Goal: Task Accomplishment & Management: Complete application form

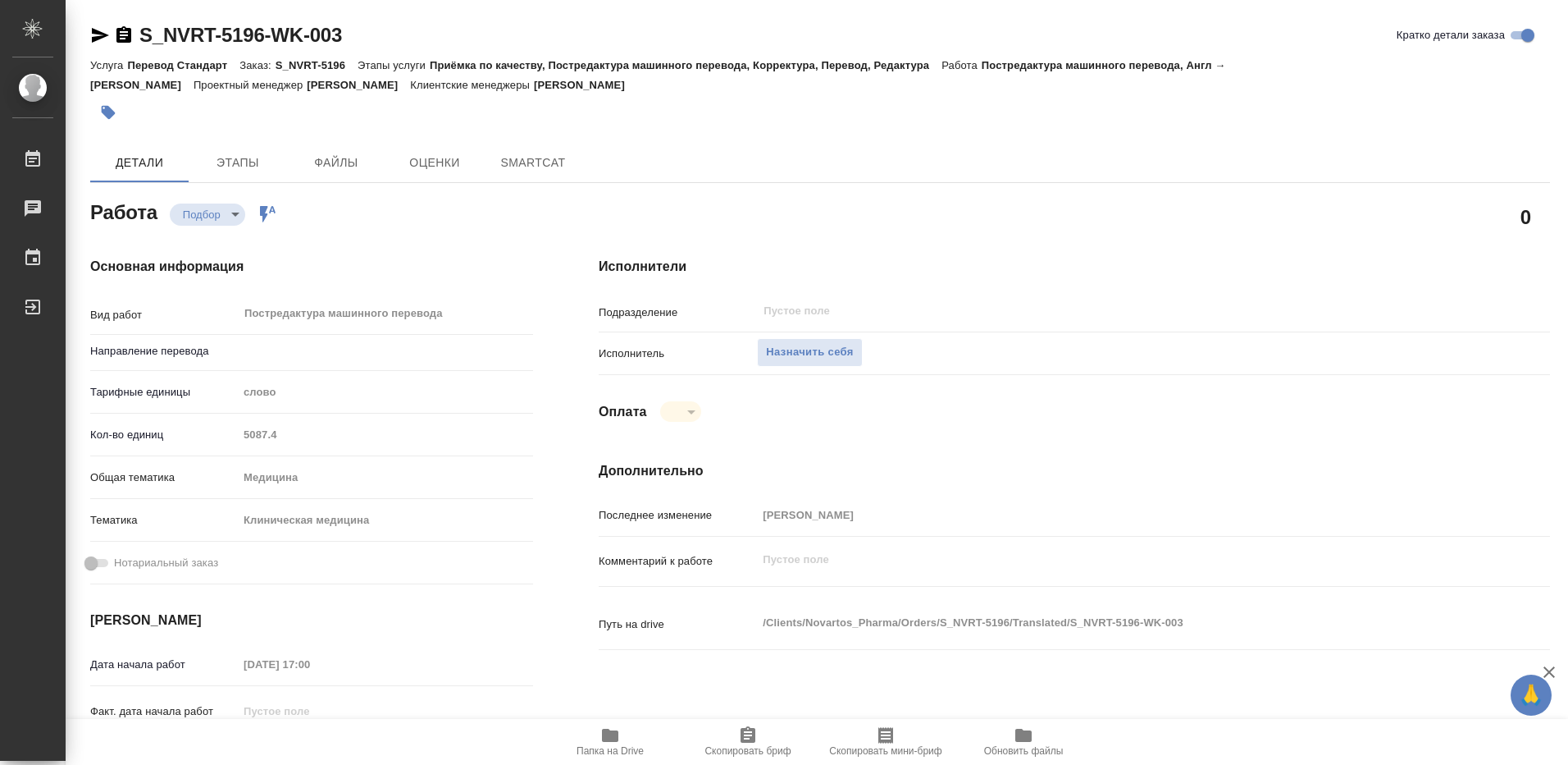
type textarea "x"
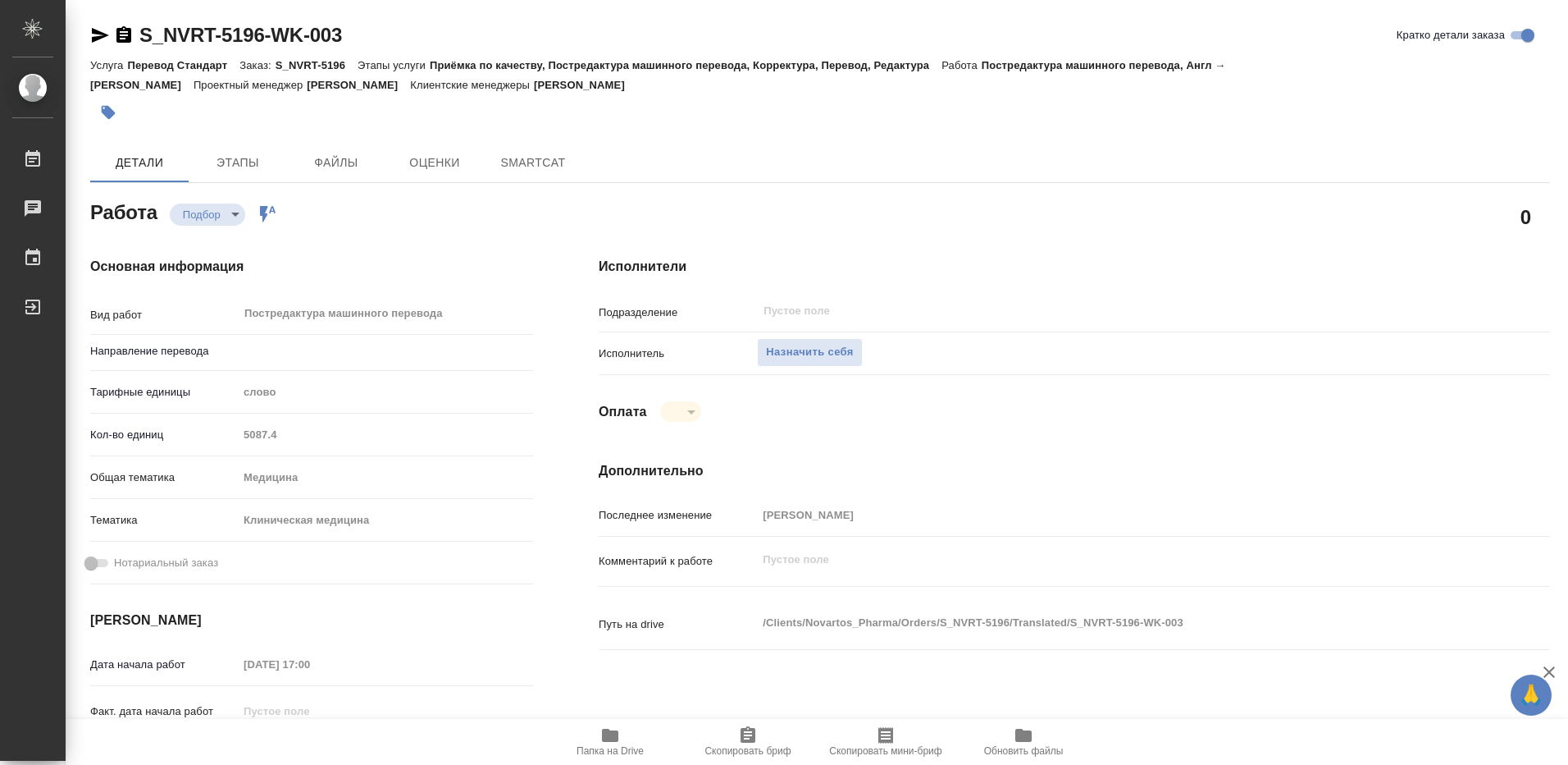
type textarea "x"
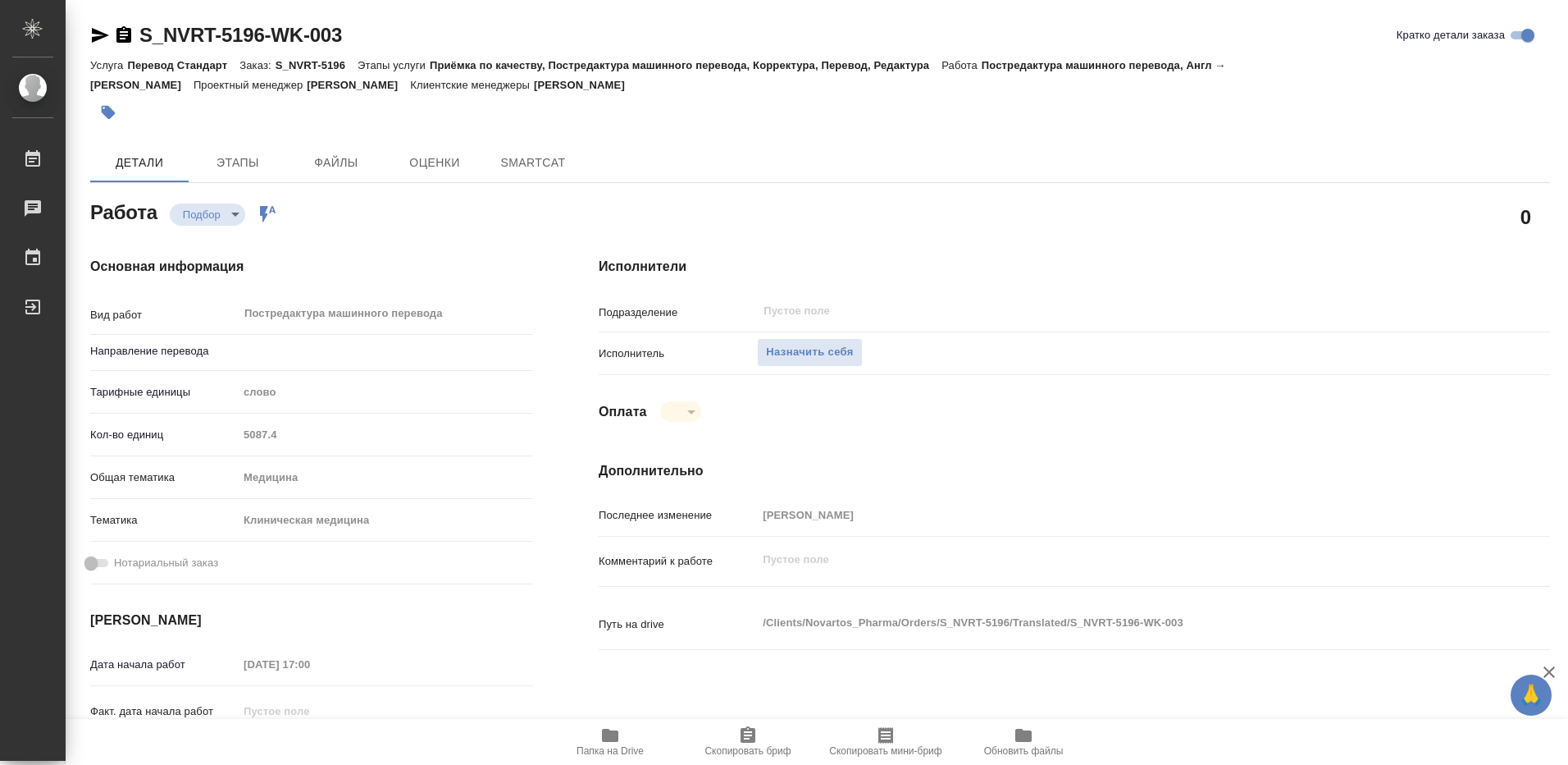
type textarea "x"
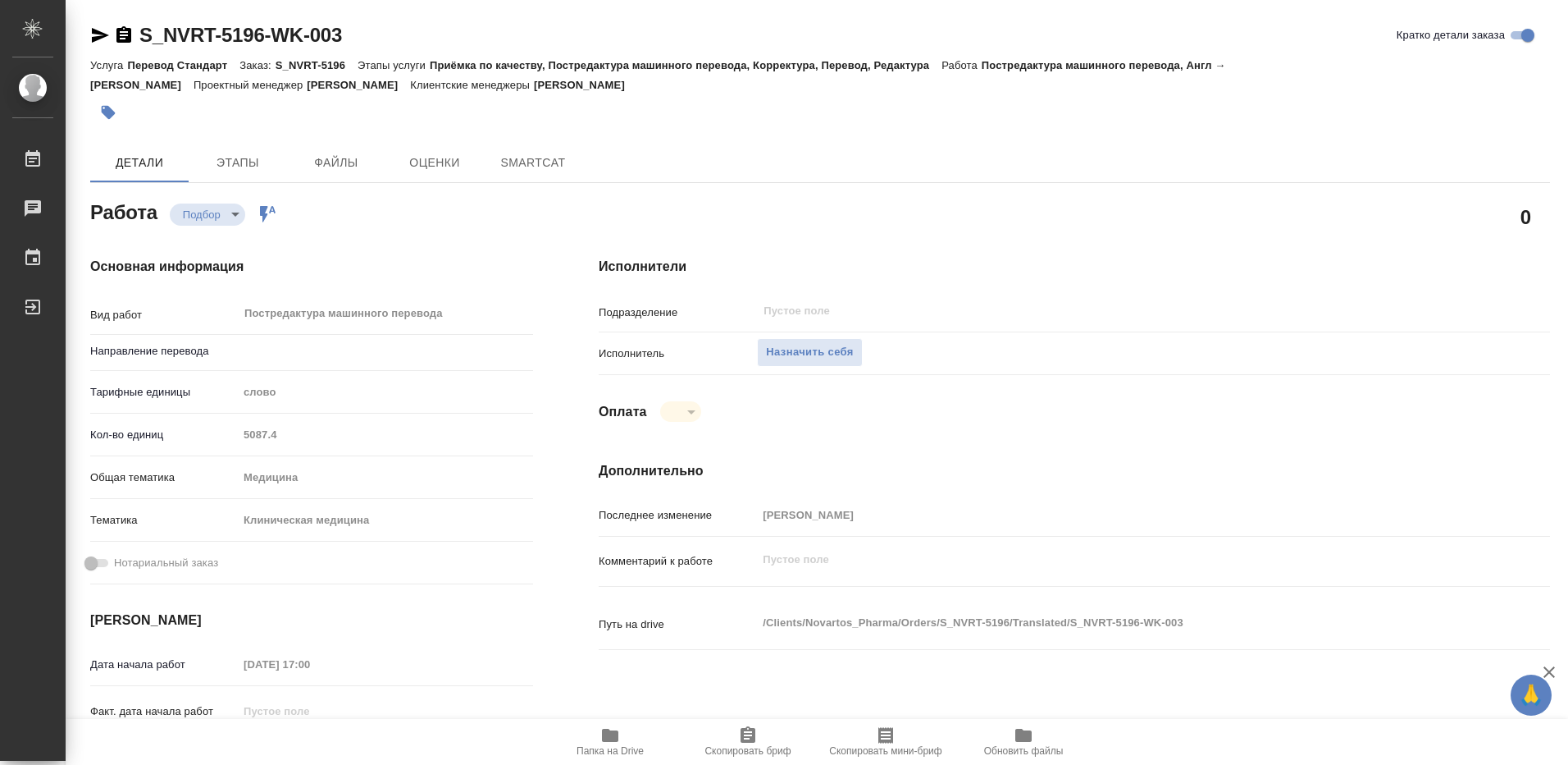
type textarea "x"
type input "англ-рус"
type textarea "x"
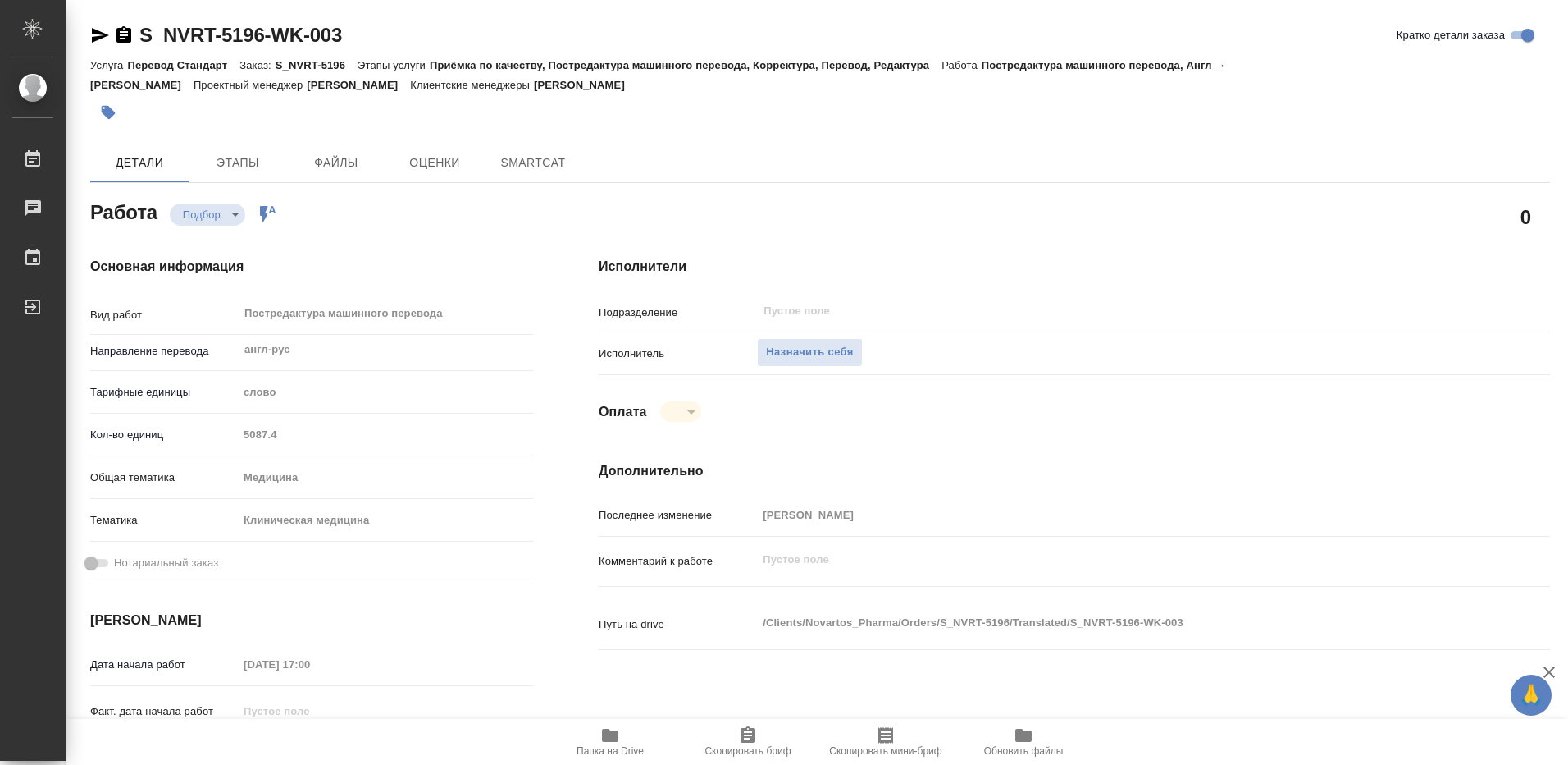
type textarea "x"
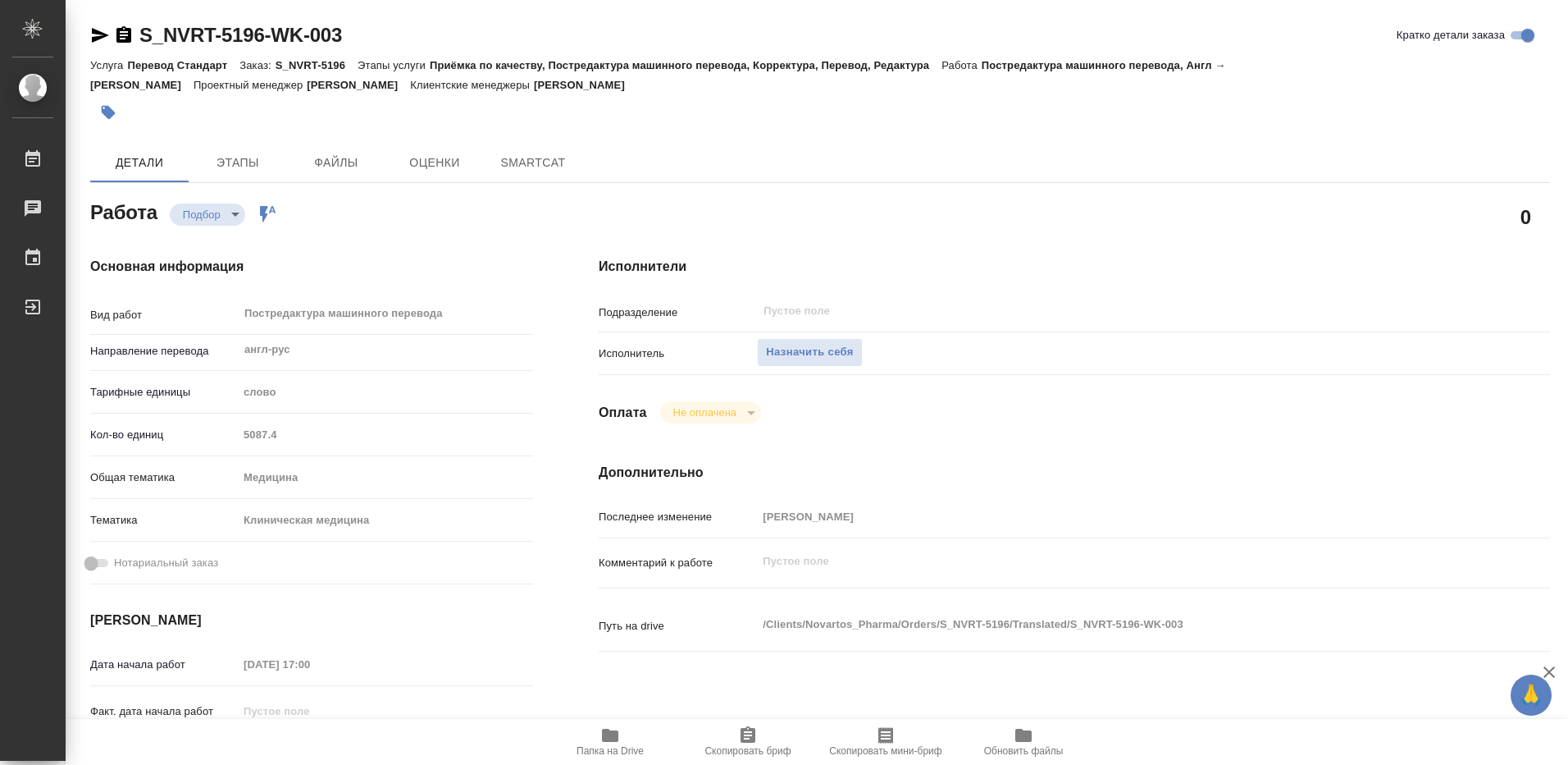
type textarea "x"
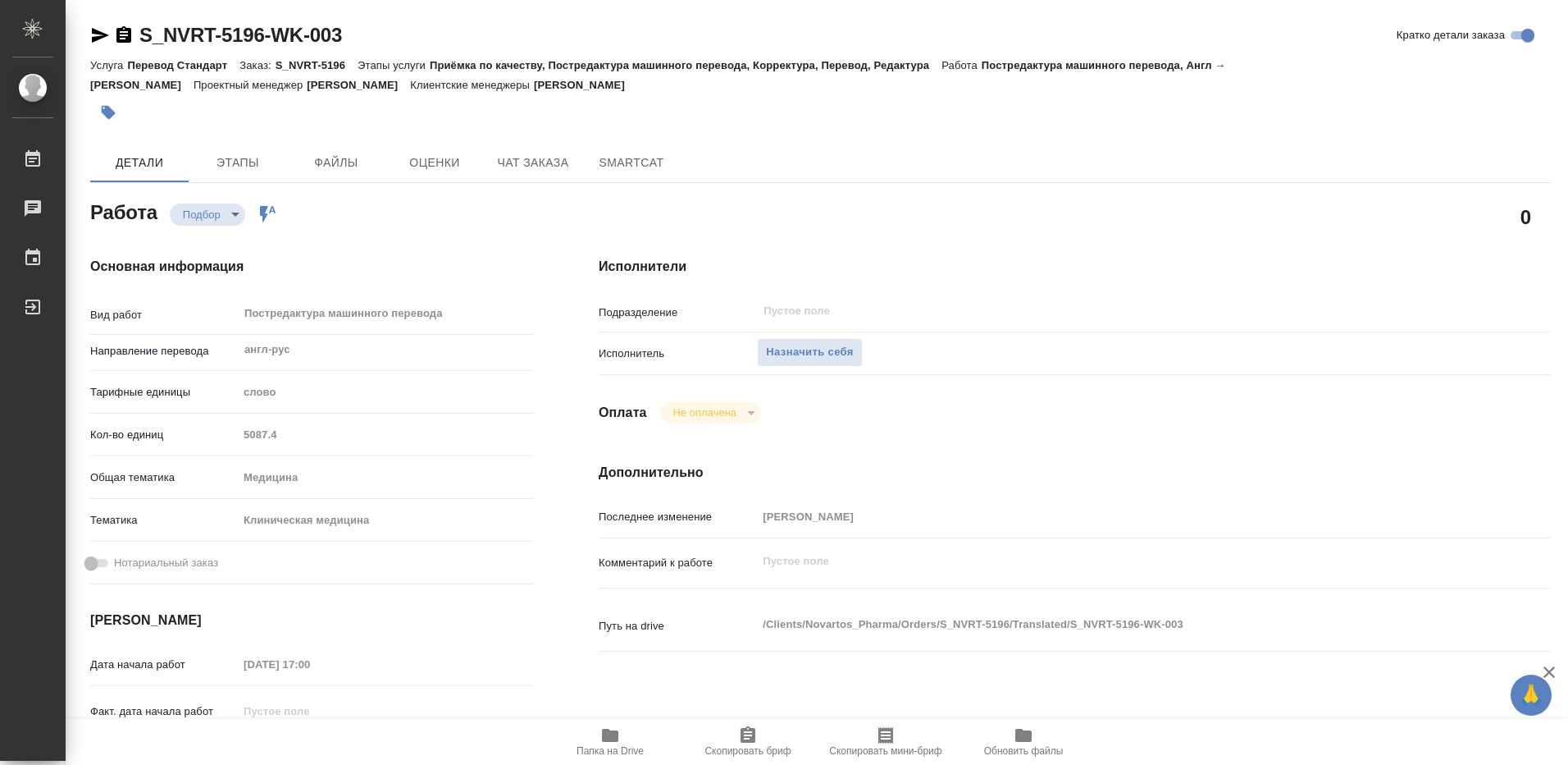
type textarea "x"
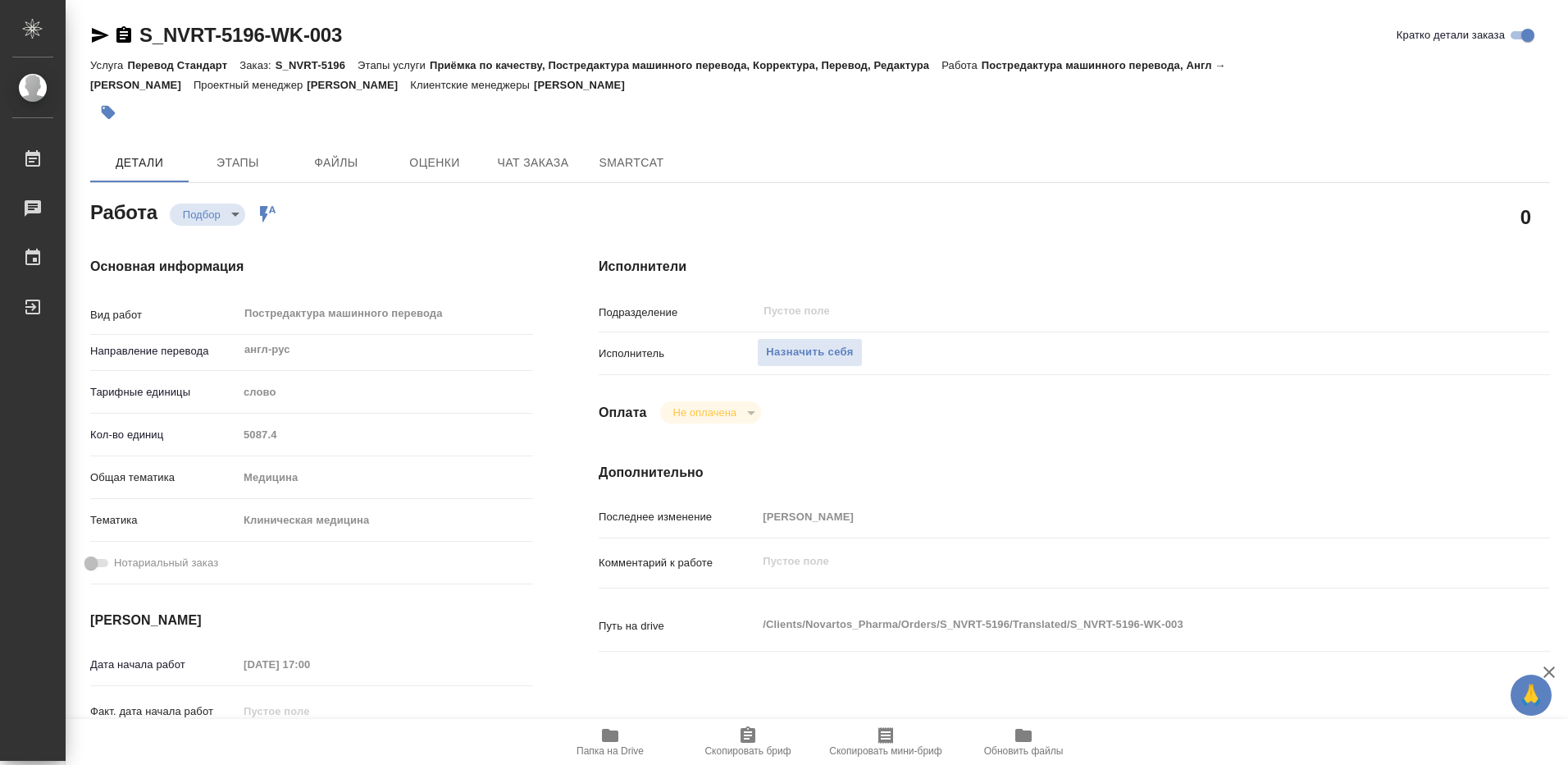
type textarea "x"
click at [819, 354] on span "Назначить себя" at bounding box center [809, 352] width 87 height 19
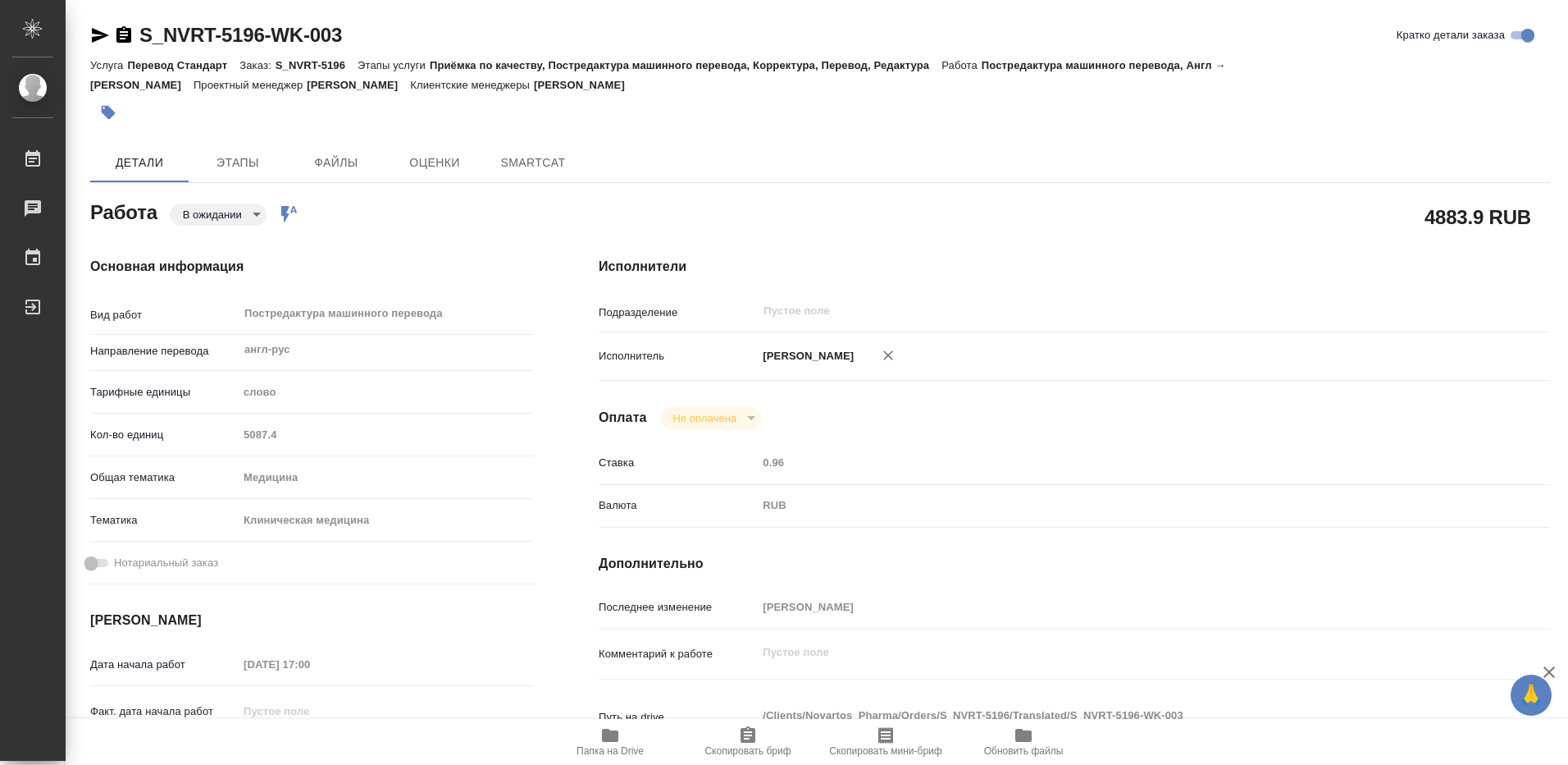
type textarea "x"
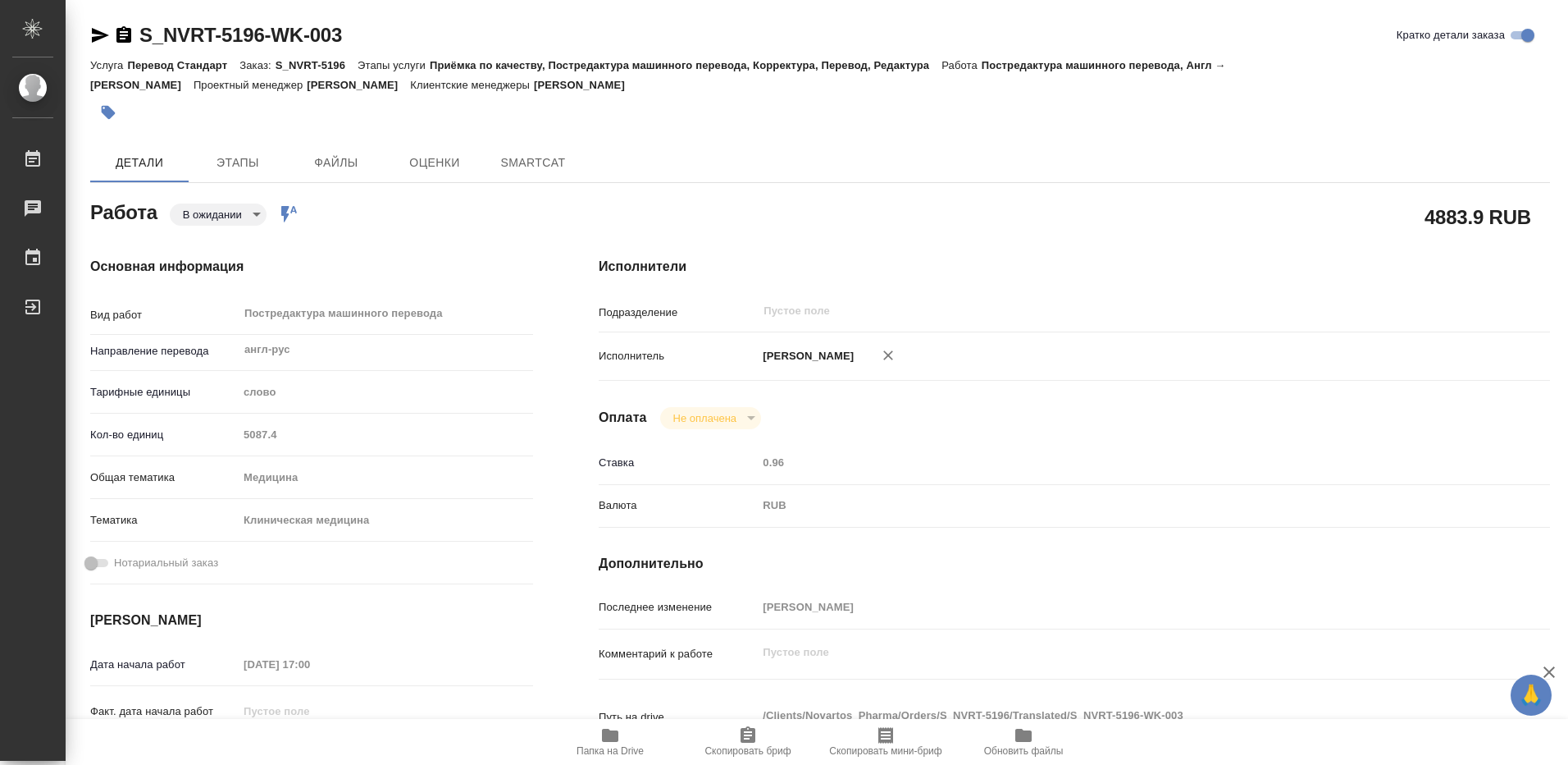
type textarea "x"
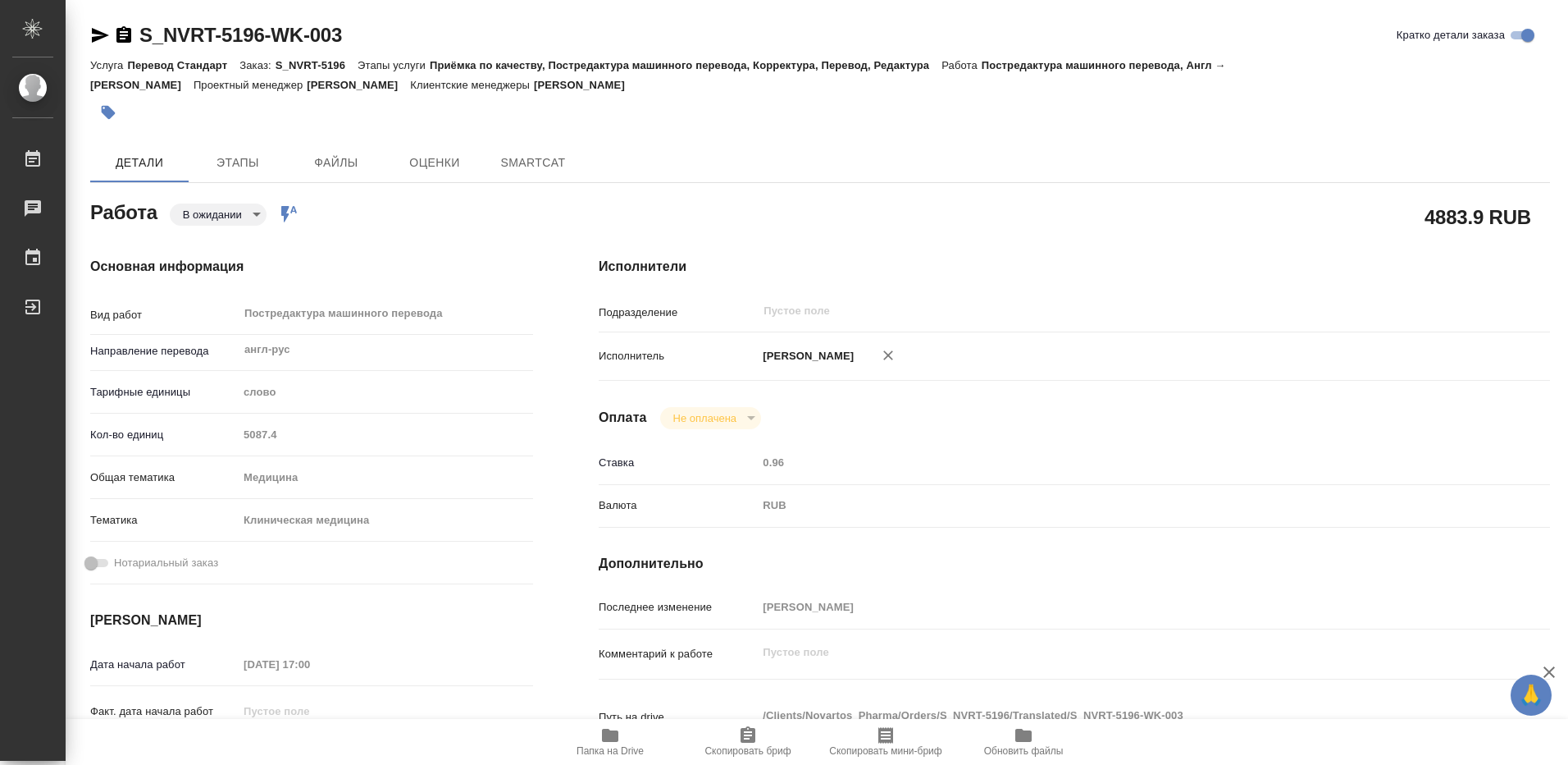
type textarea "x"
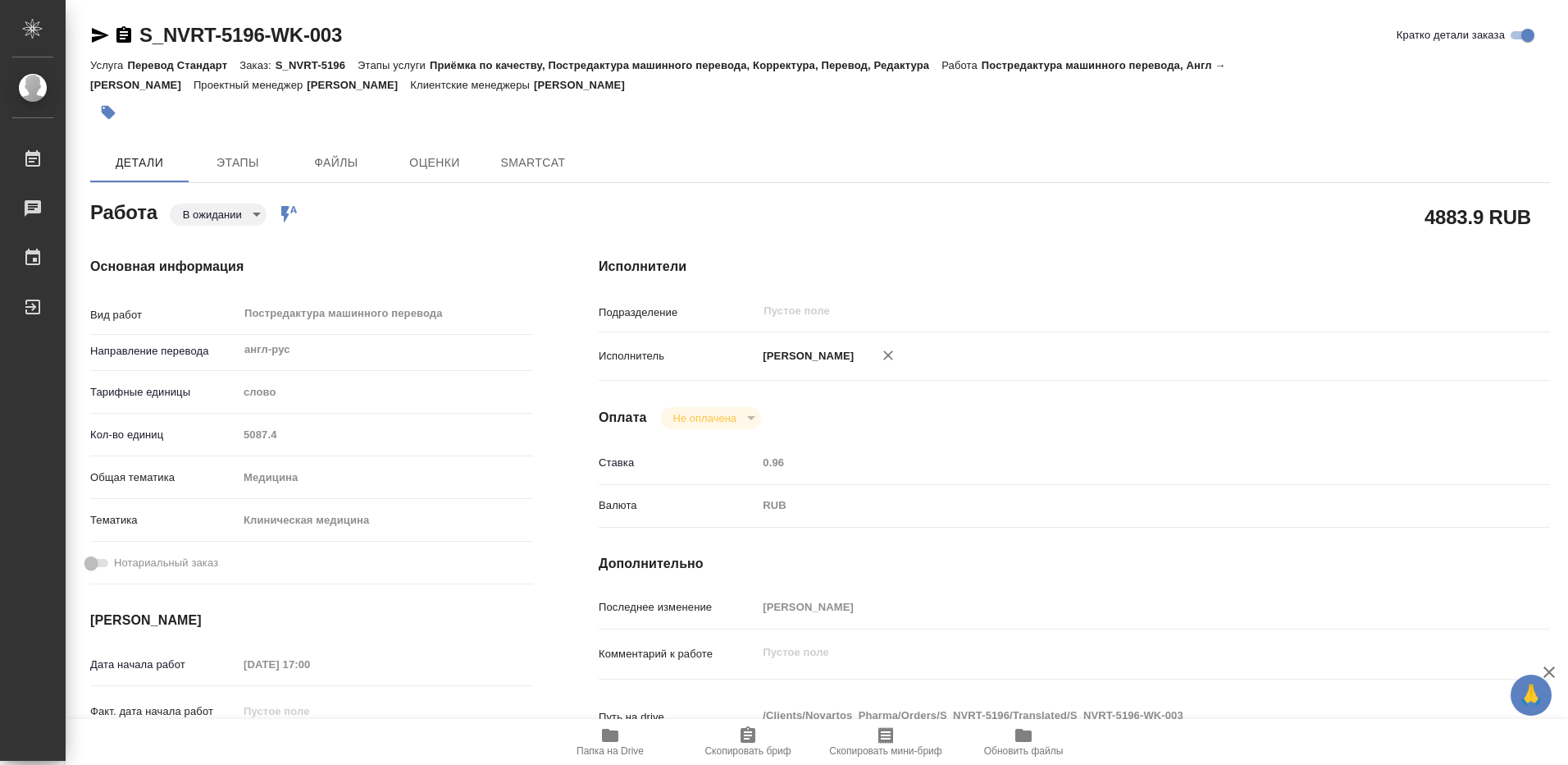
type textarea "x"
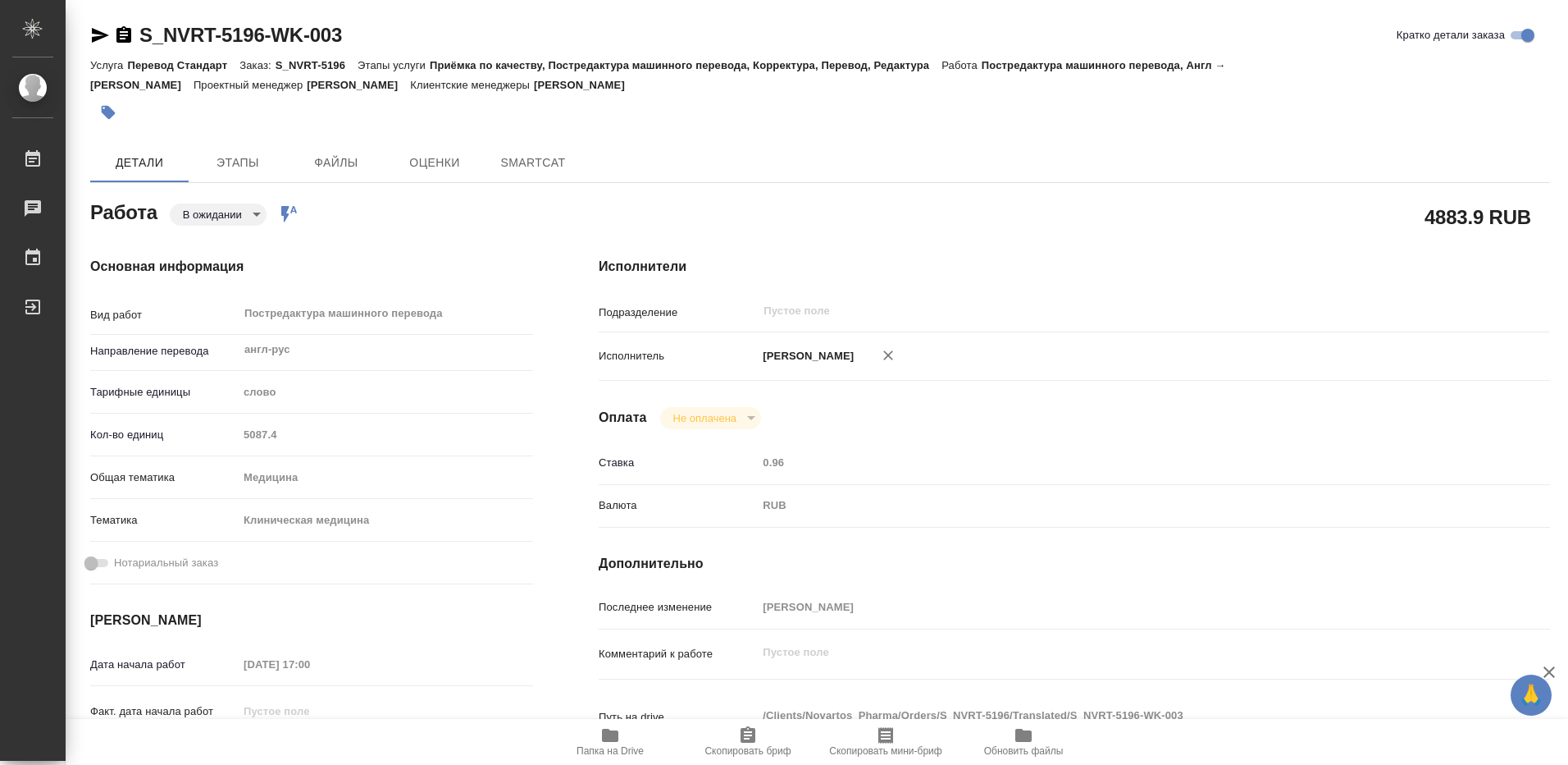
type textarea "x"
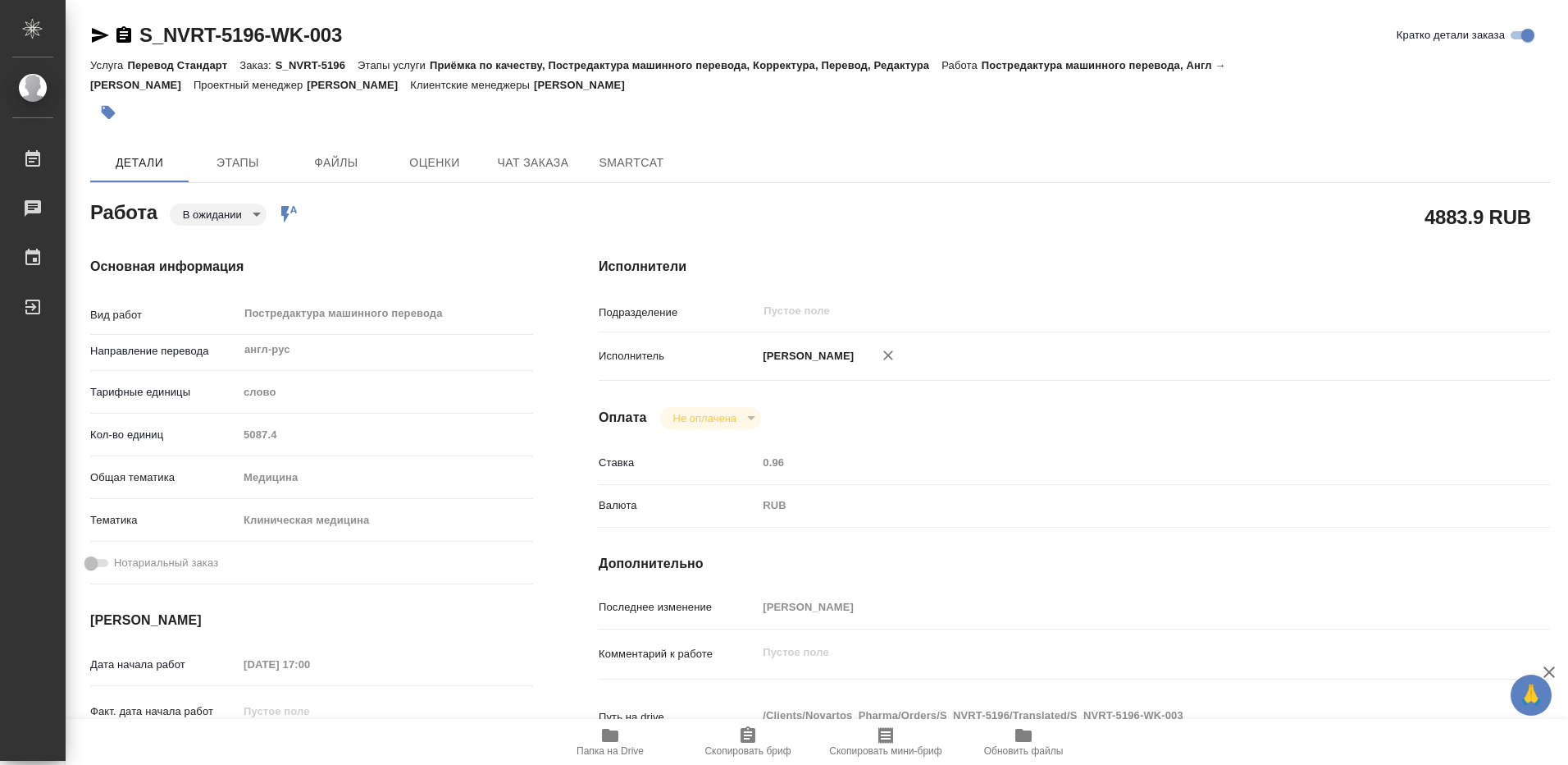
type textarea "x"
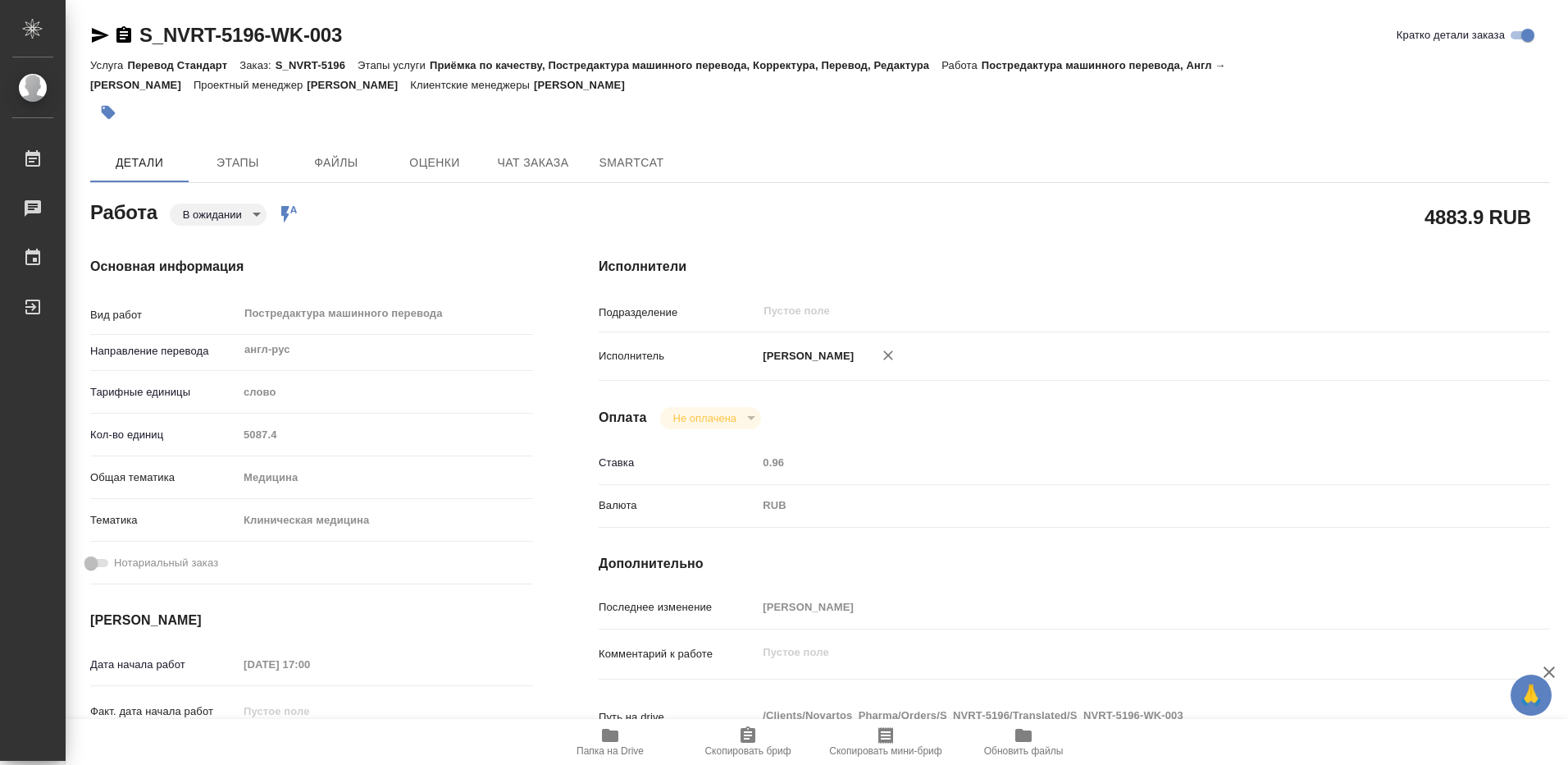
type textarea "x"
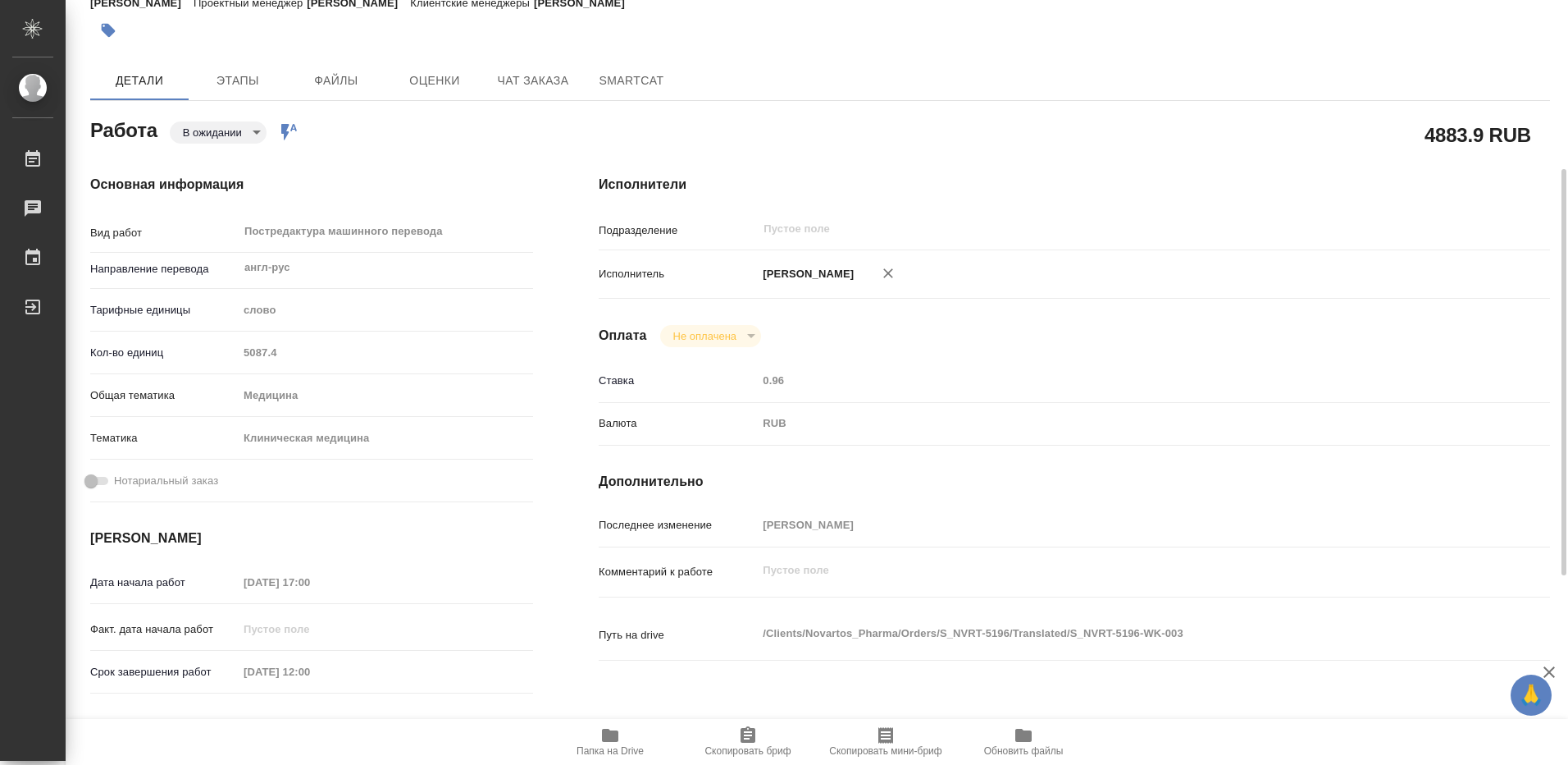
scroll to position [164, 0]
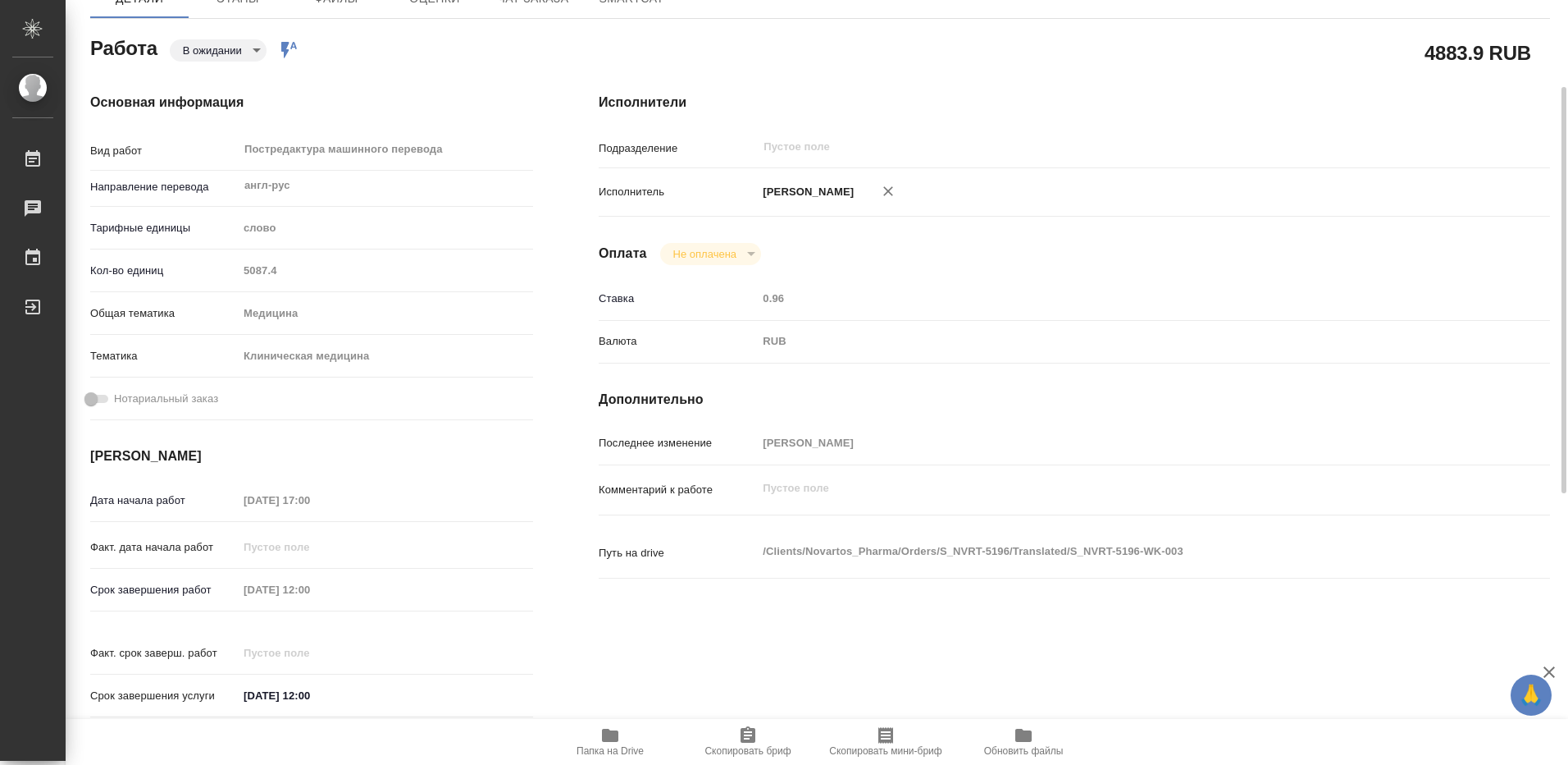
click at [404, 589] on div "[DATE] 12:00" at bounding box center [386, 590] width 296 height 24
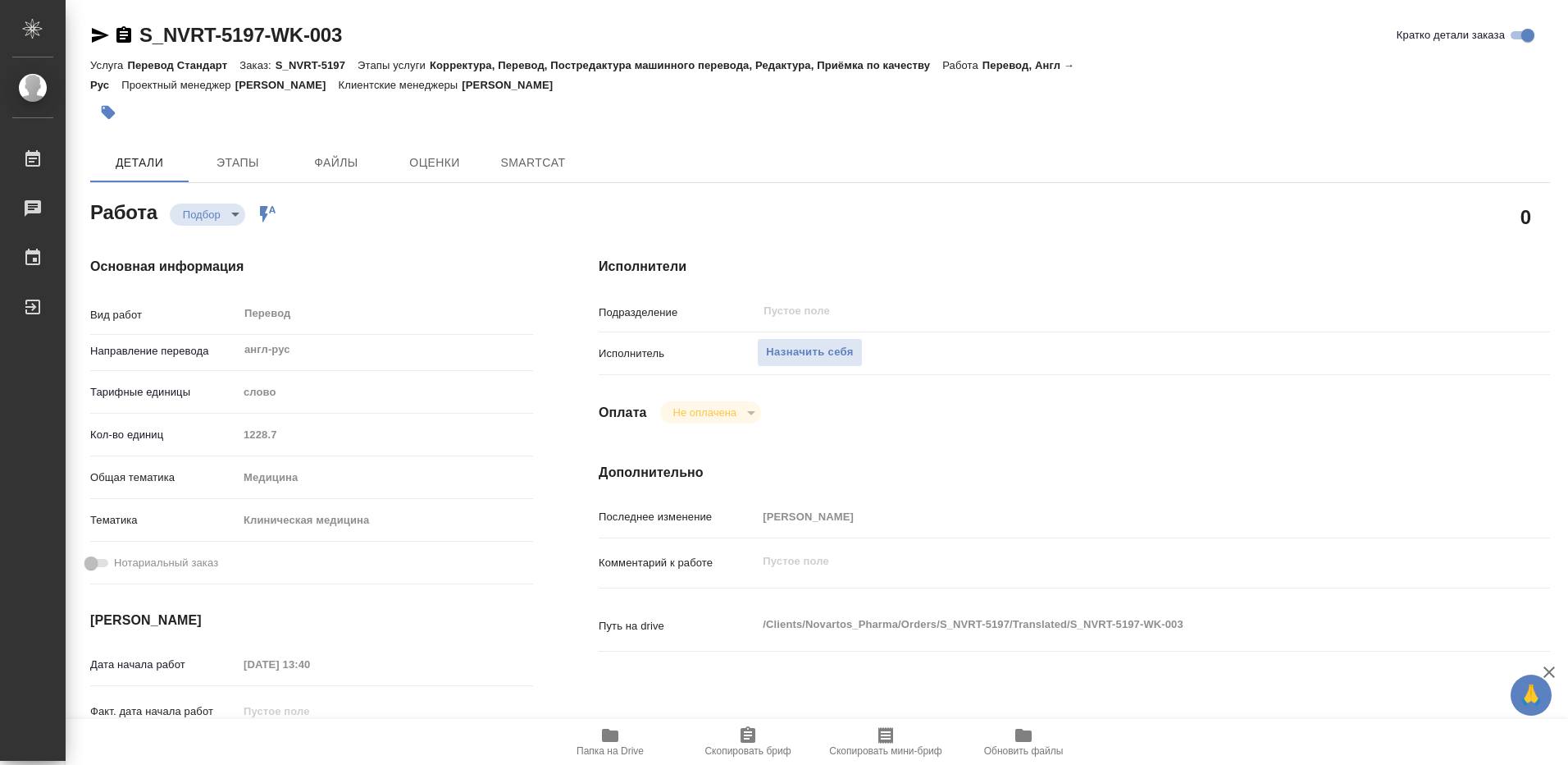
type textarea "x"
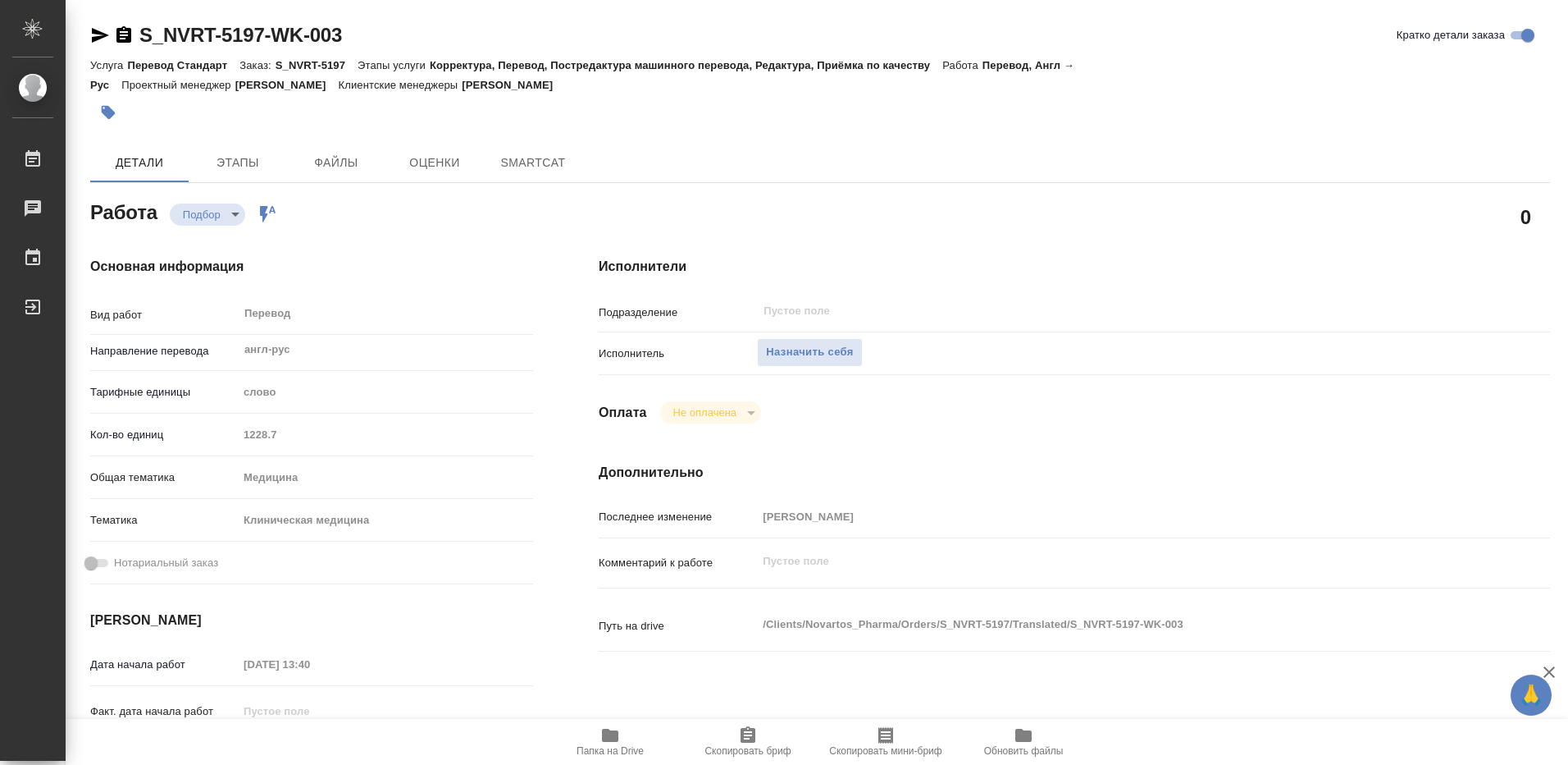
type textarea "x"
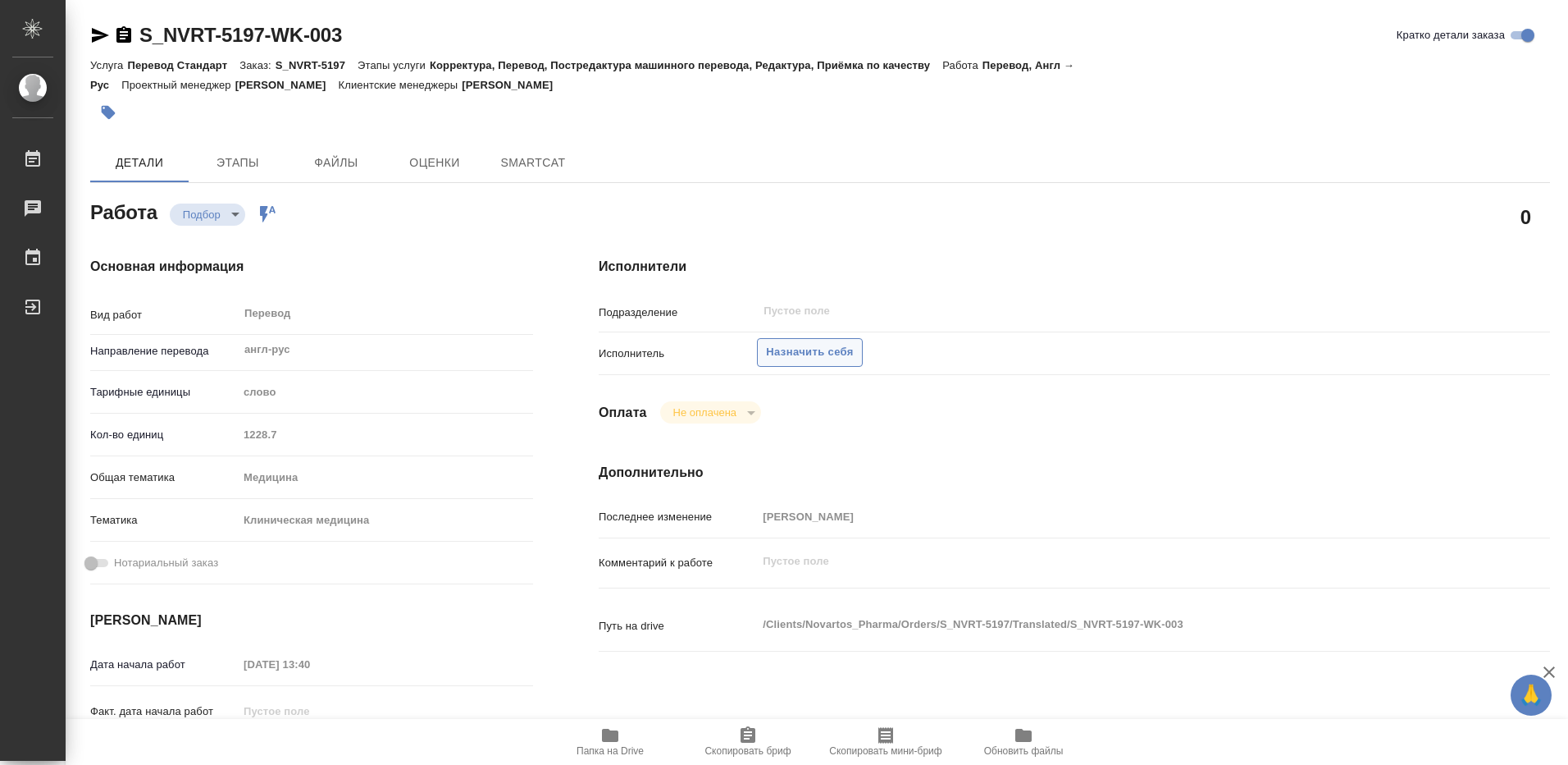
type textarea "x"
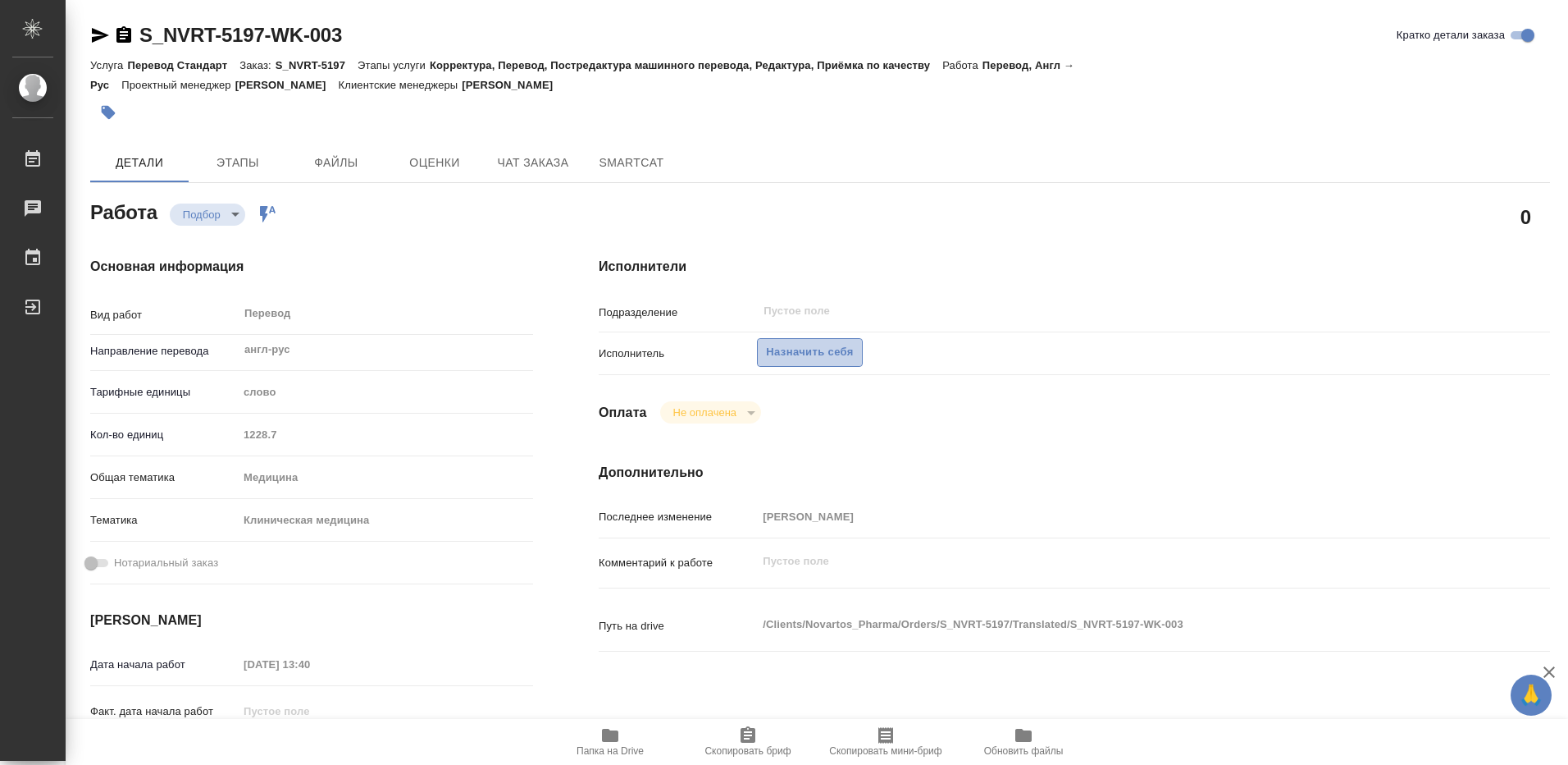
click at [796, 343] on span "Назначить себя" at bounding box center [809, 352] width 87 height 19
type textarea "x"
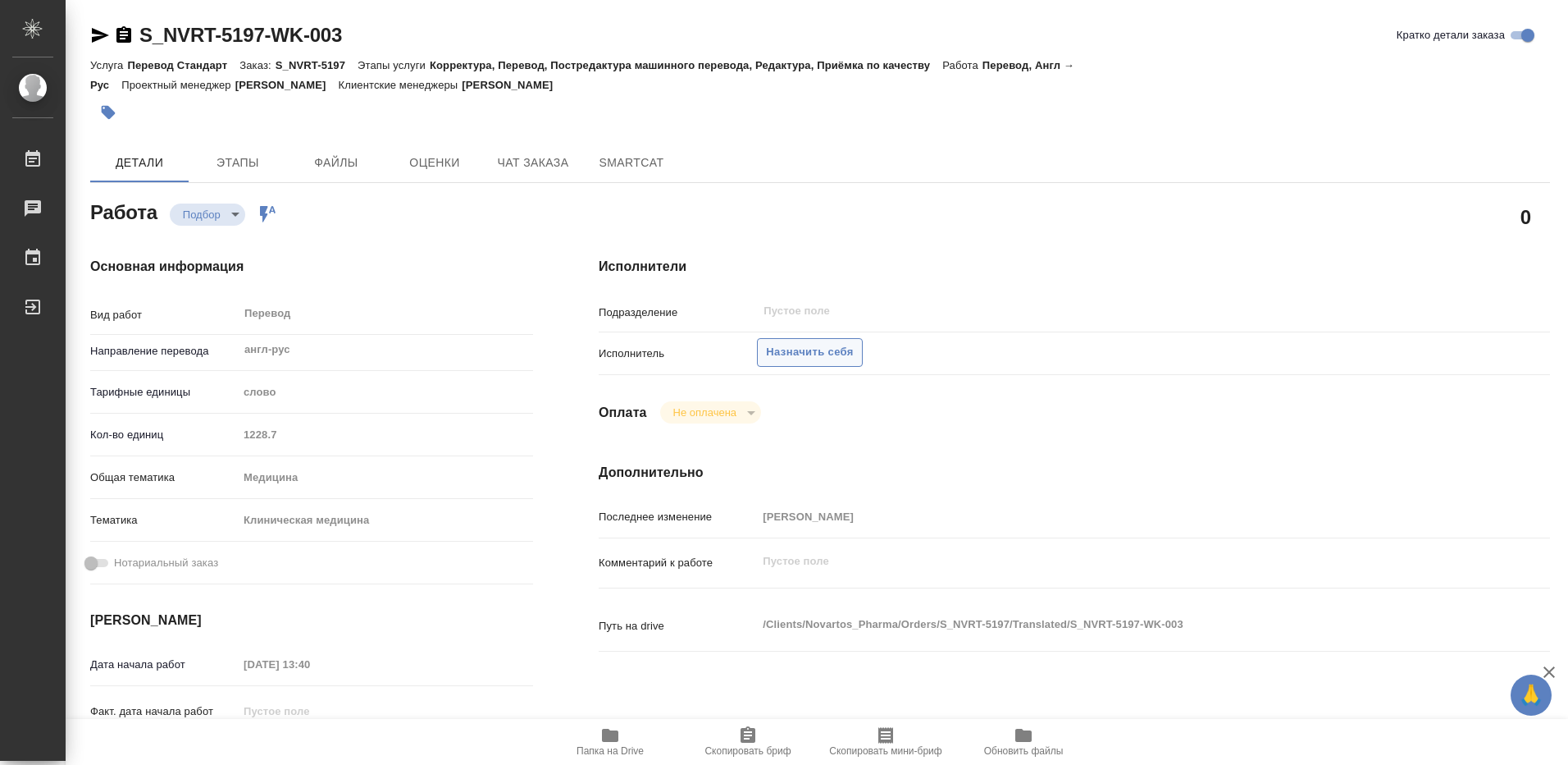
type textarea "x"
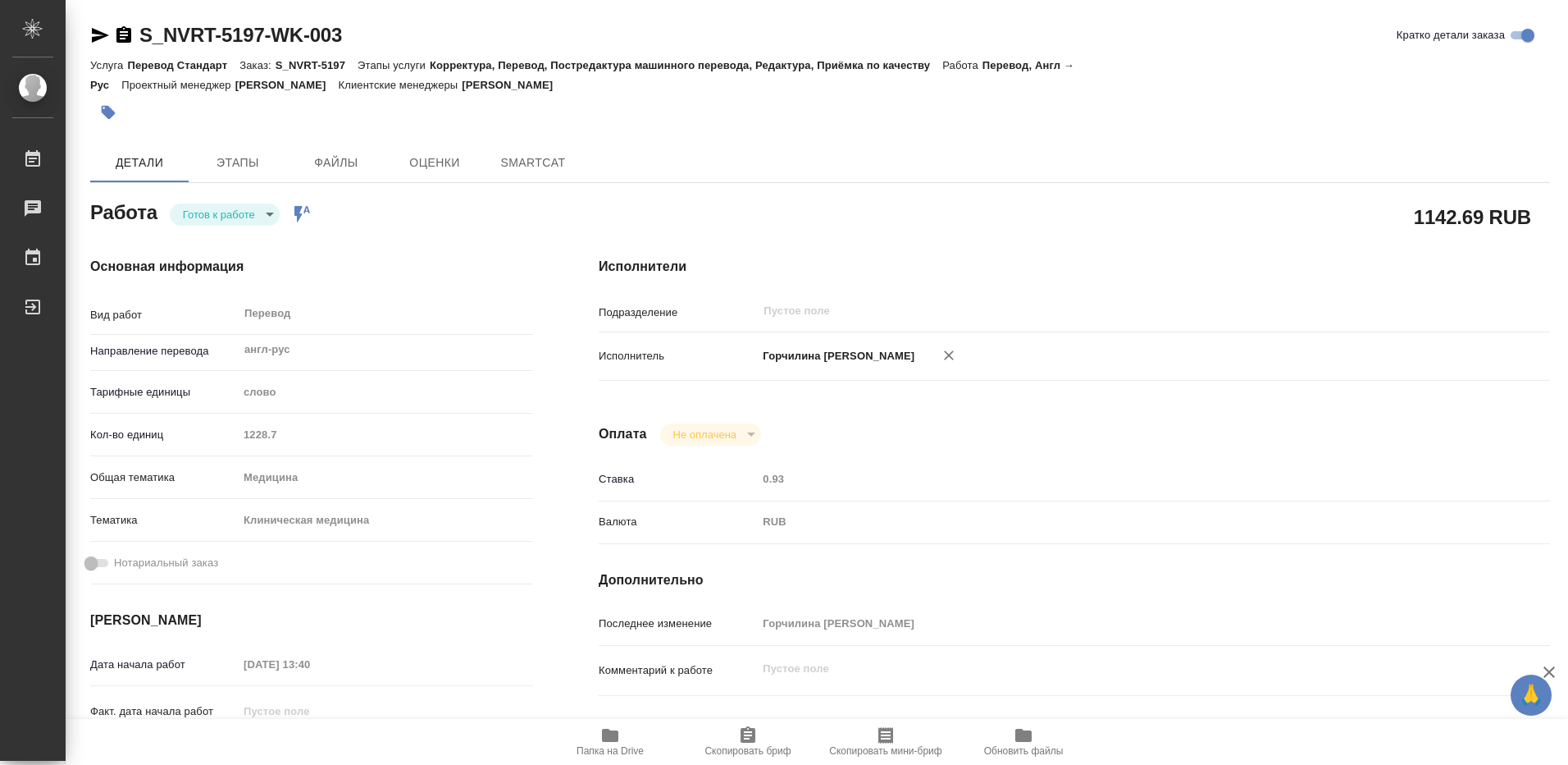
type textarea "x"
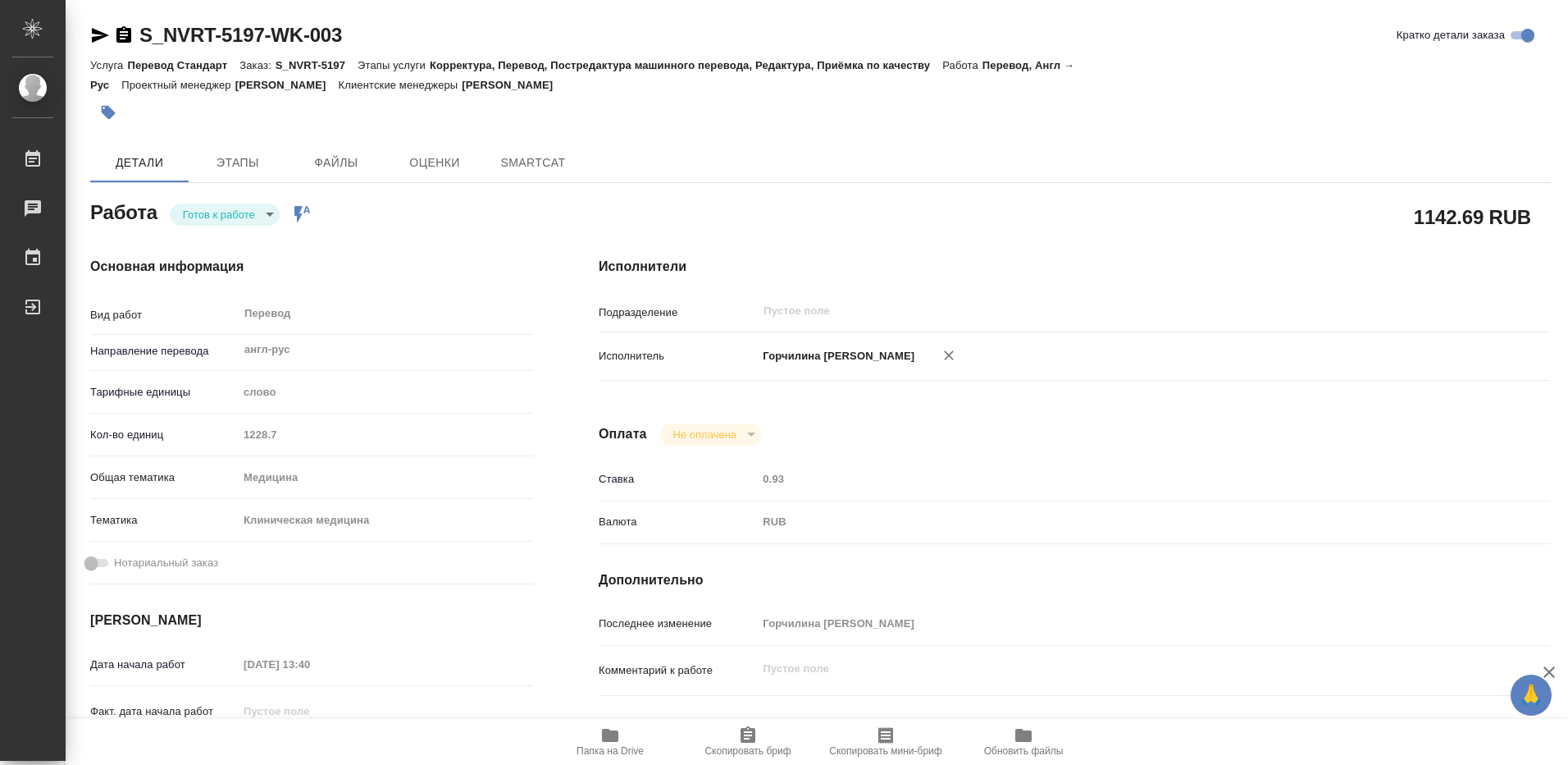
type textarea "x"
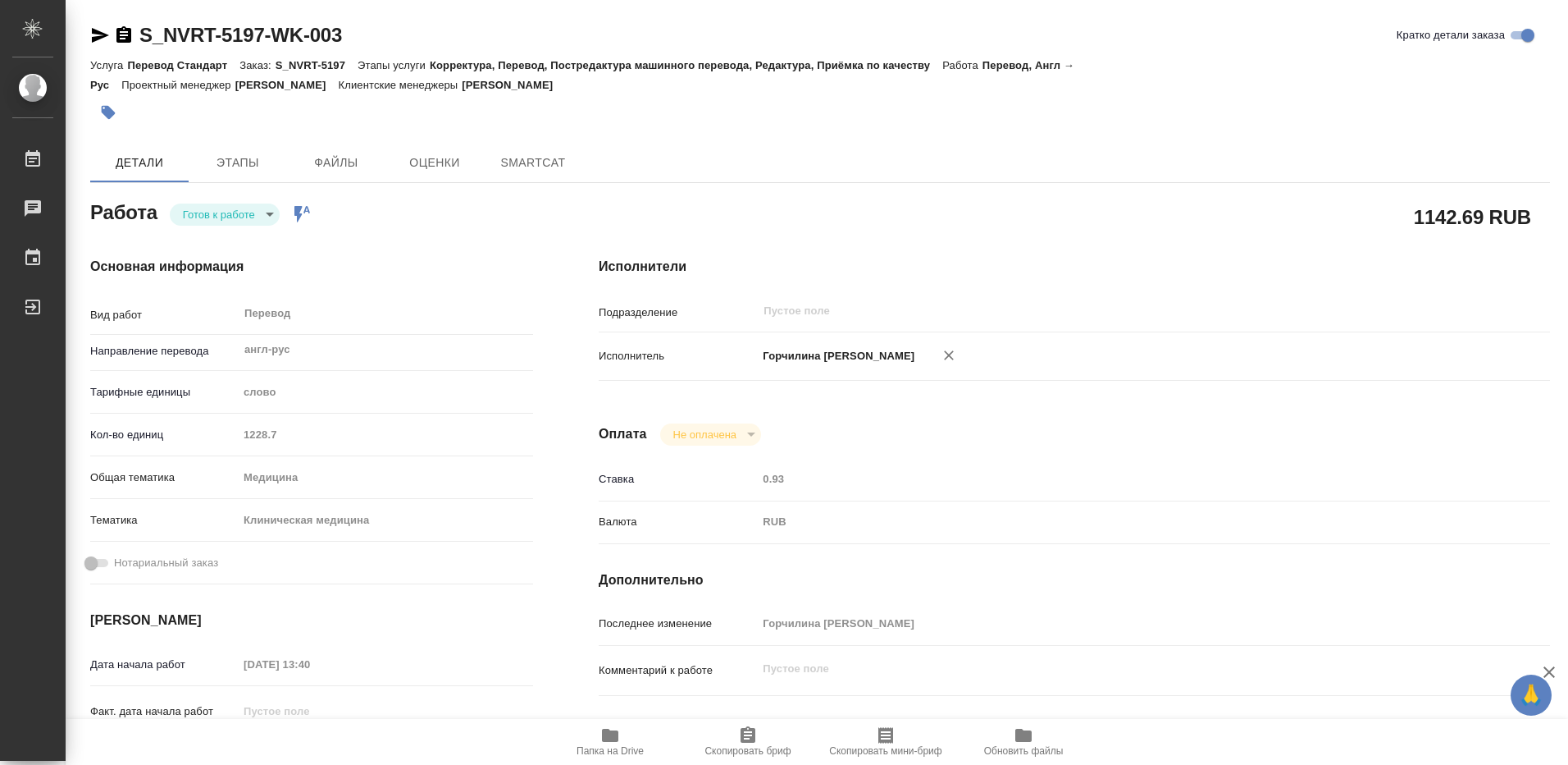
type textarea "x"
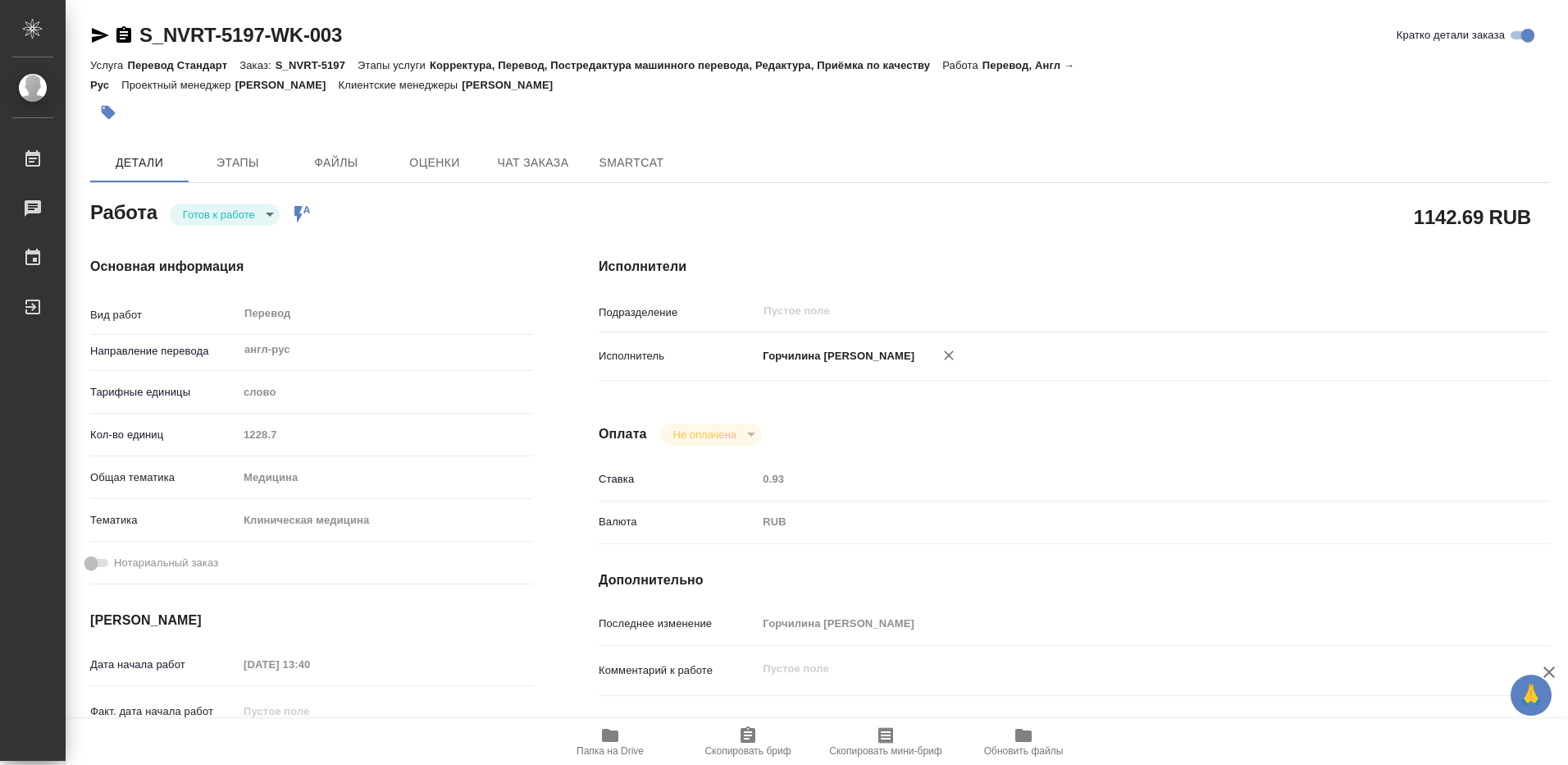
type textarea "x"
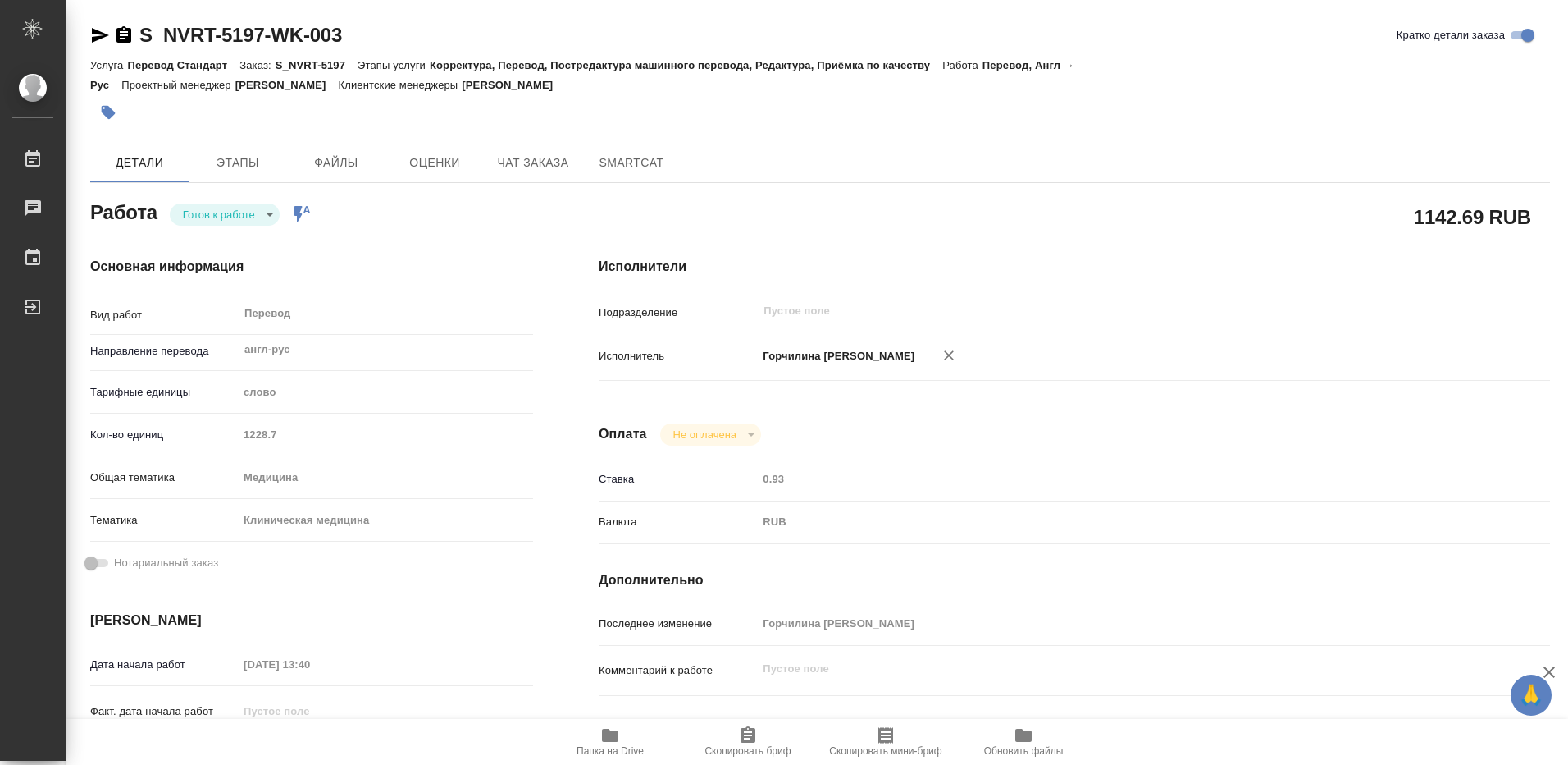
type input "readyForWork"
type textarea "Перевод"
type textarea "x"
type input "англ-рус"
type input "5a8b1489cc6b4906c91bfd90"
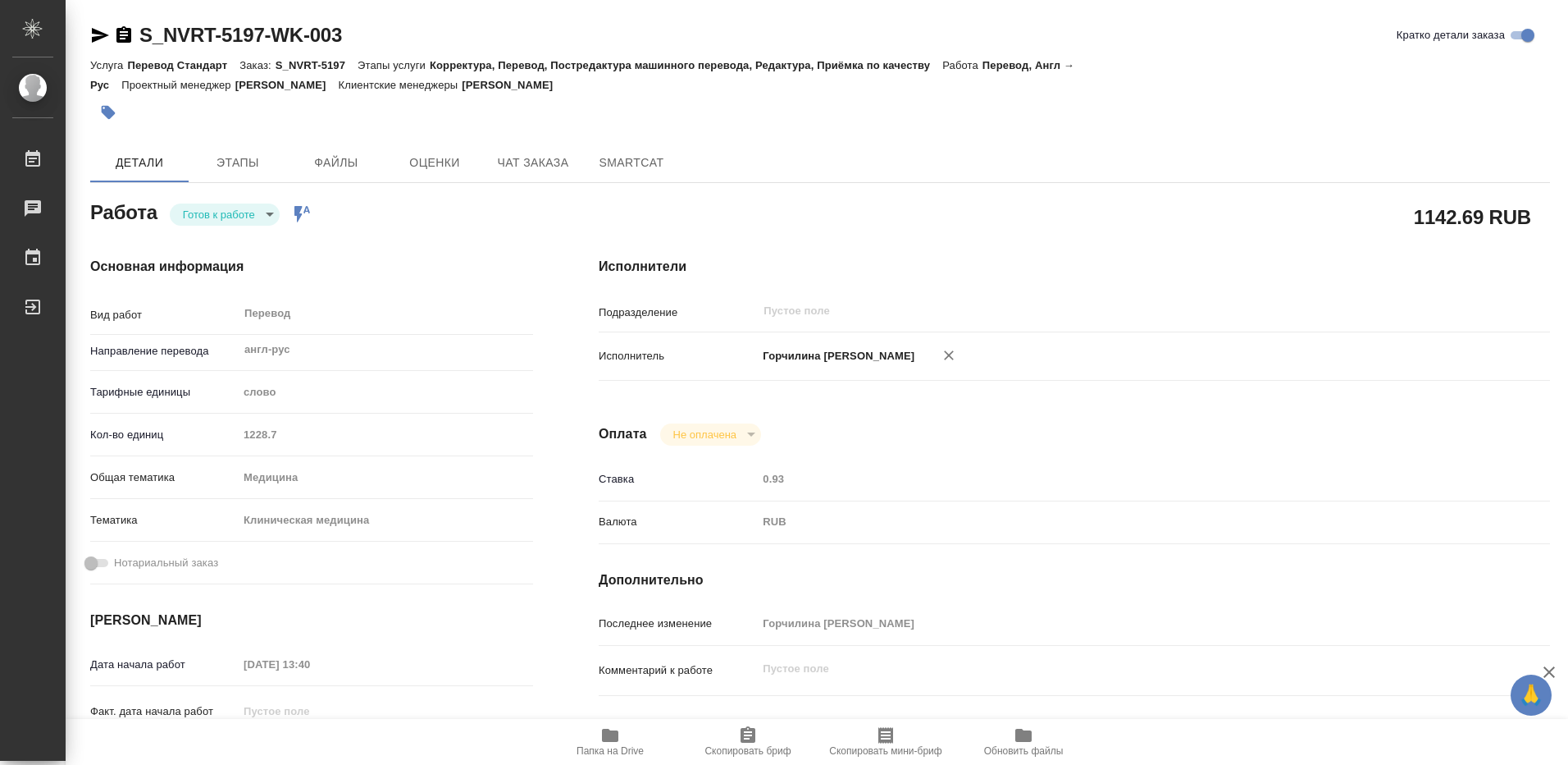
type input "1228.7"
type input "med"
type input "6012b22f65f4b37c408fd6e5"
type input "09.09.2025 13:40"
type input "10.09.2025 11:00"
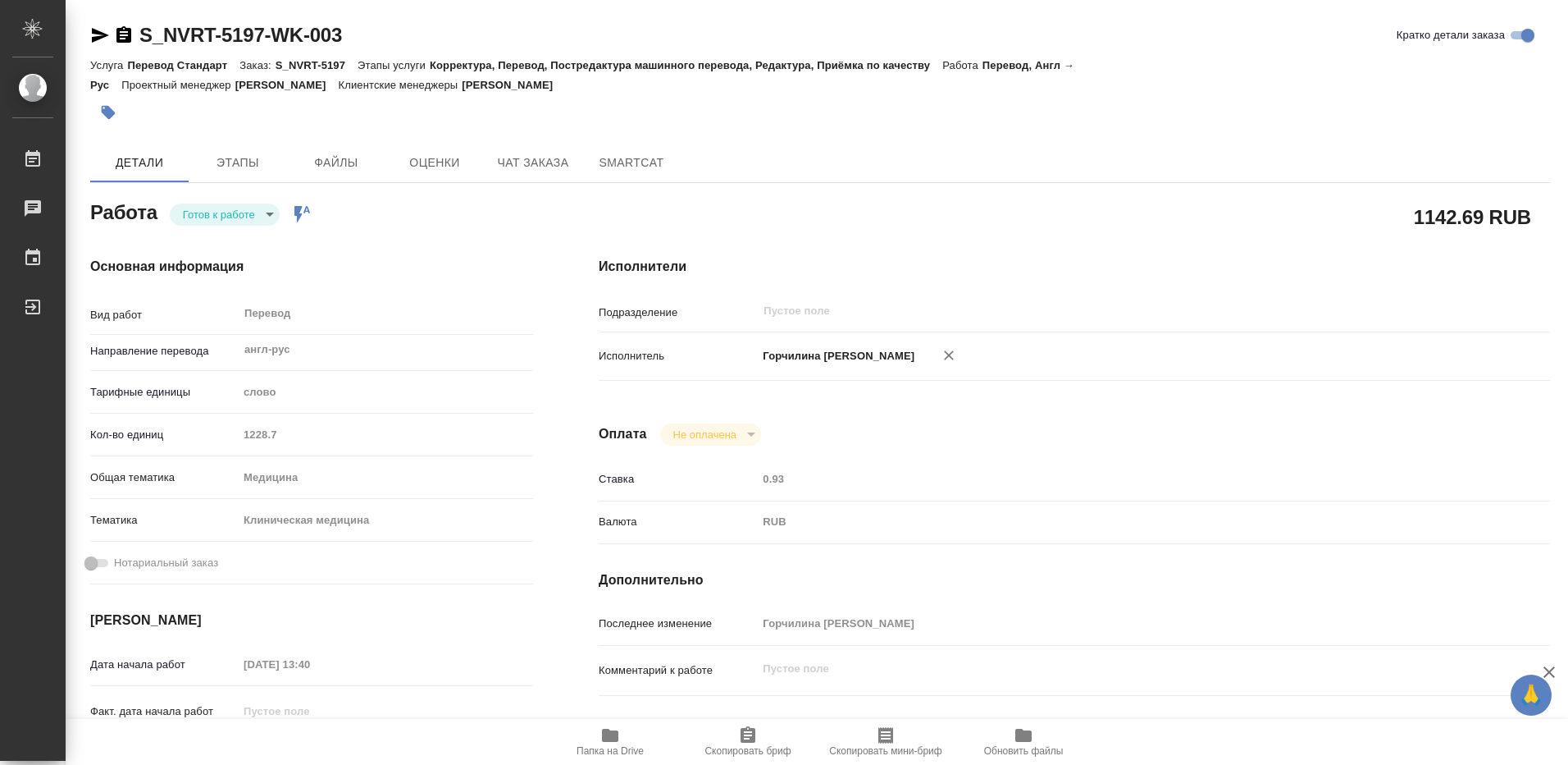
type input "10.09.2025 11:00"
type input "notPayed"
type input "[PERSON_NAME]"
type textarea "x"
type textarea "/Clients/Novartos_Pharma/Orders/S_NVRT-5197/Translated/S_NVRT-5197-WK-003"
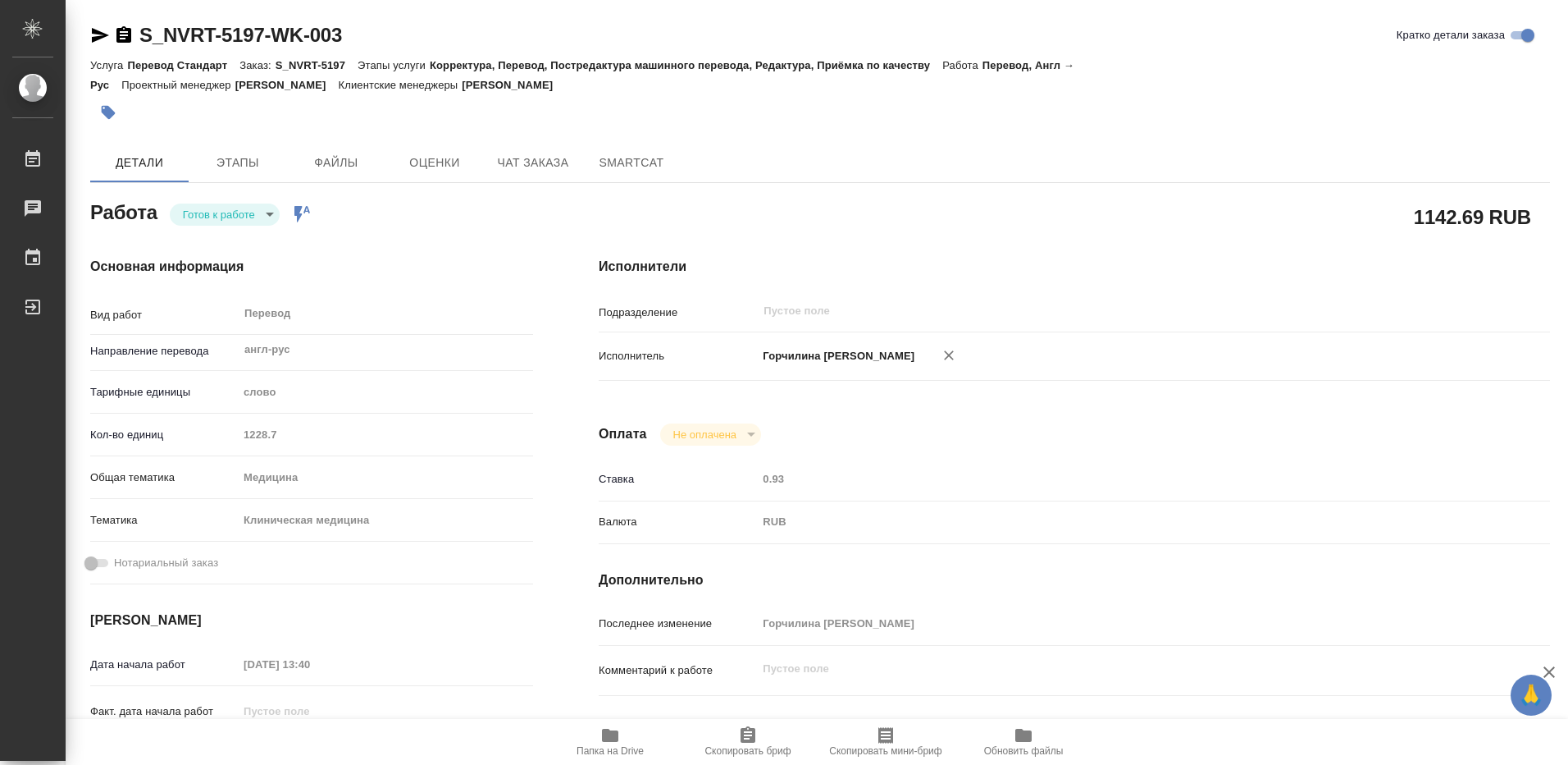
type textarea "x"
type input "S_NVRT-5197"
type input "Перевод Стандарт"
type input "Корректура, Перевод, Постредактура машинного перевода, Редактура, Приёмка по ка…"
type input "[PERSON_NAME]"
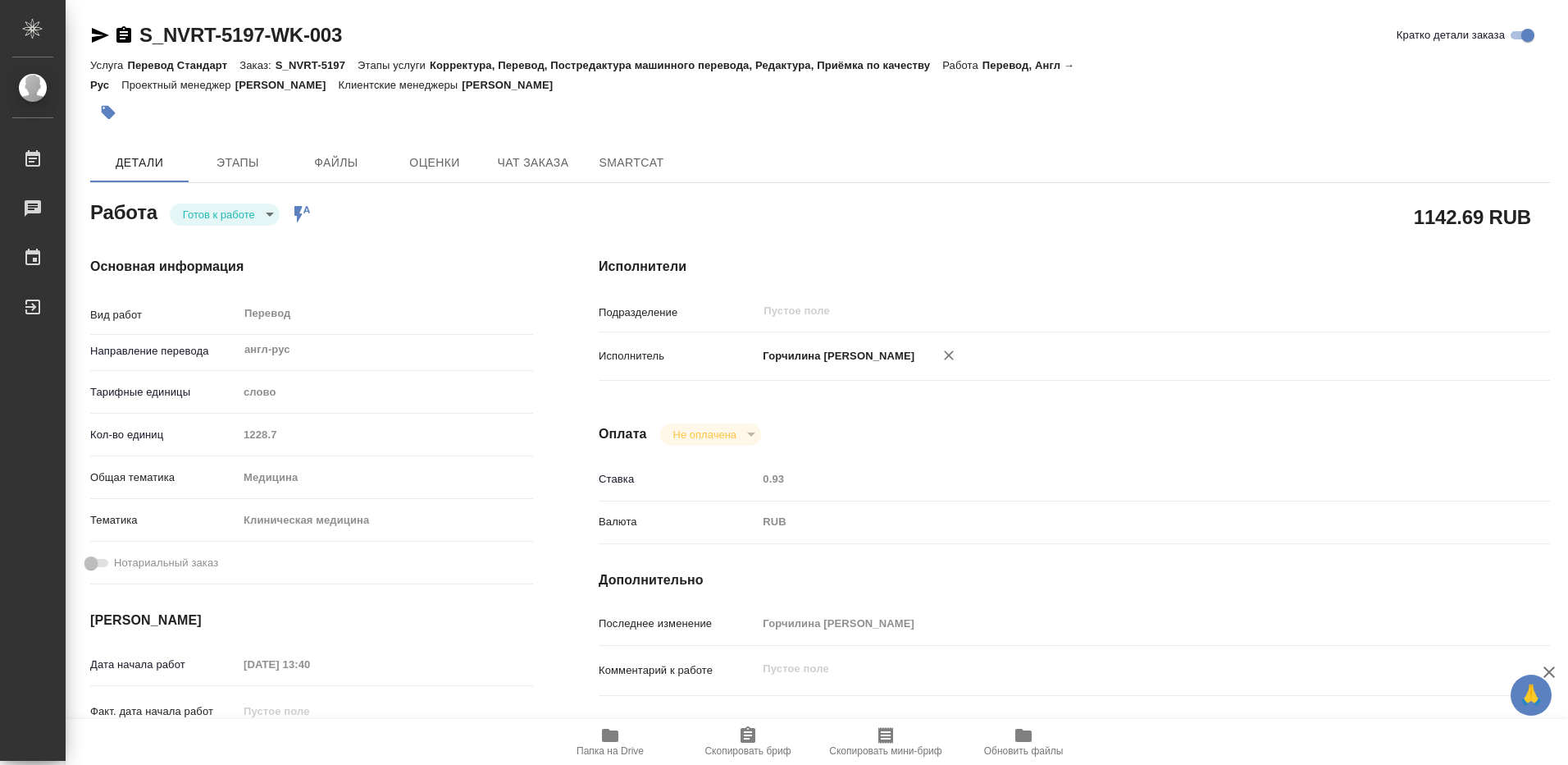
type input "/Clients/Novartos_Pharma/Orders/S_NVRT-5197"
type textarea "x"
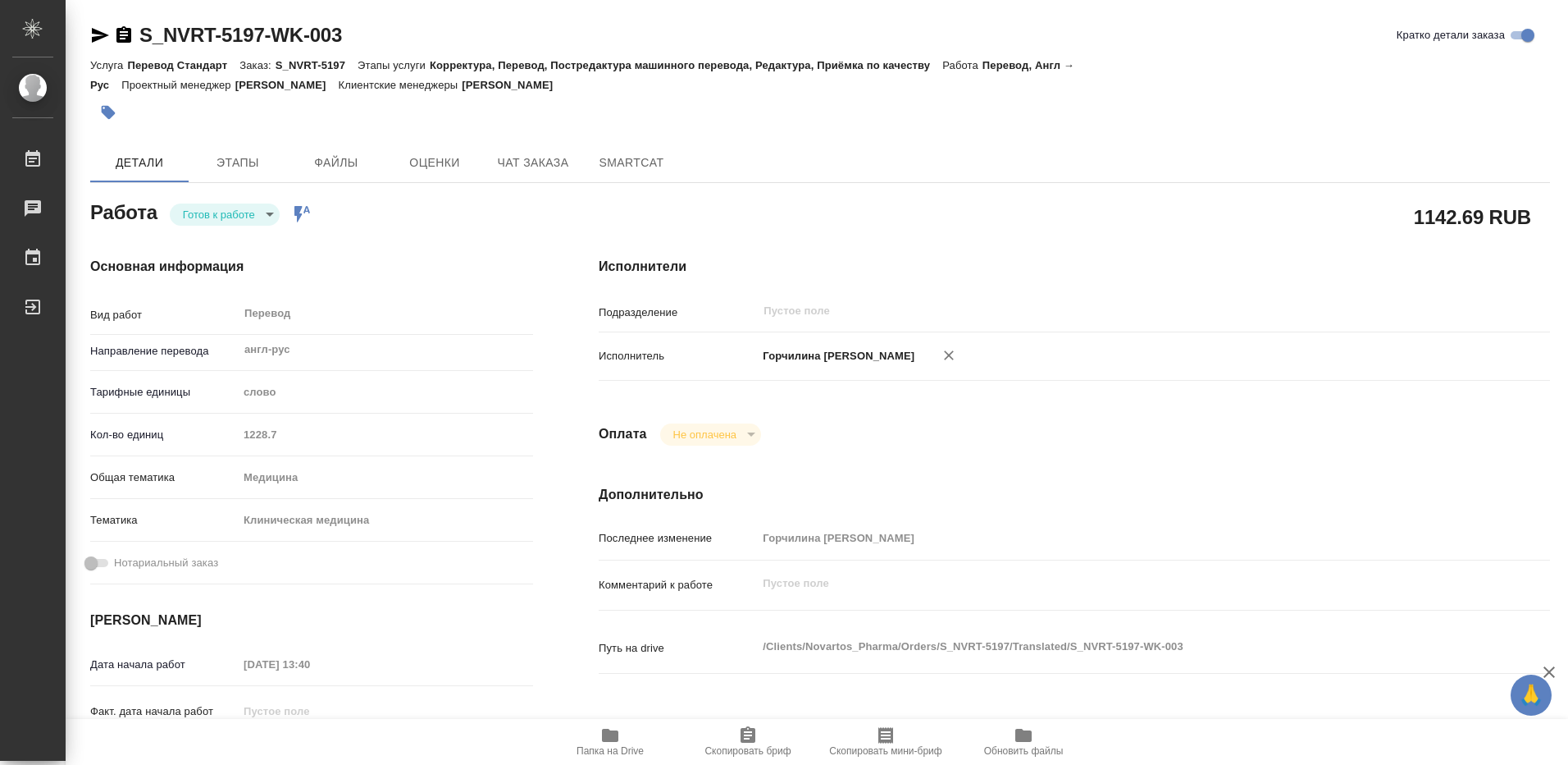
type textarea "x"
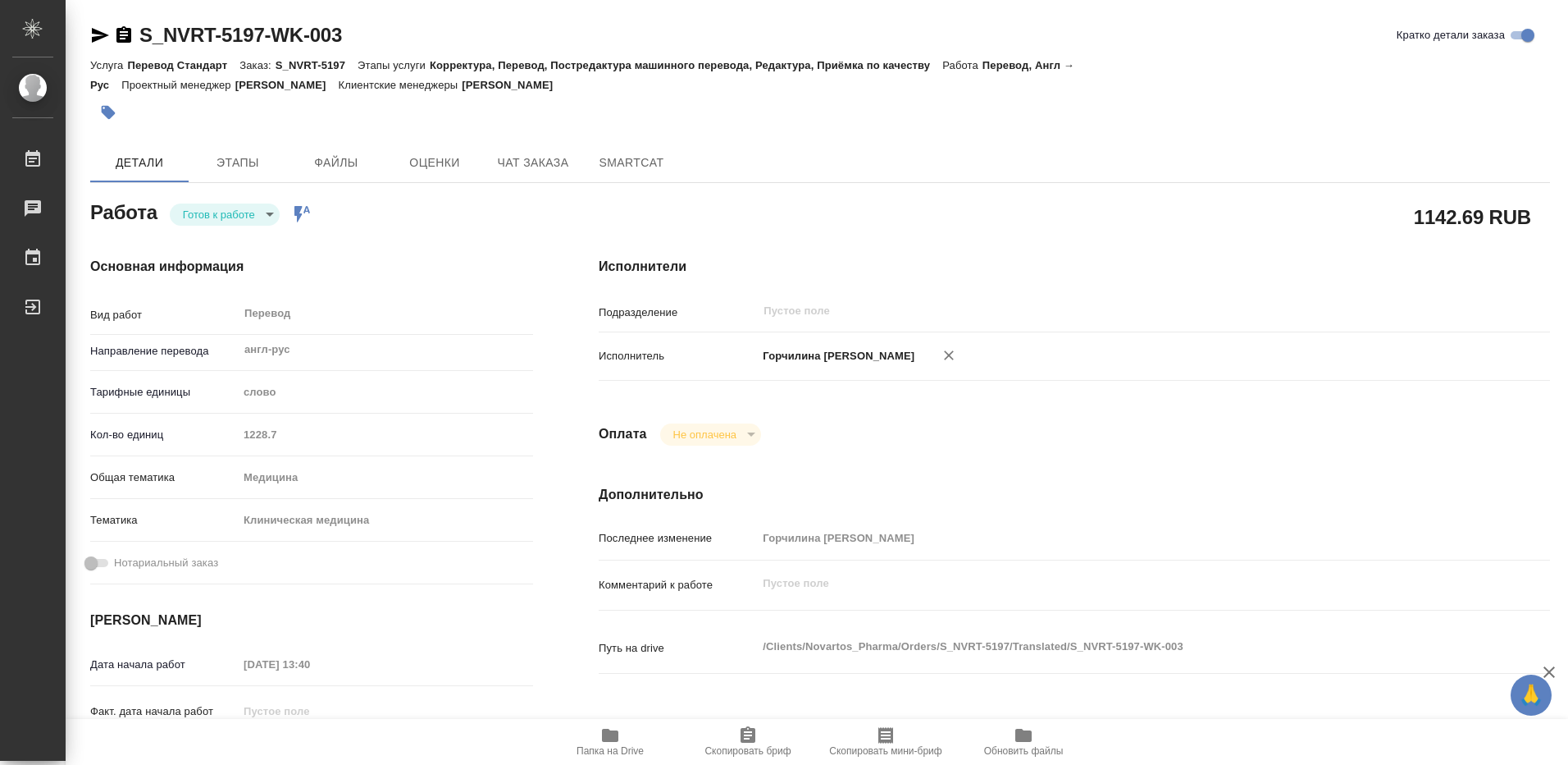
scroll to position [164, 0]
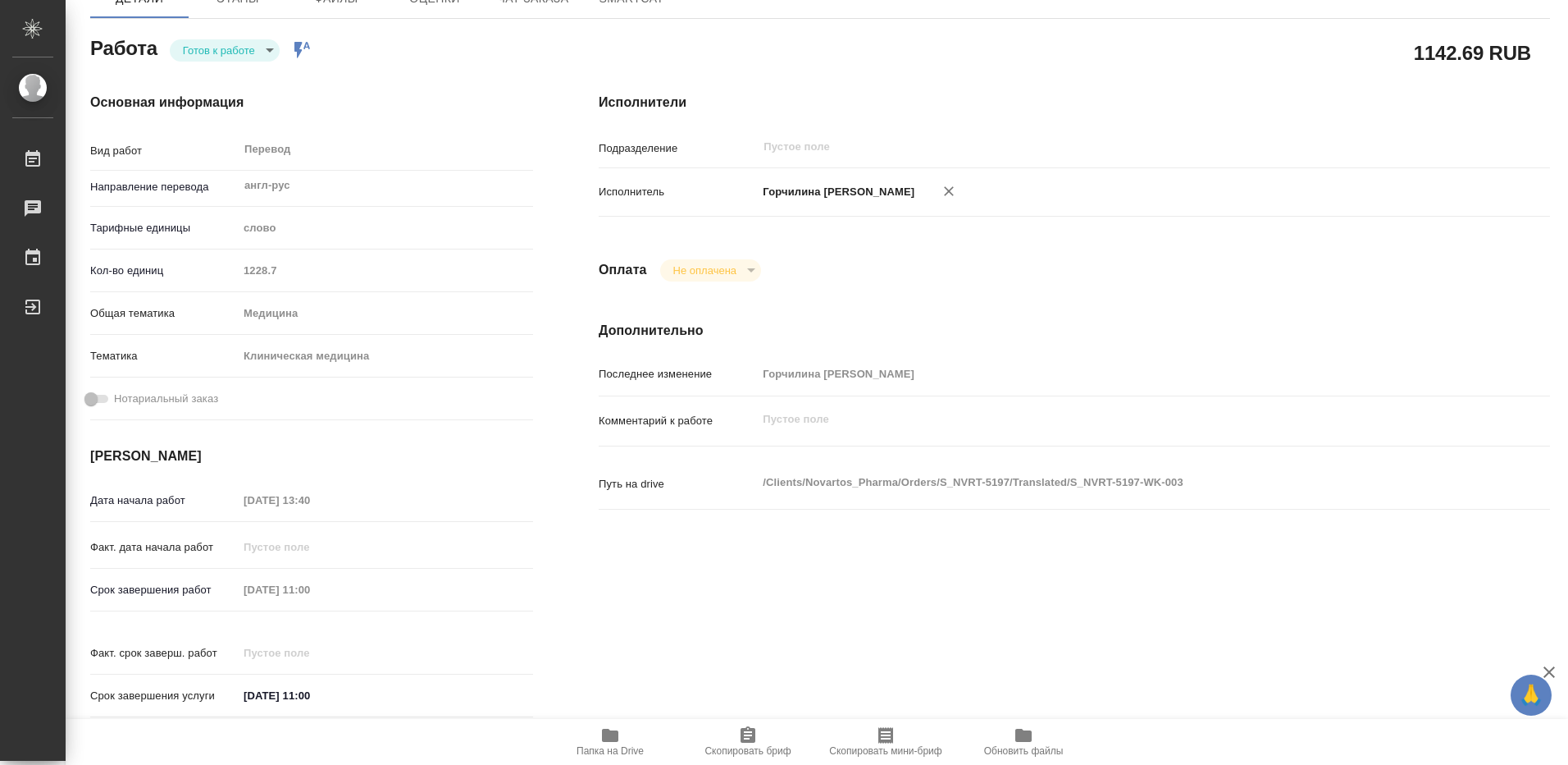
type textarea "x"
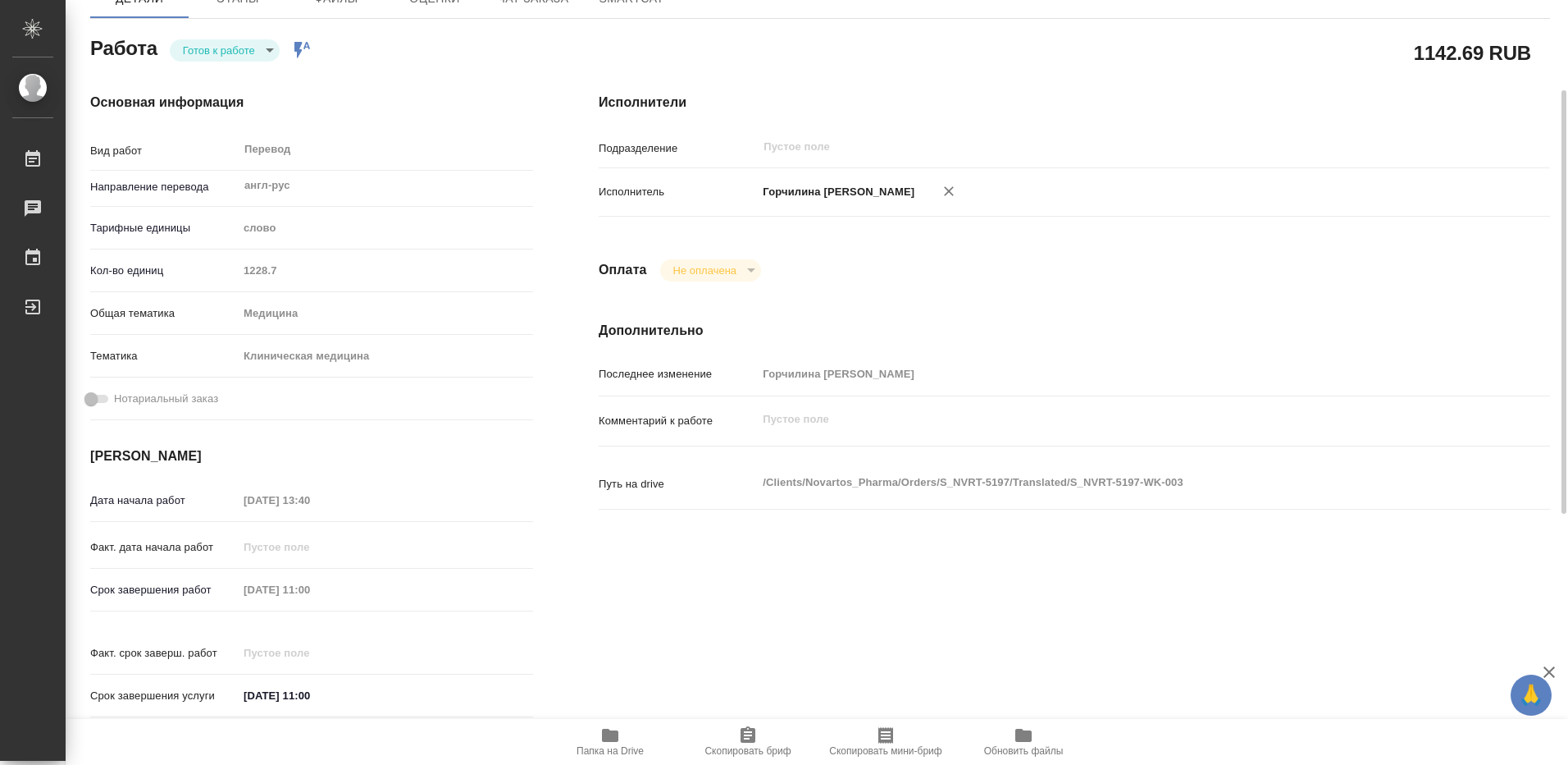
type textarea "x"
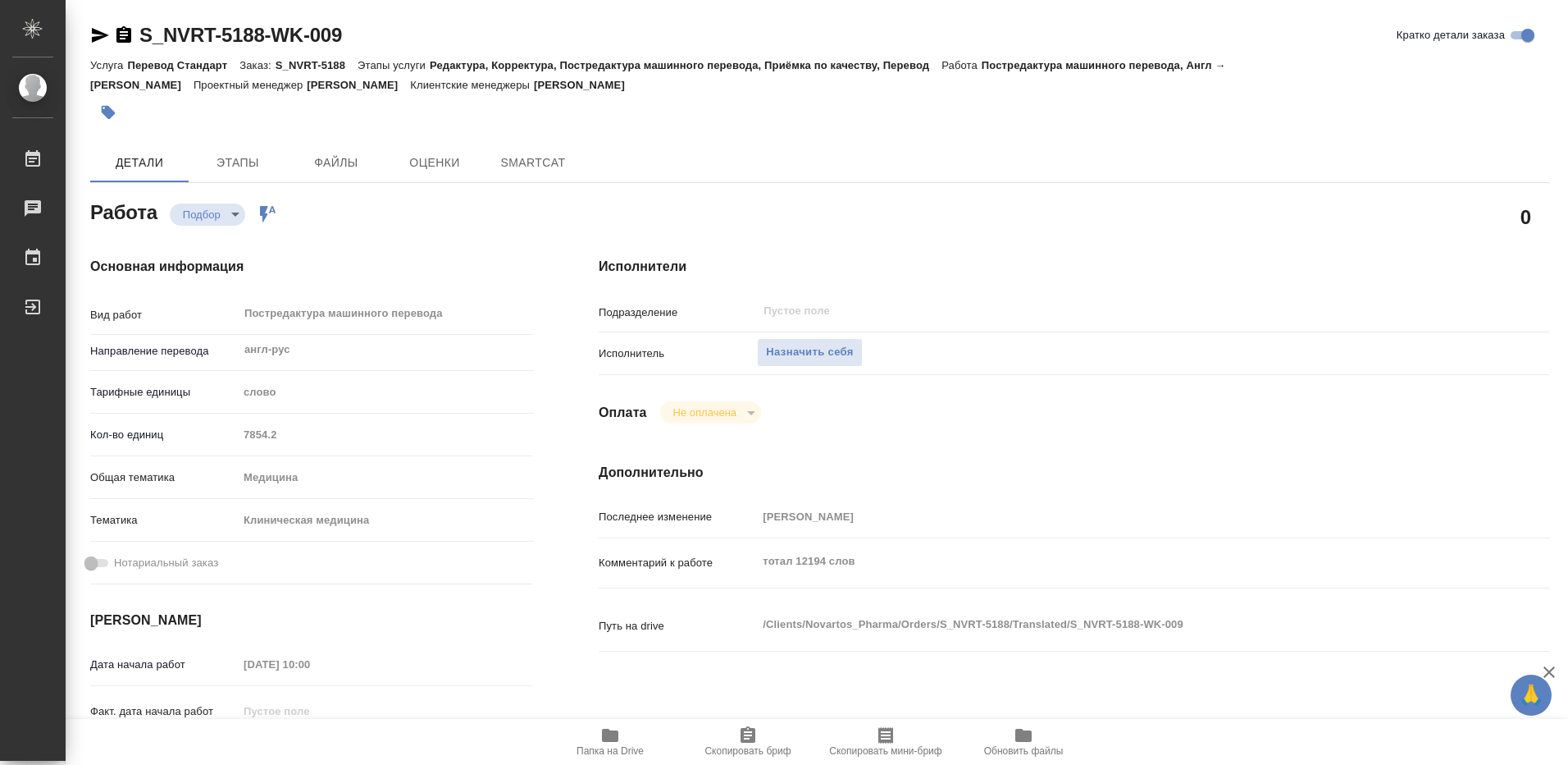
type textarea "x"
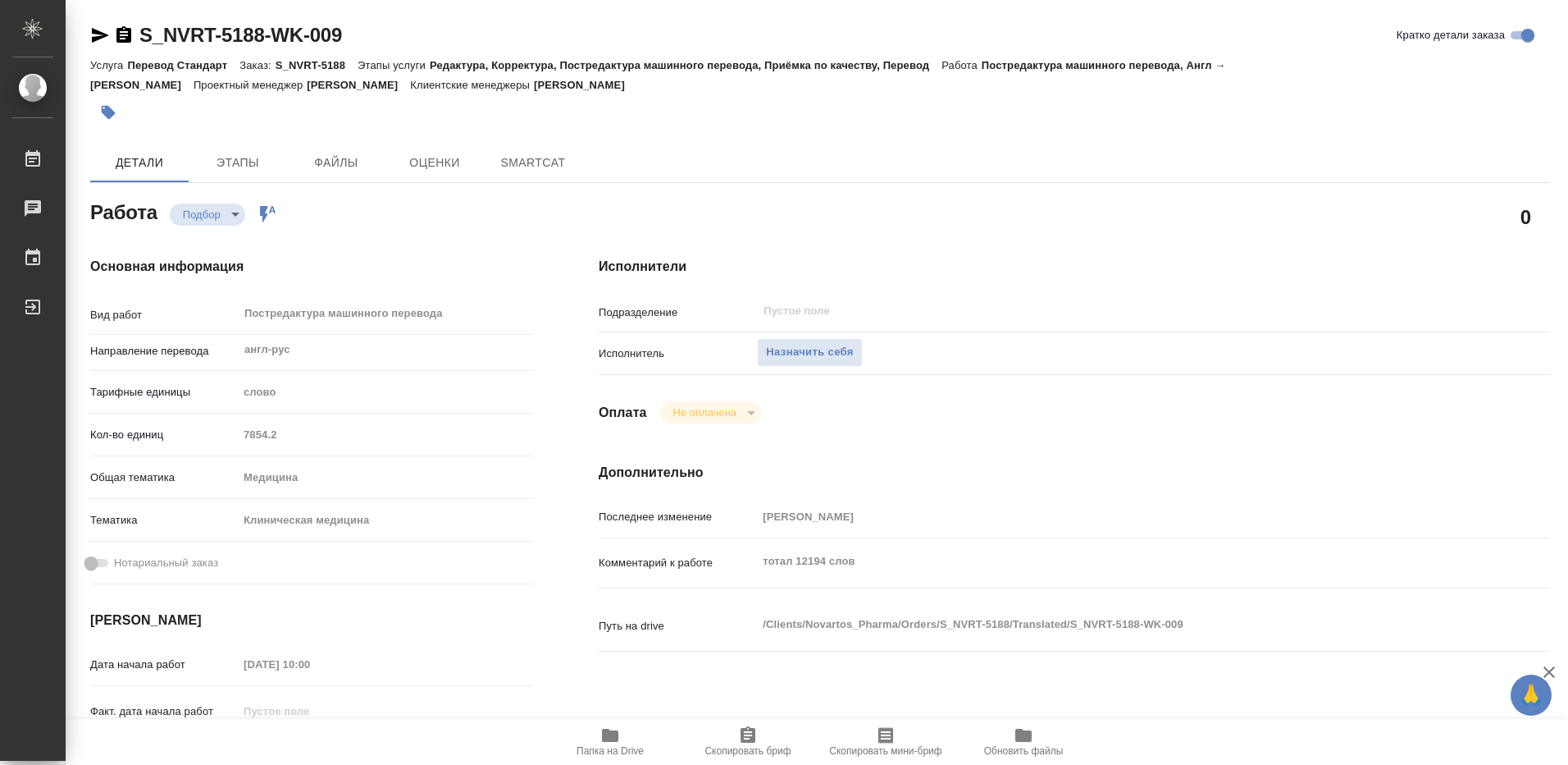
type textarea "x"
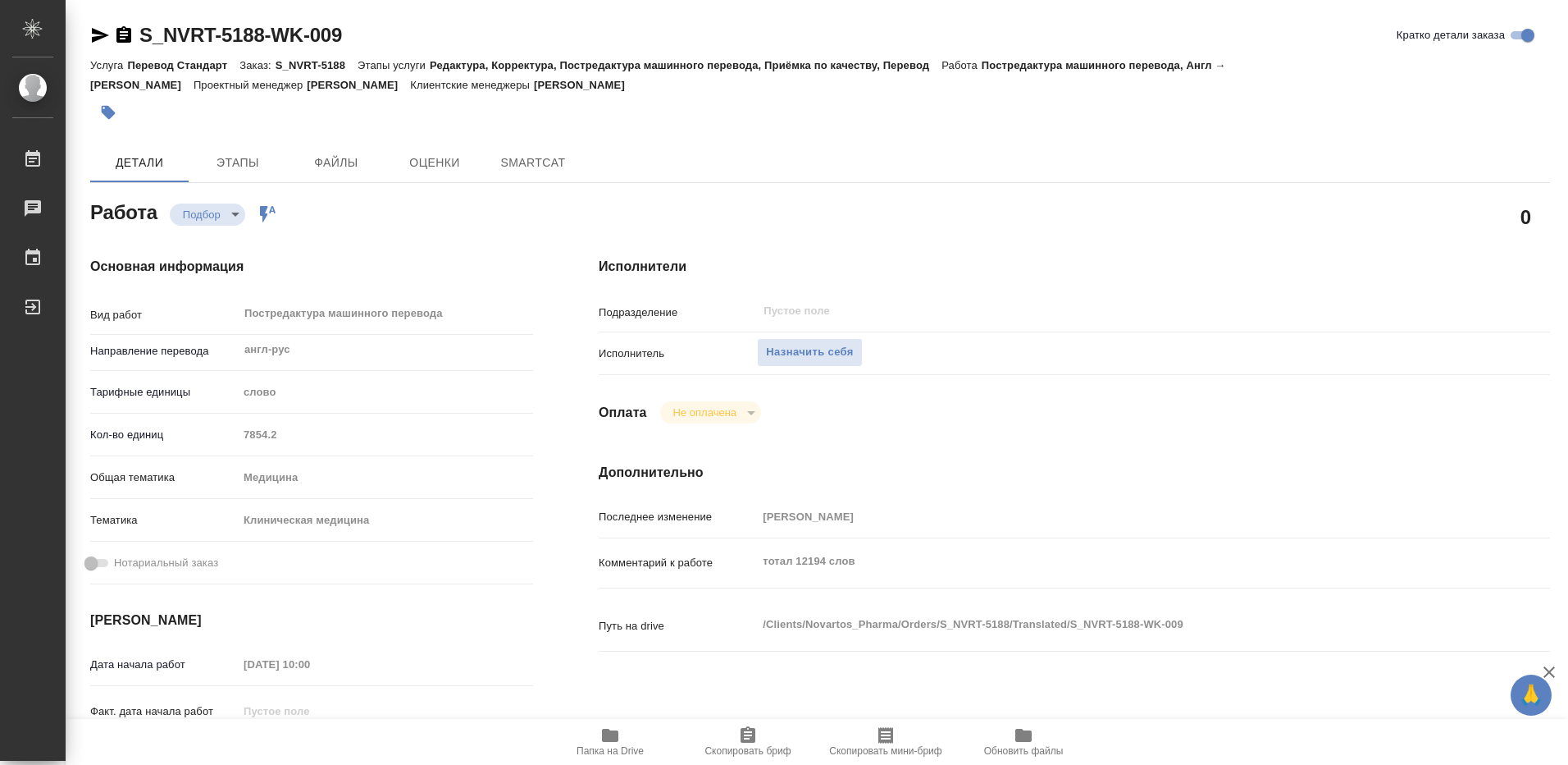
type textarea "x"
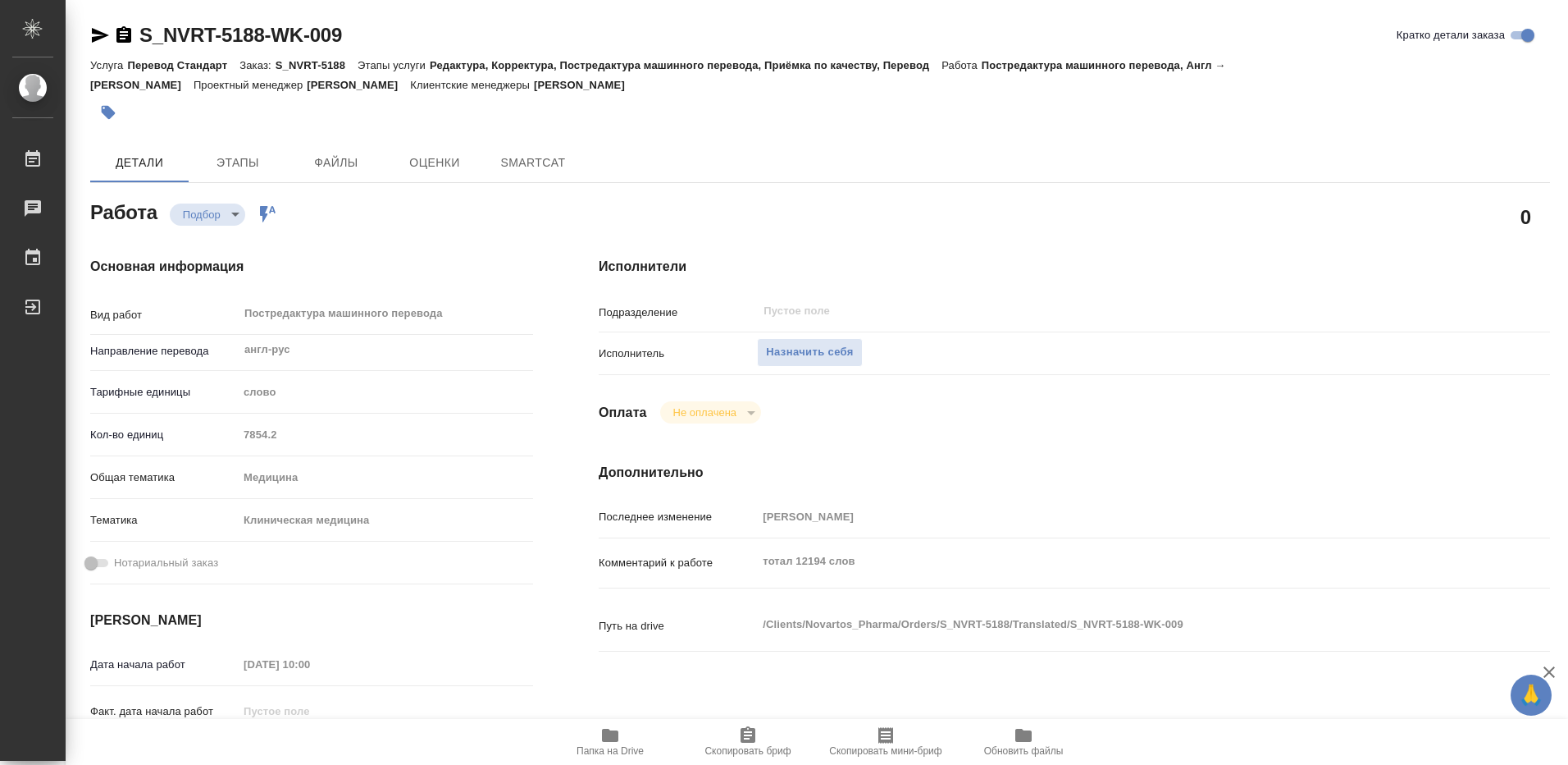
type textarea "x"
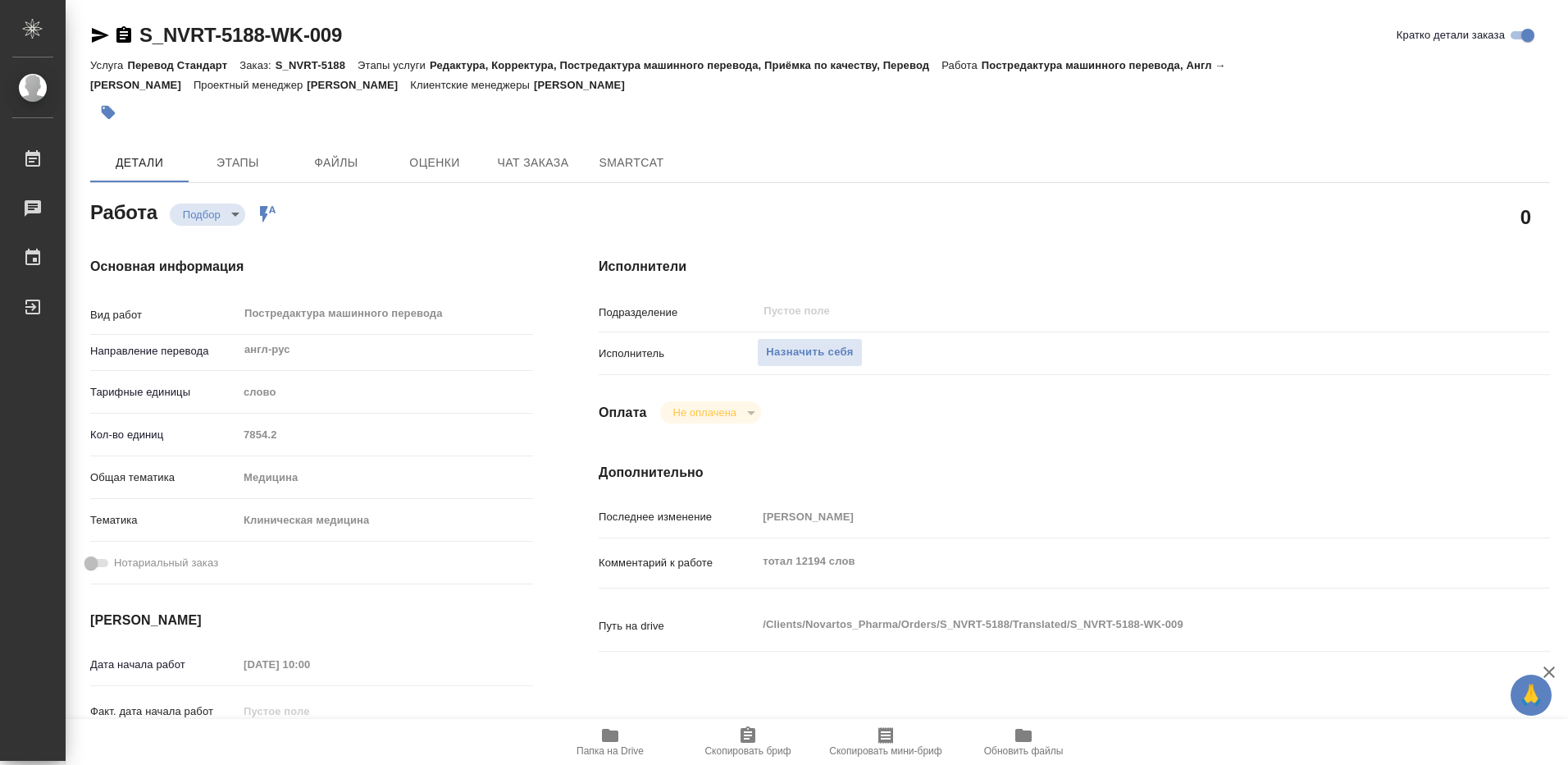
type textarea "x"
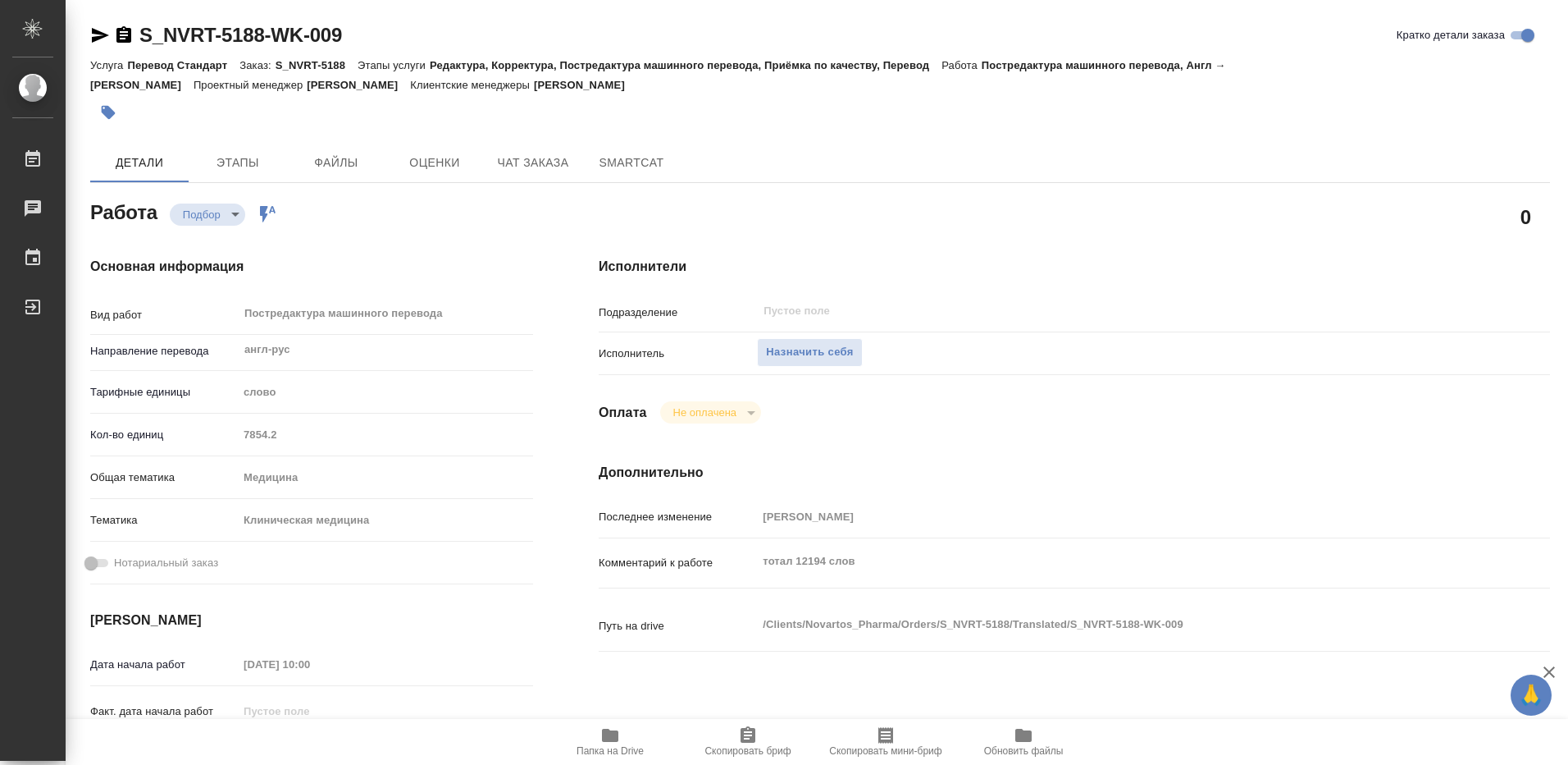
type textarea "x"
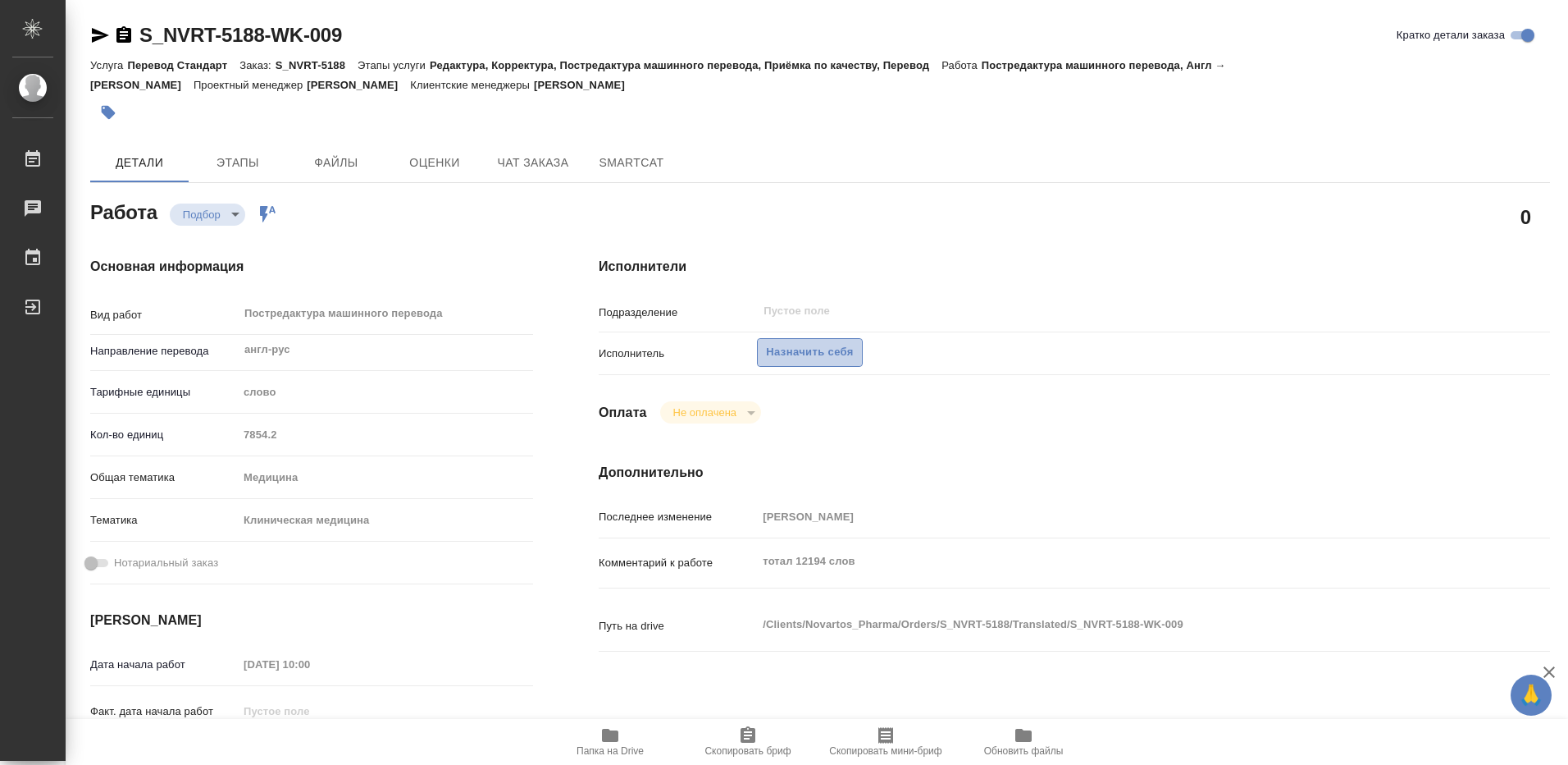
click at [812, 358] on span "Назначить себя" at bounding box center [809, 352] width 87 height 19
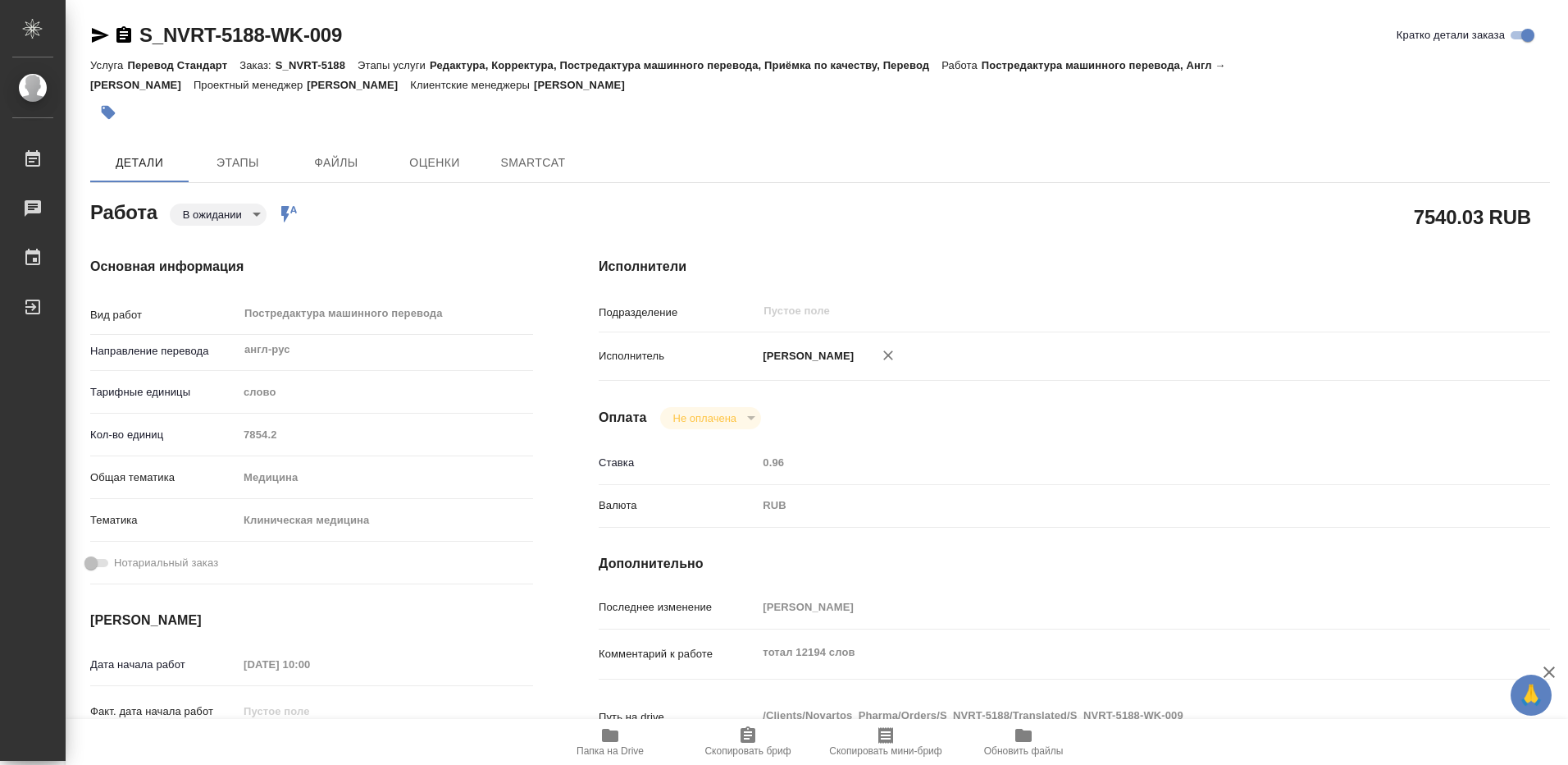
type textarea "x"
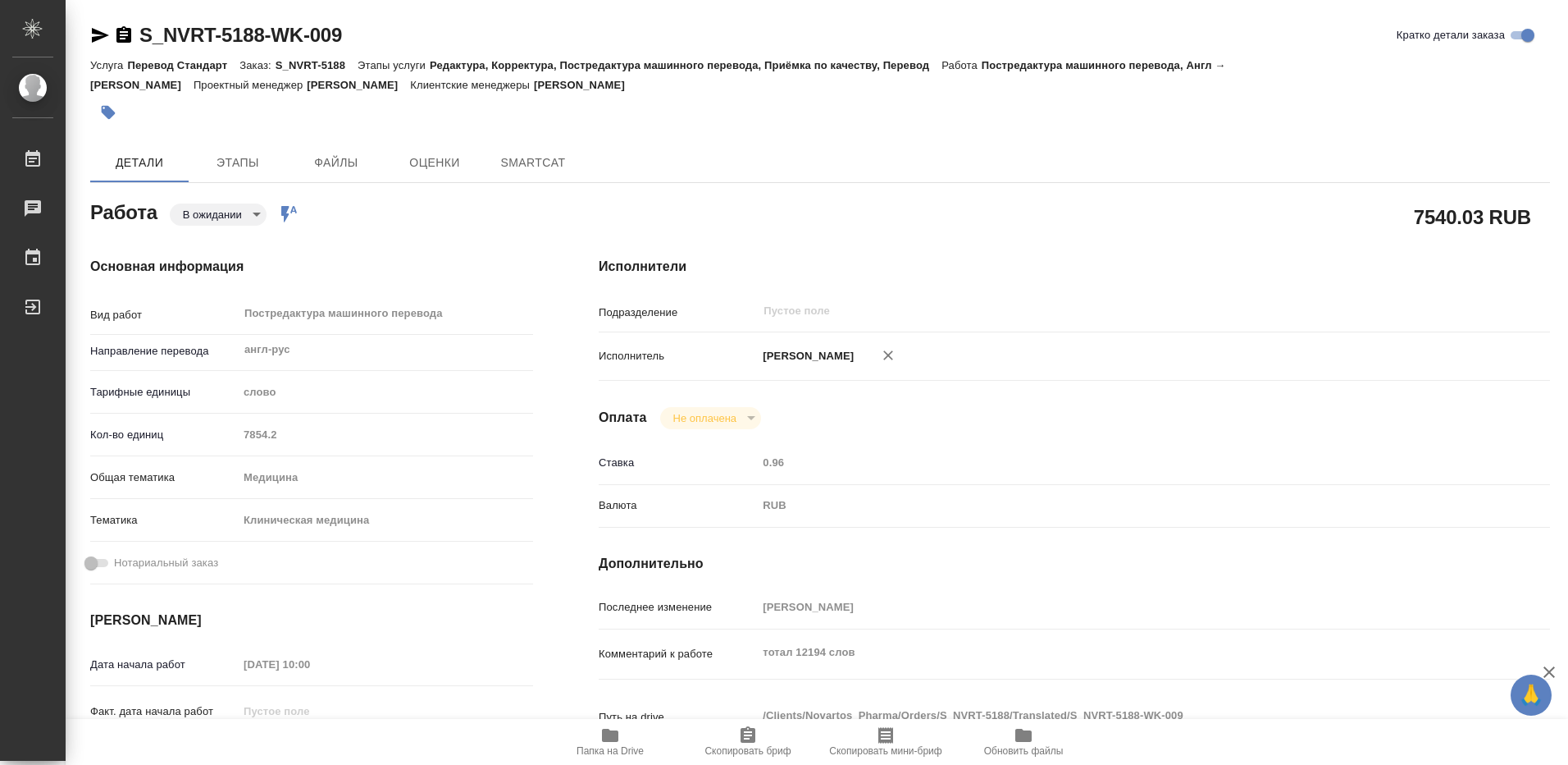
type textarea "x"
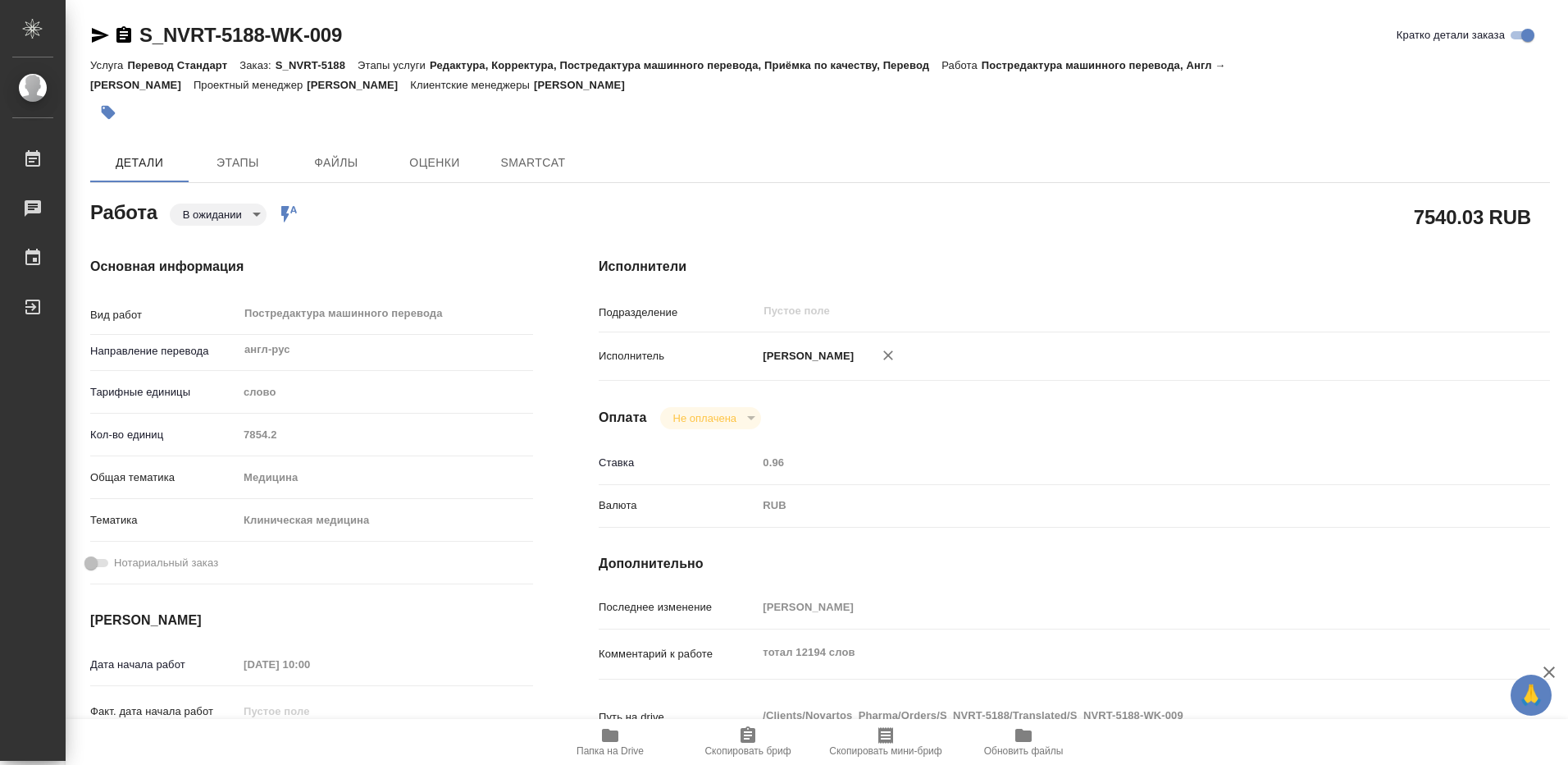
type textarea "x"
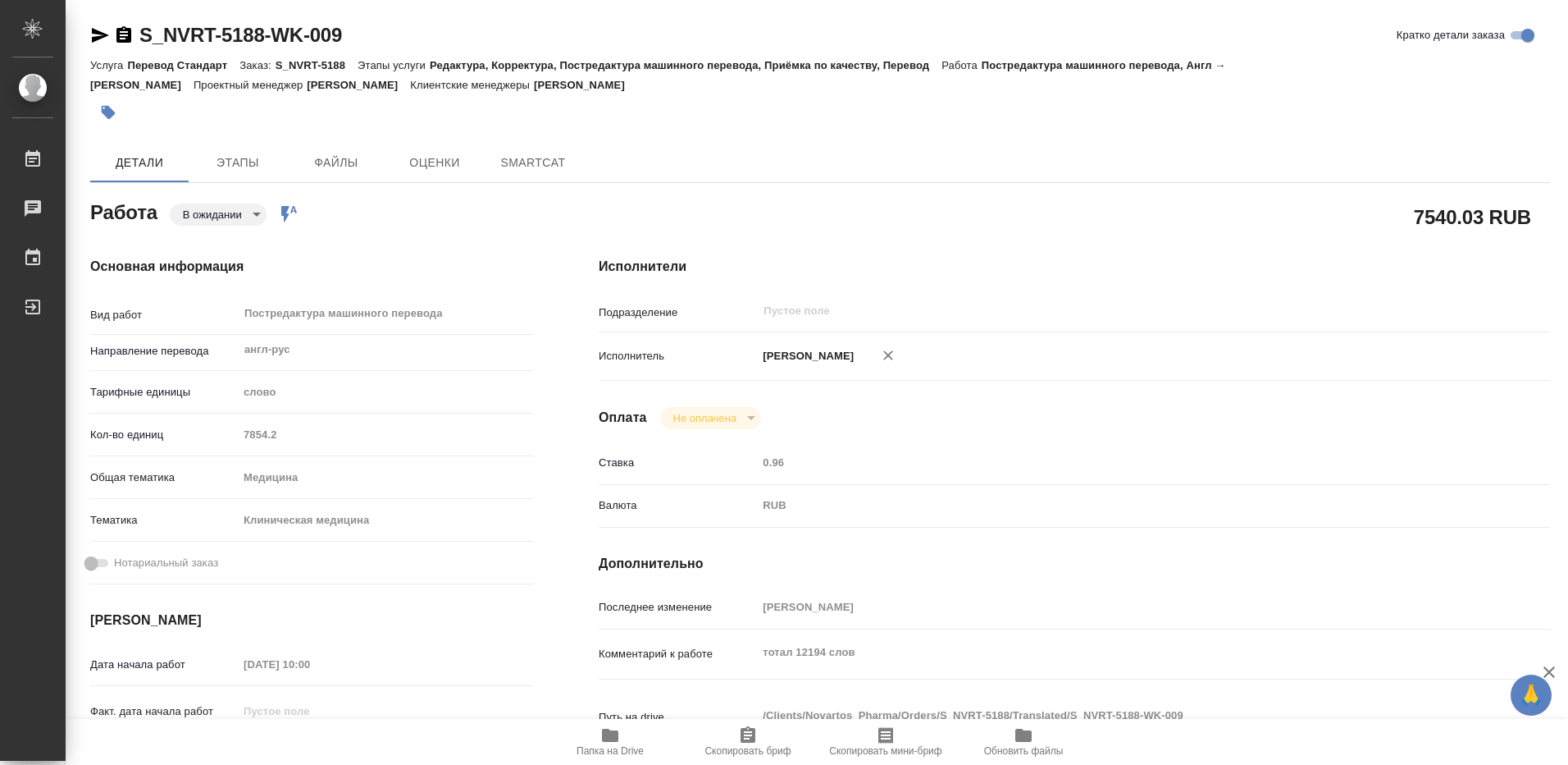
type textarea "x"
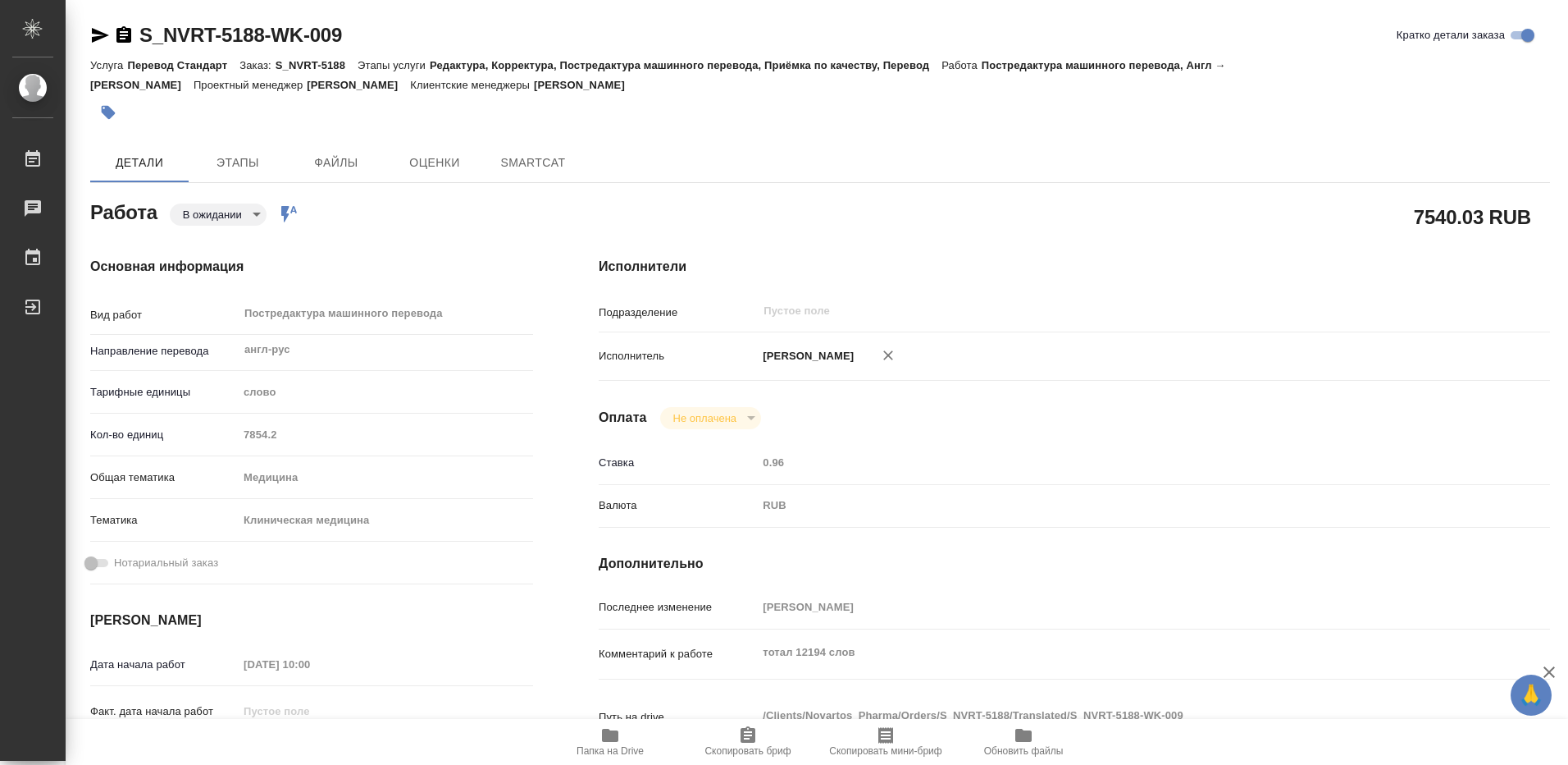
type textarea "x"
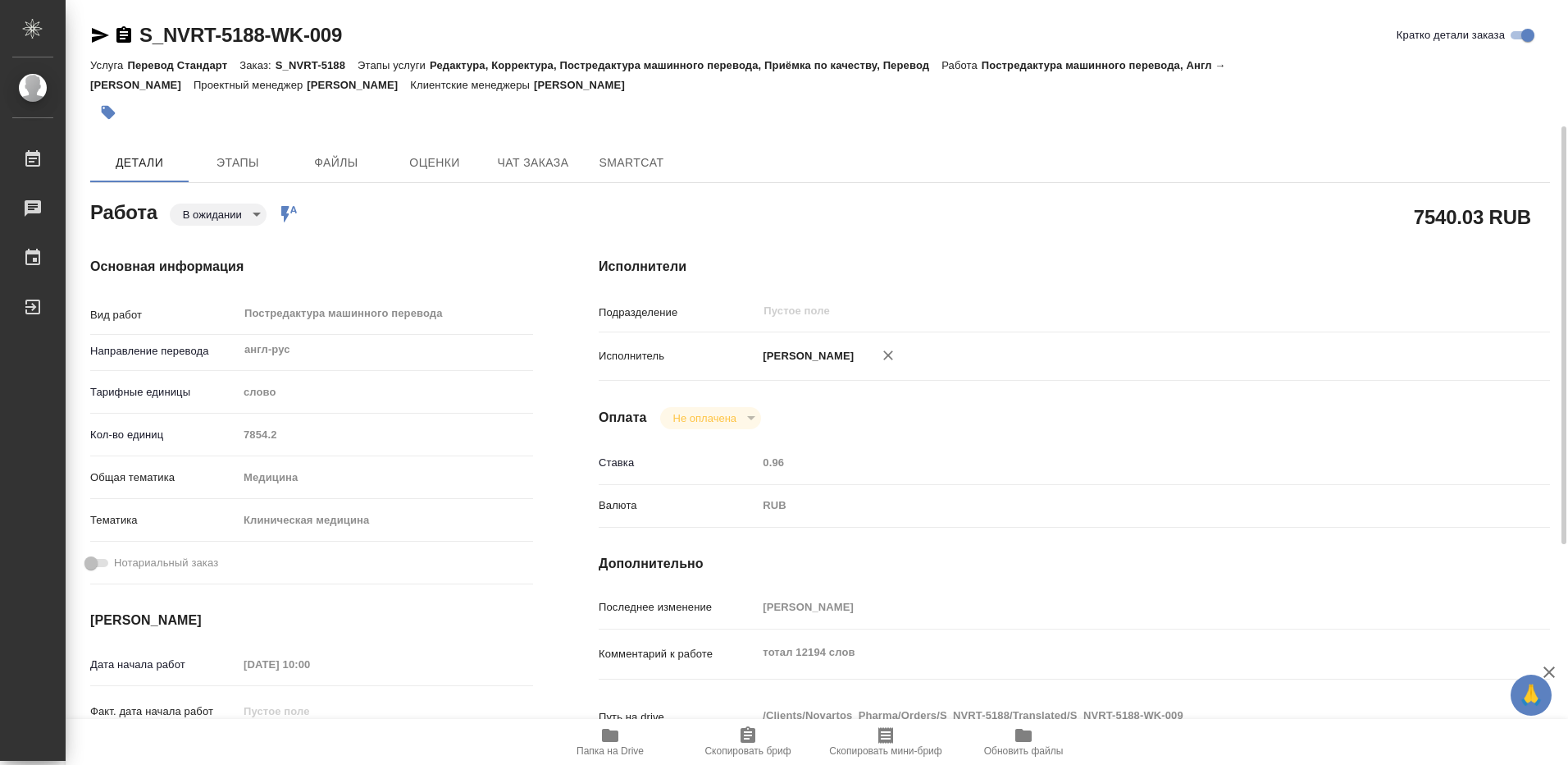
scroll to position [82, 0]
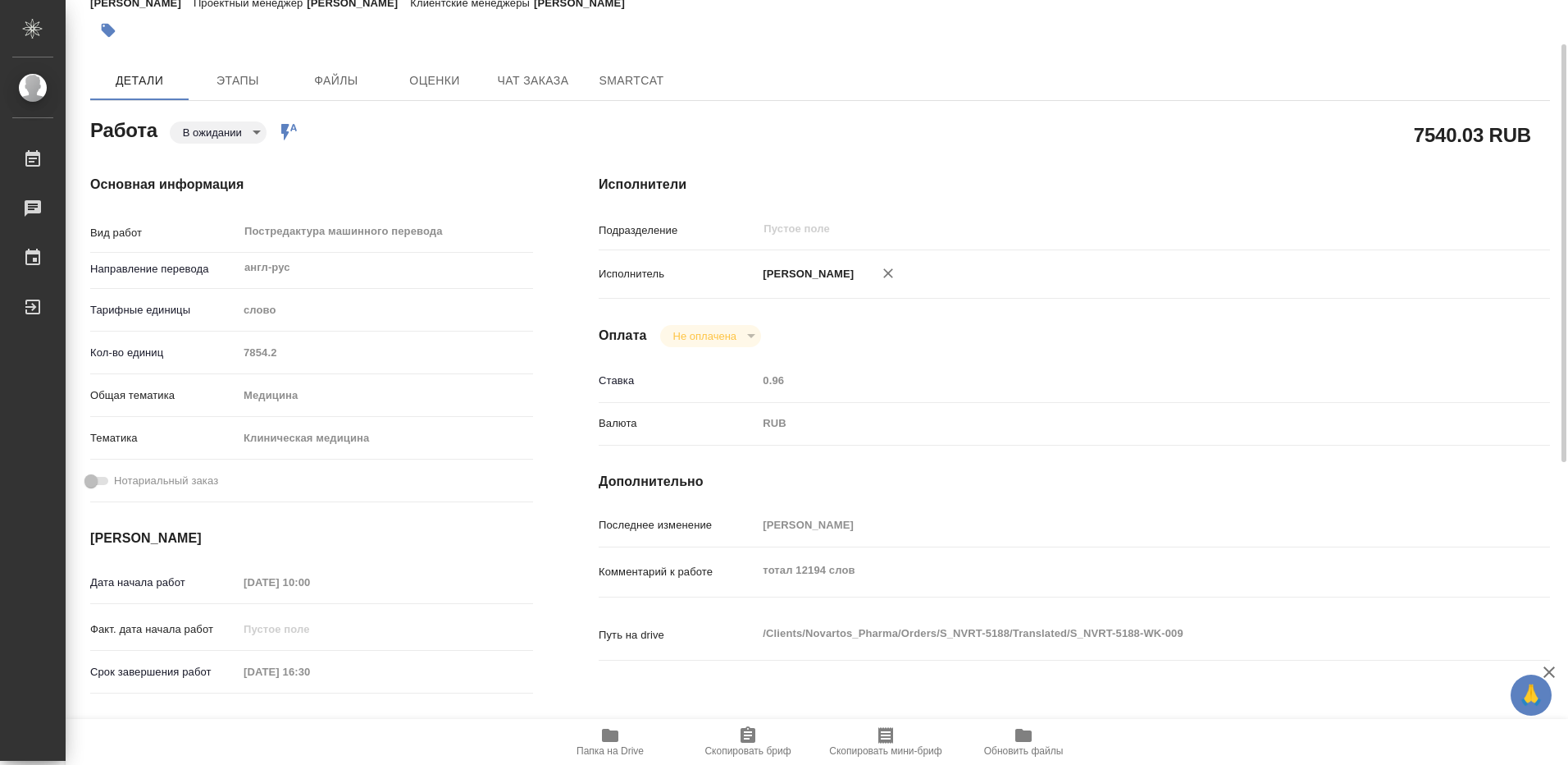
type textarea "x"
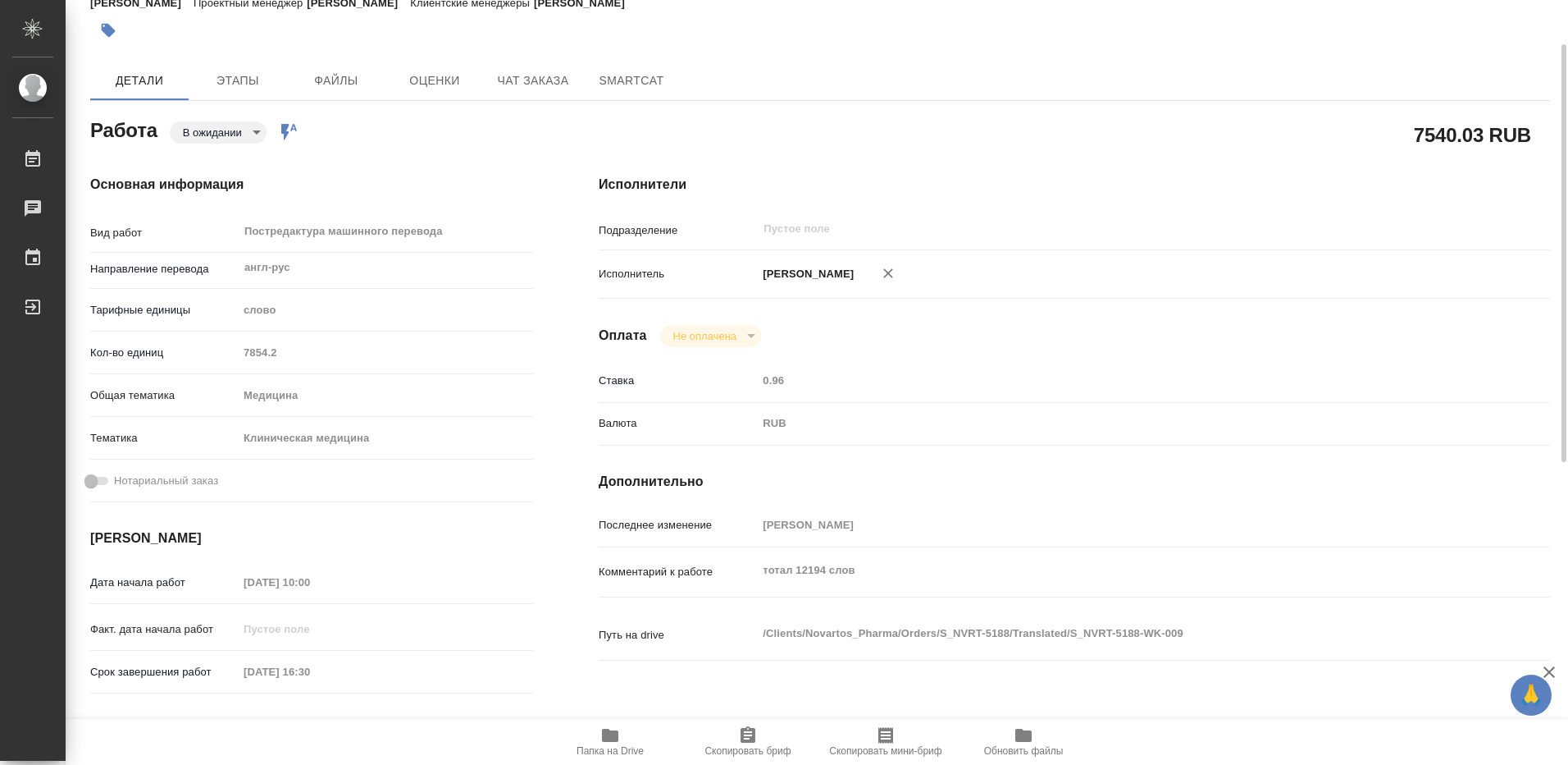
type textarea "x"
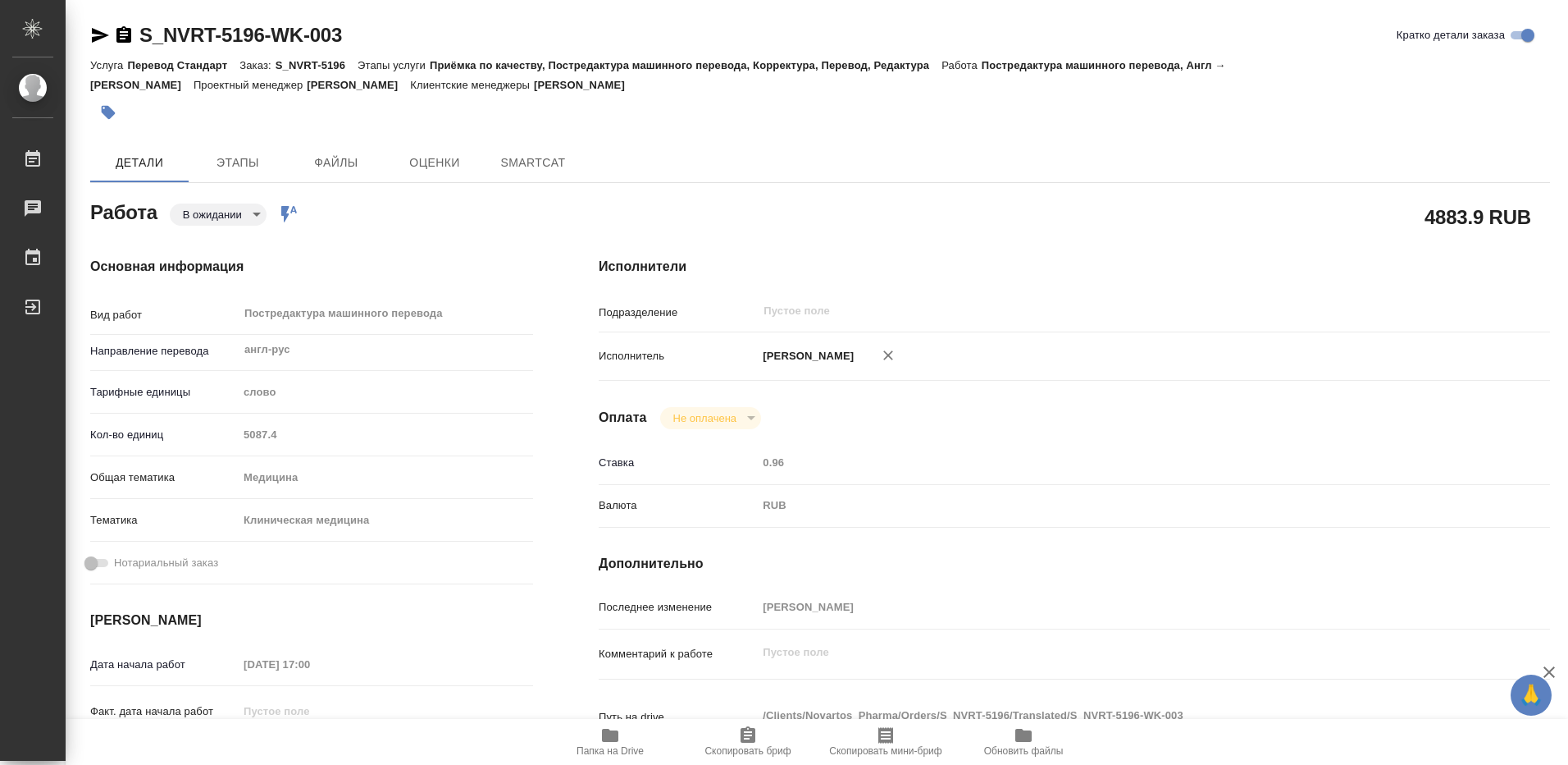
type textarea "x"
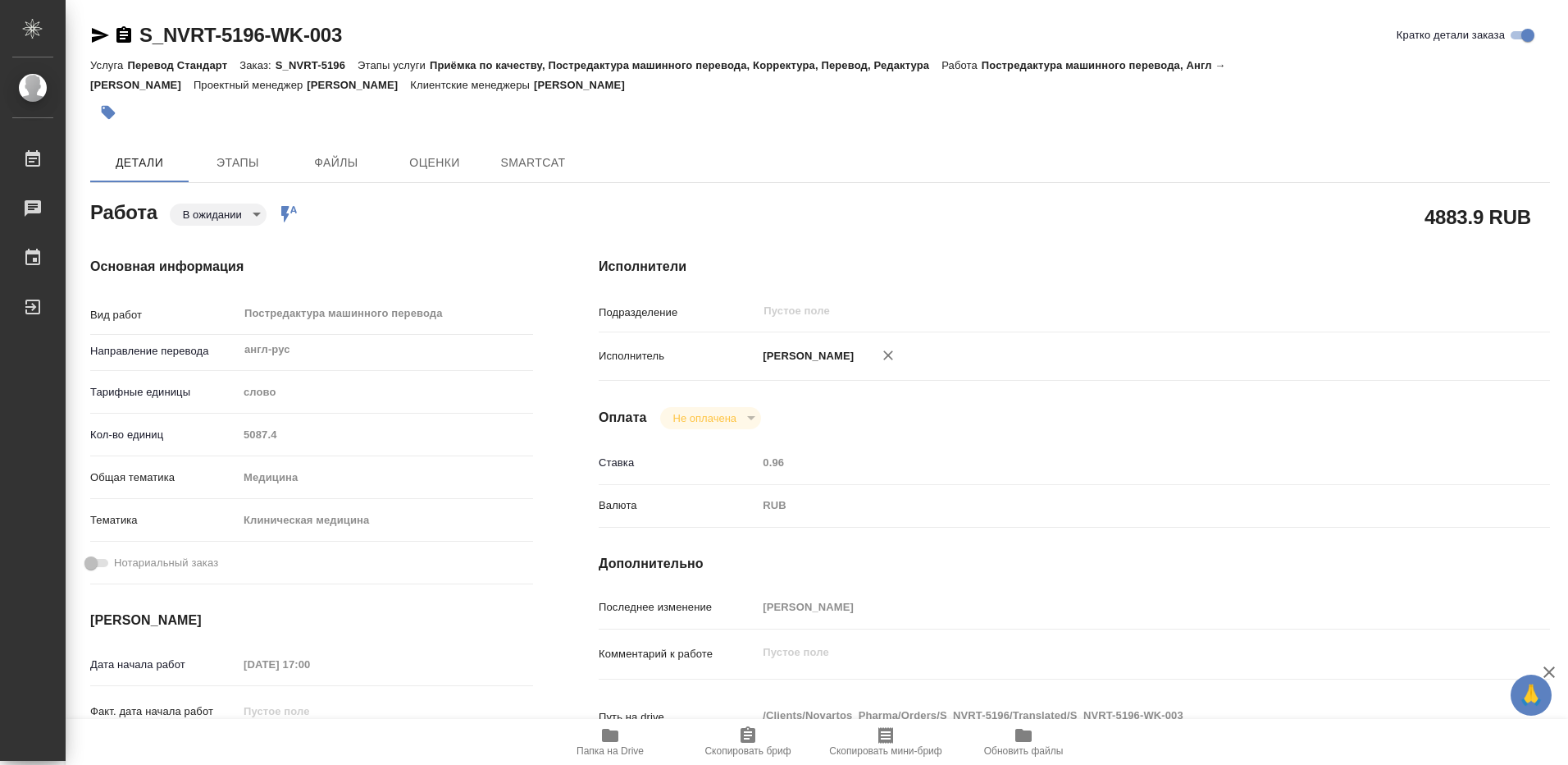
type textarea "x"
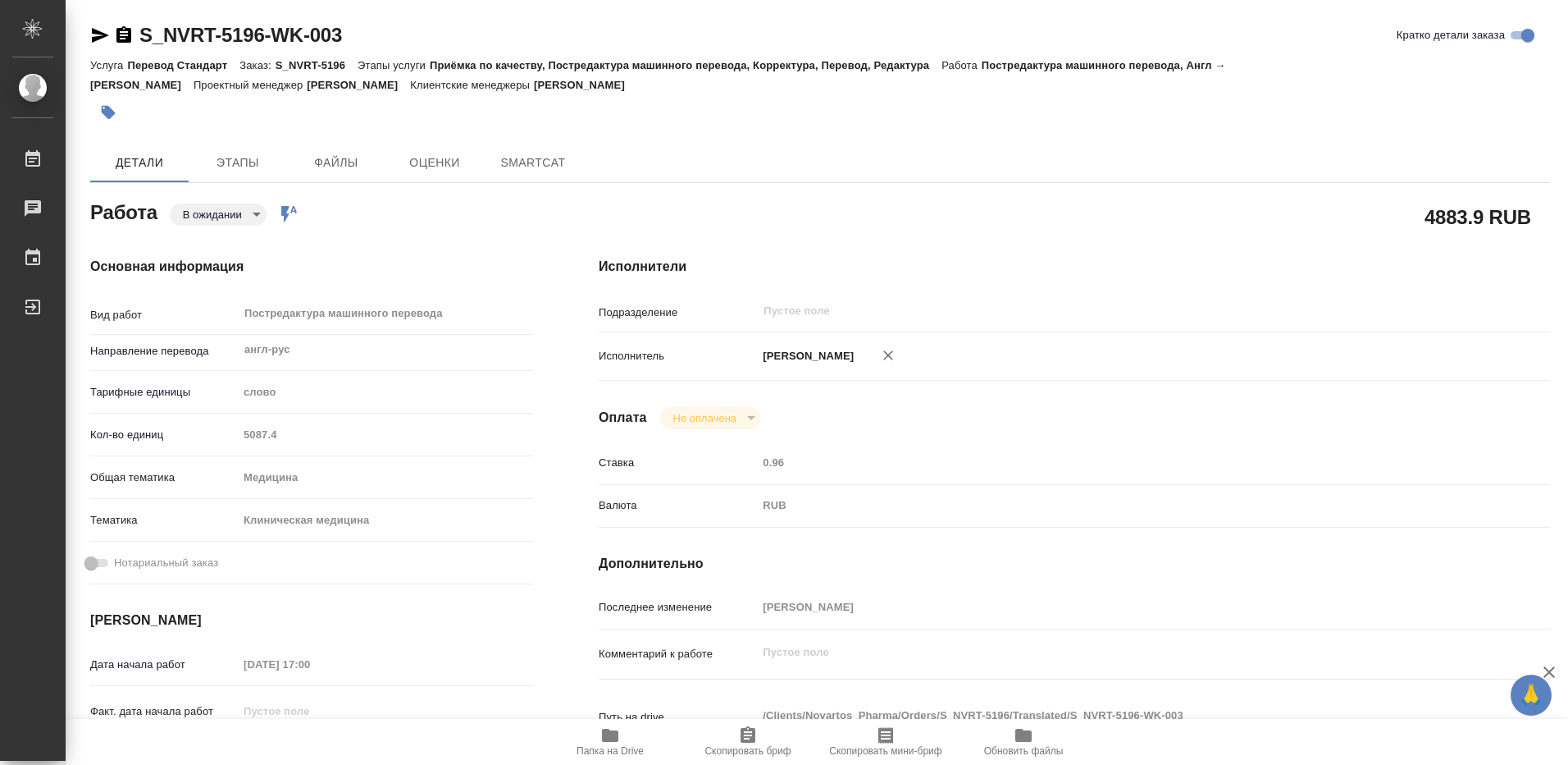
type textarea "x"
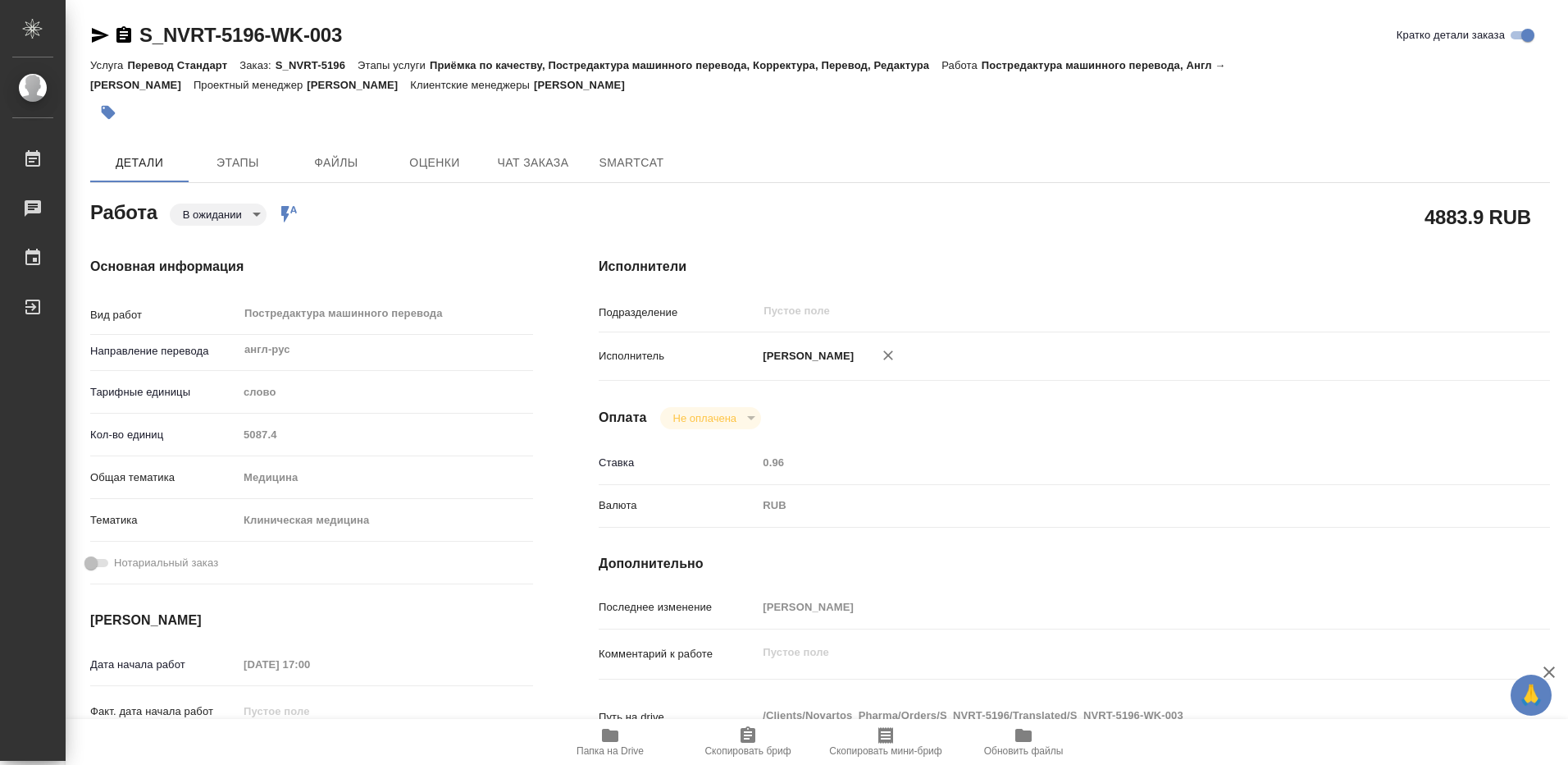
type textarea "x"
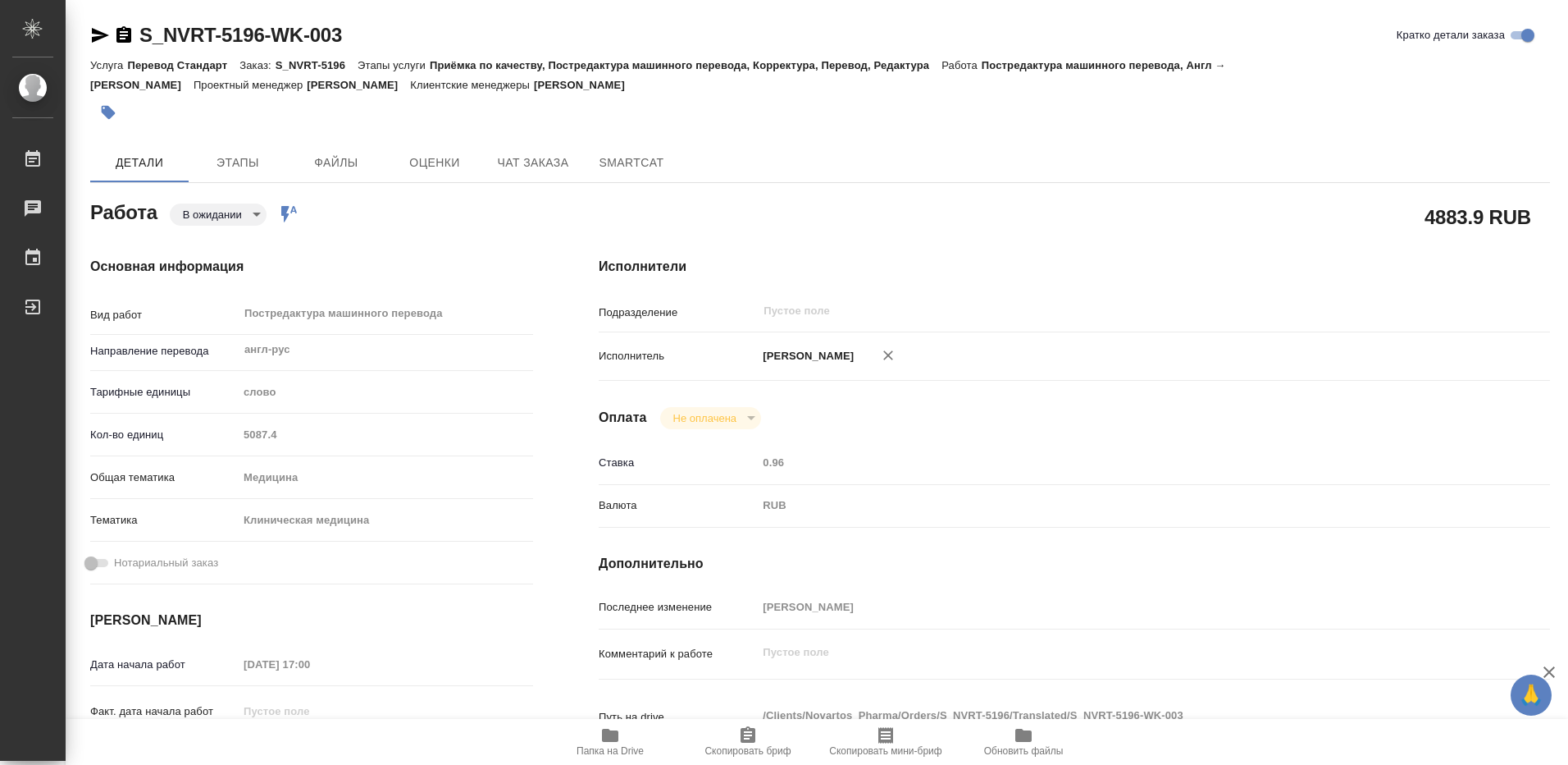
type textarea "x"
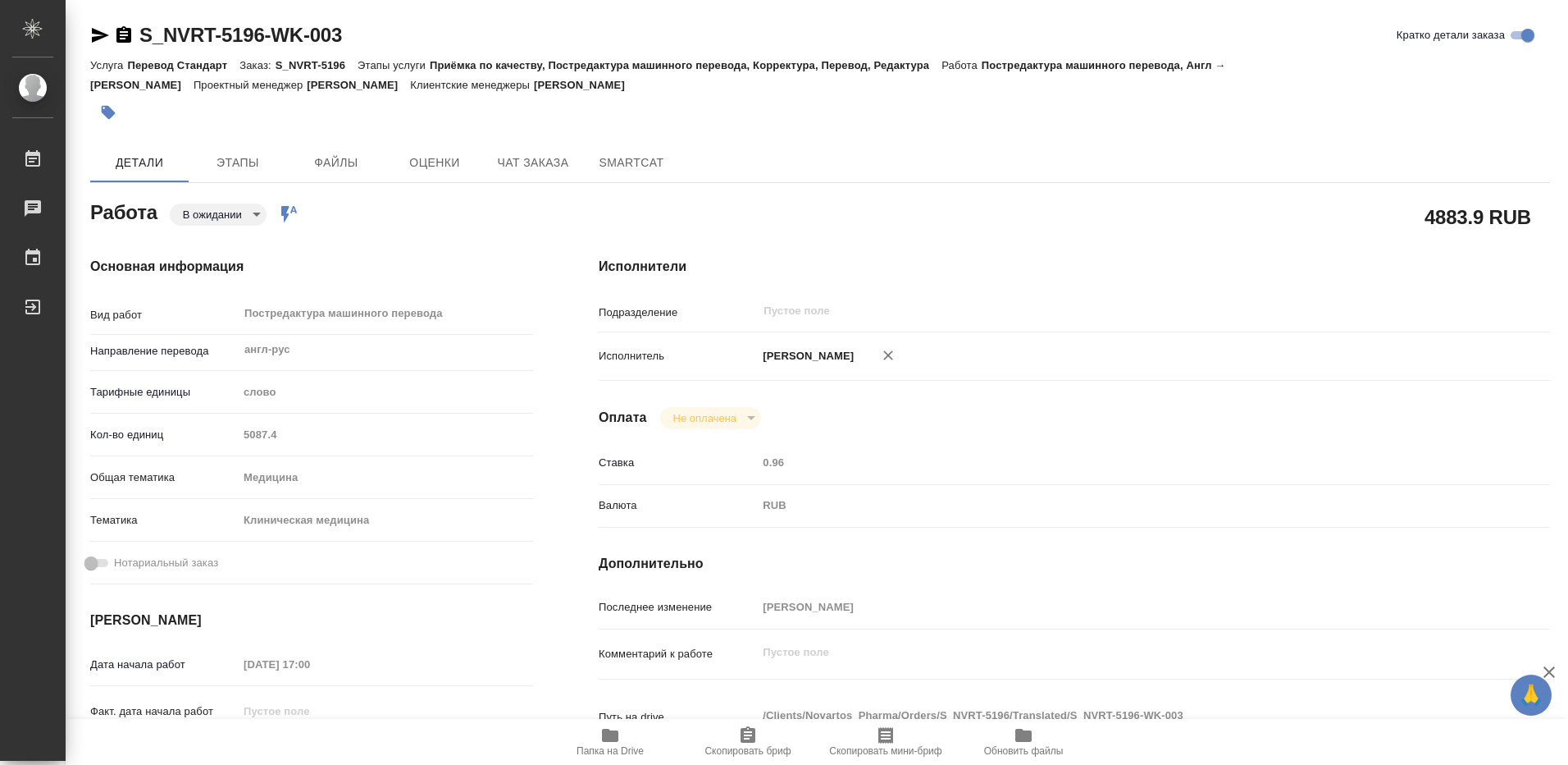
click at [896, 355] on icon "button" at bounding box center [889, 355] width 17 height 17
type textarea "x"
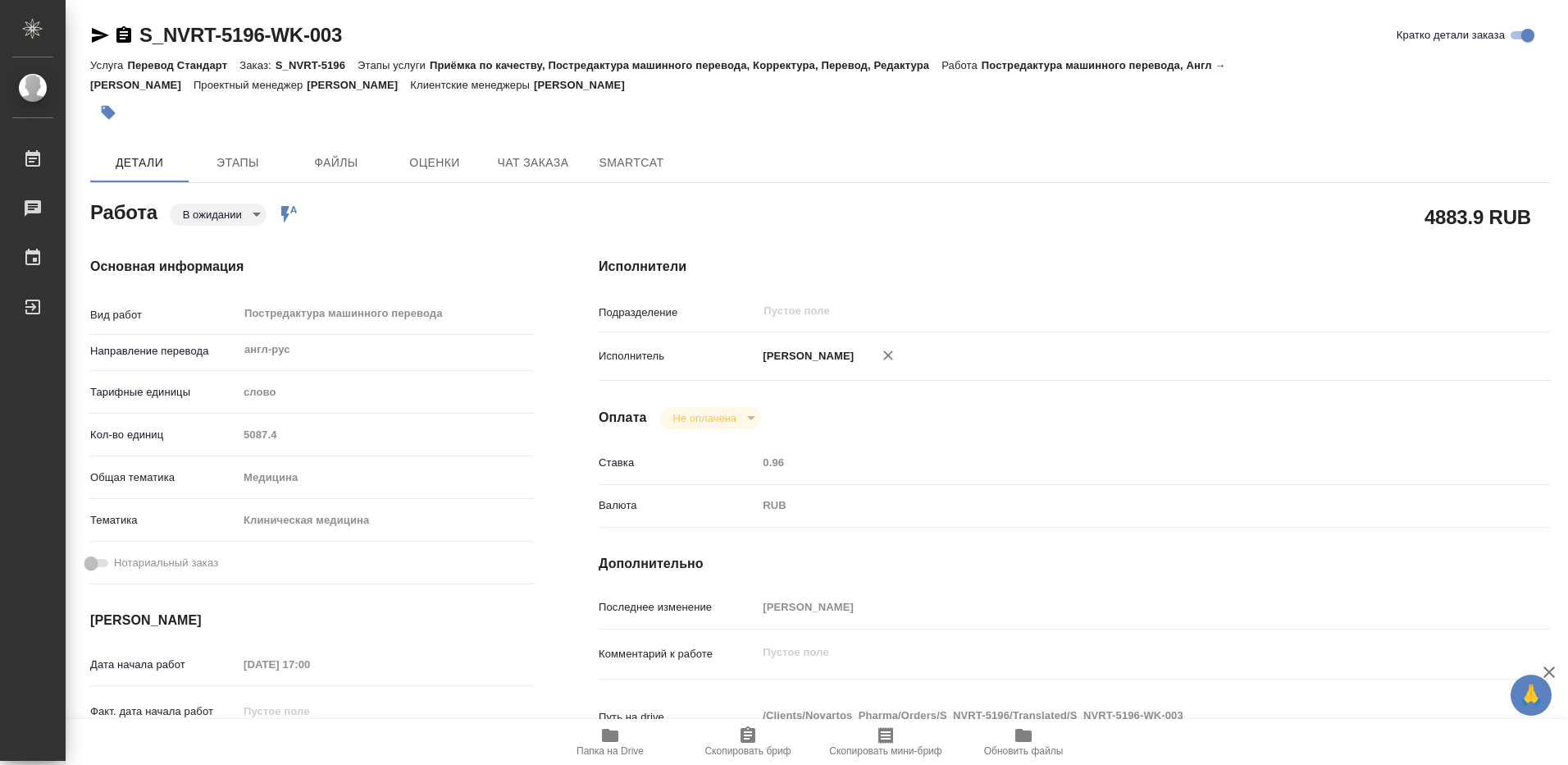
type textarea "x"
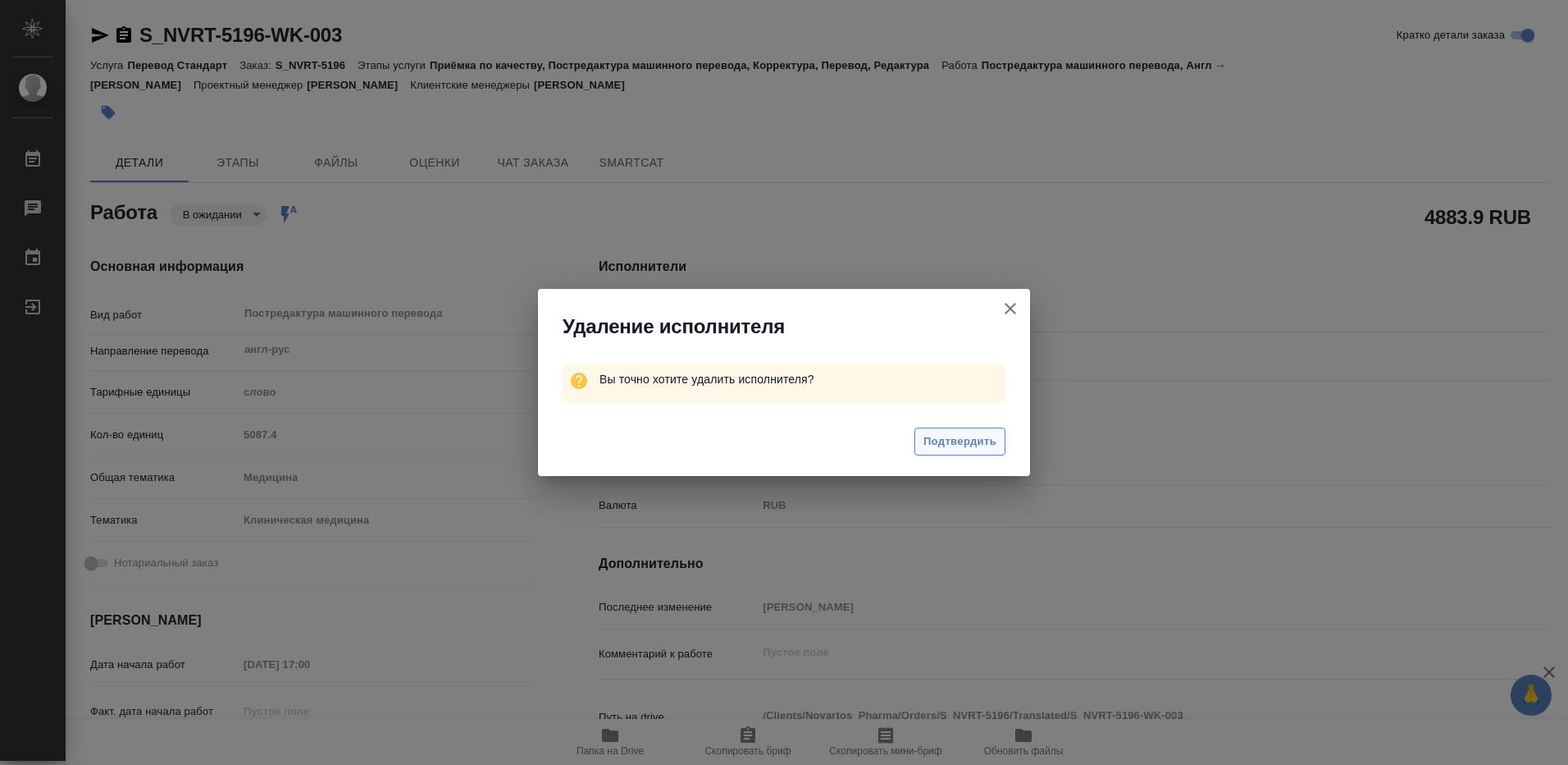
click at [946, 440] on span "Подтвердить" at bounding box center [960, 442] width 73 height 19
type textarea "x"
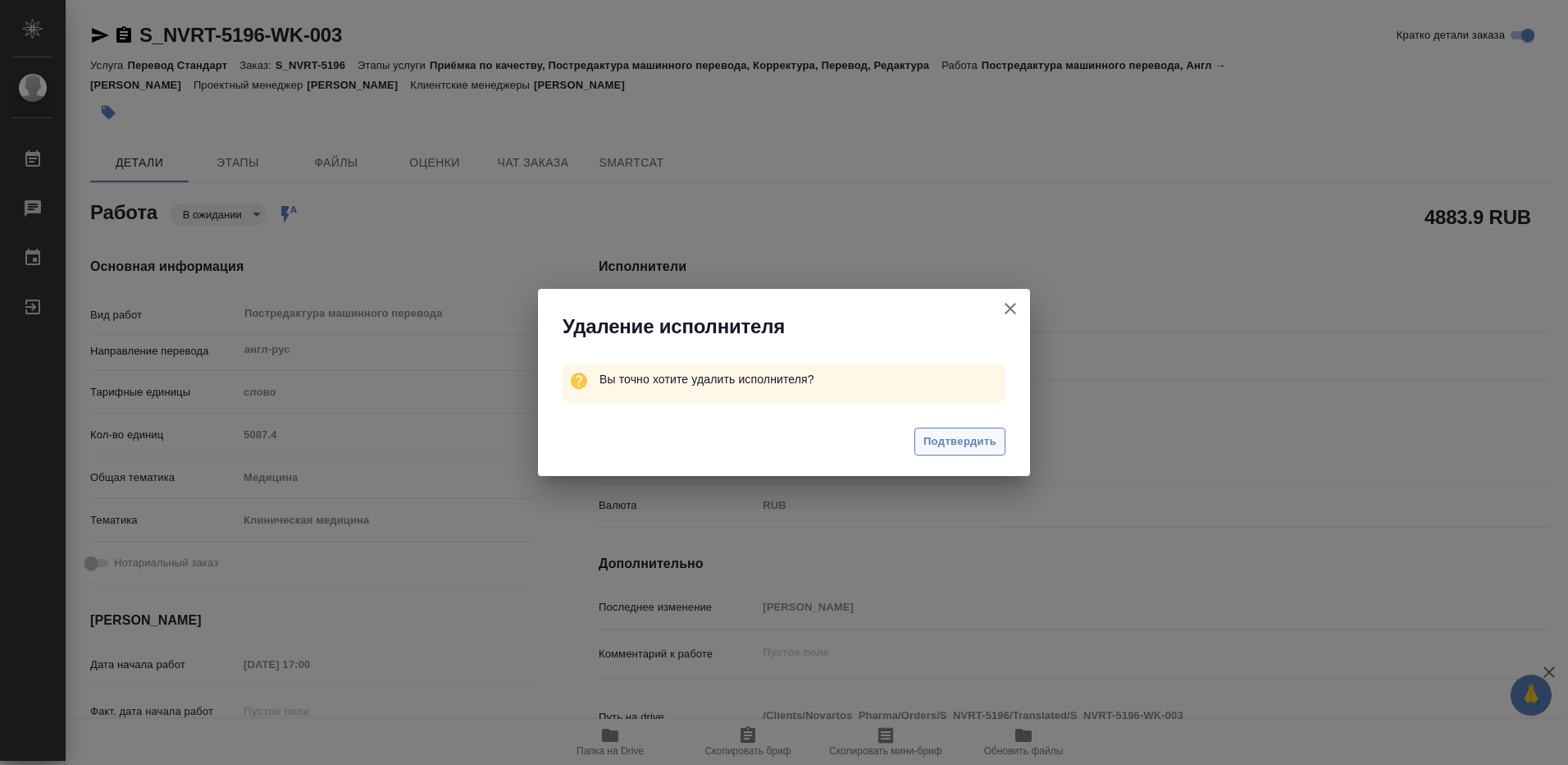
type textarea "x"
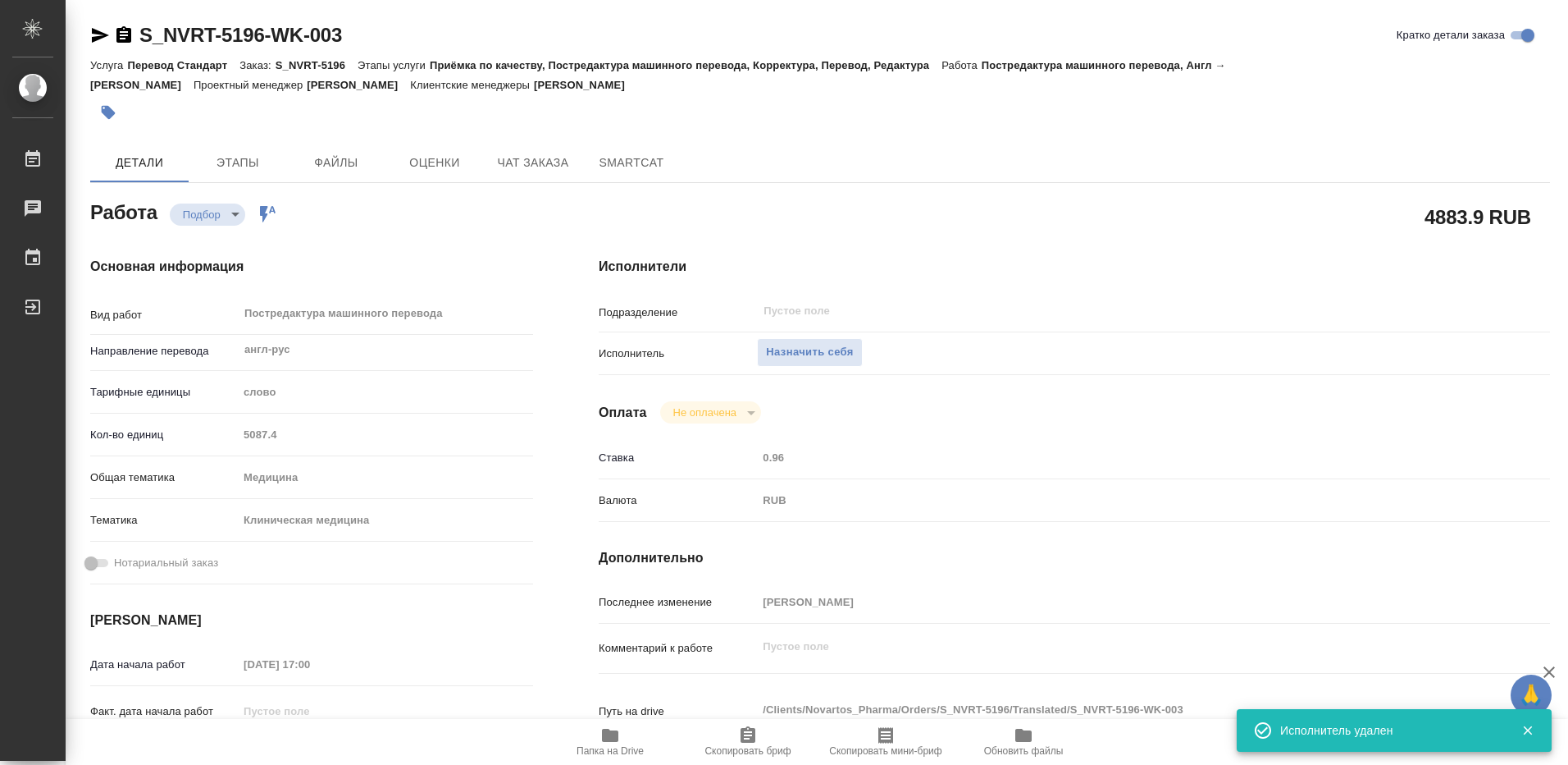
type textarea "x"
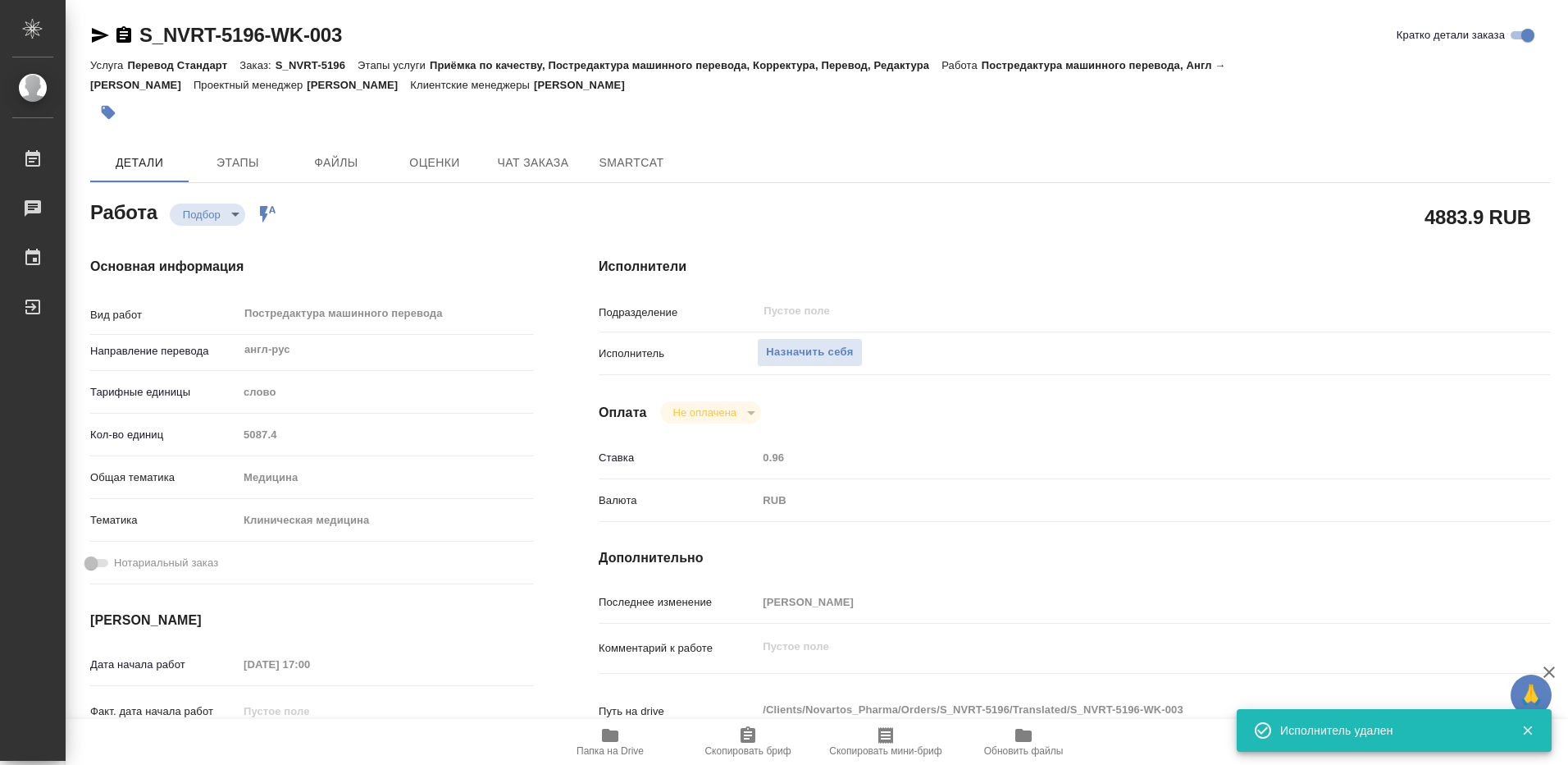
type textarea "x"
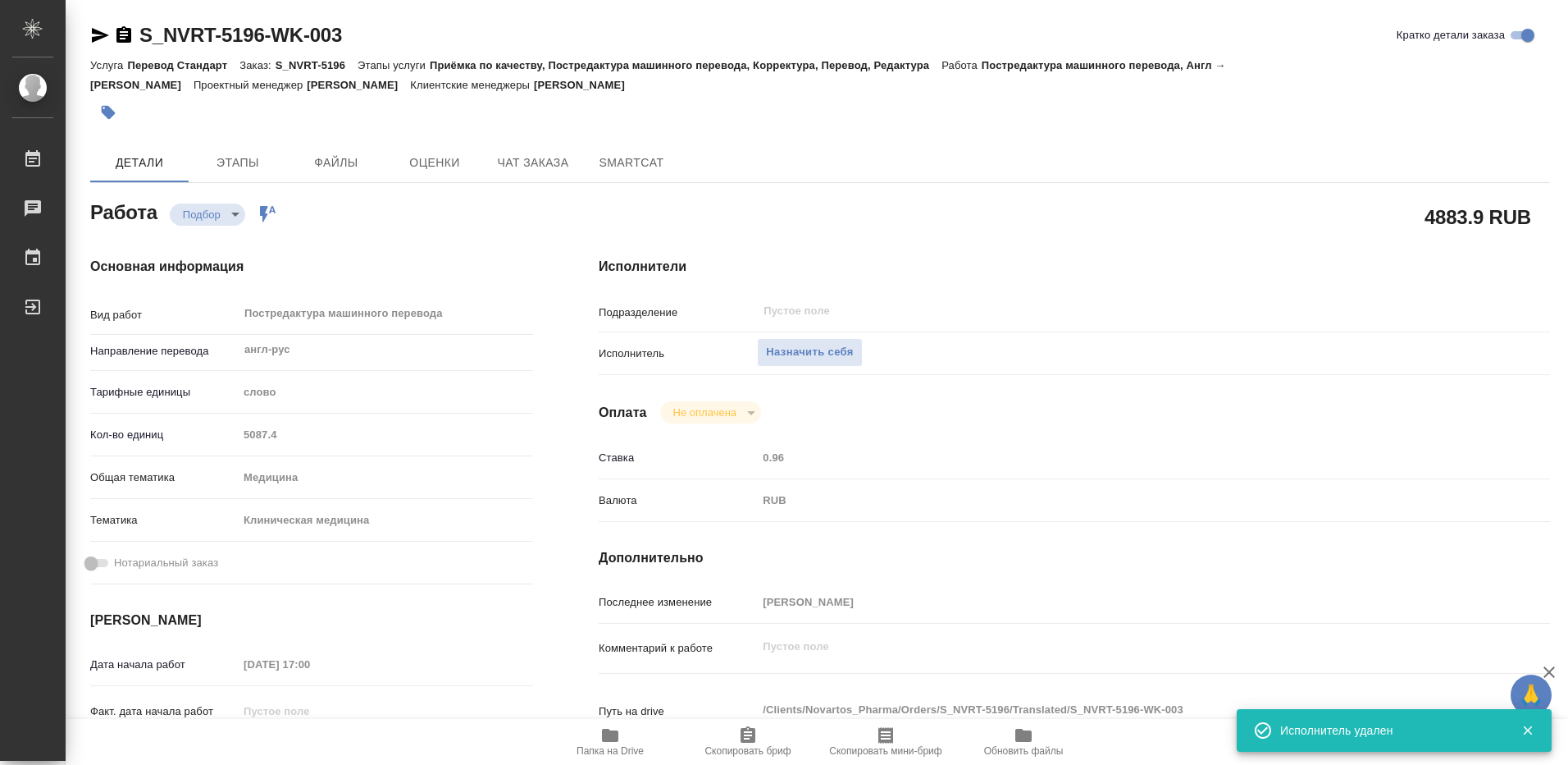
type textarea "x"
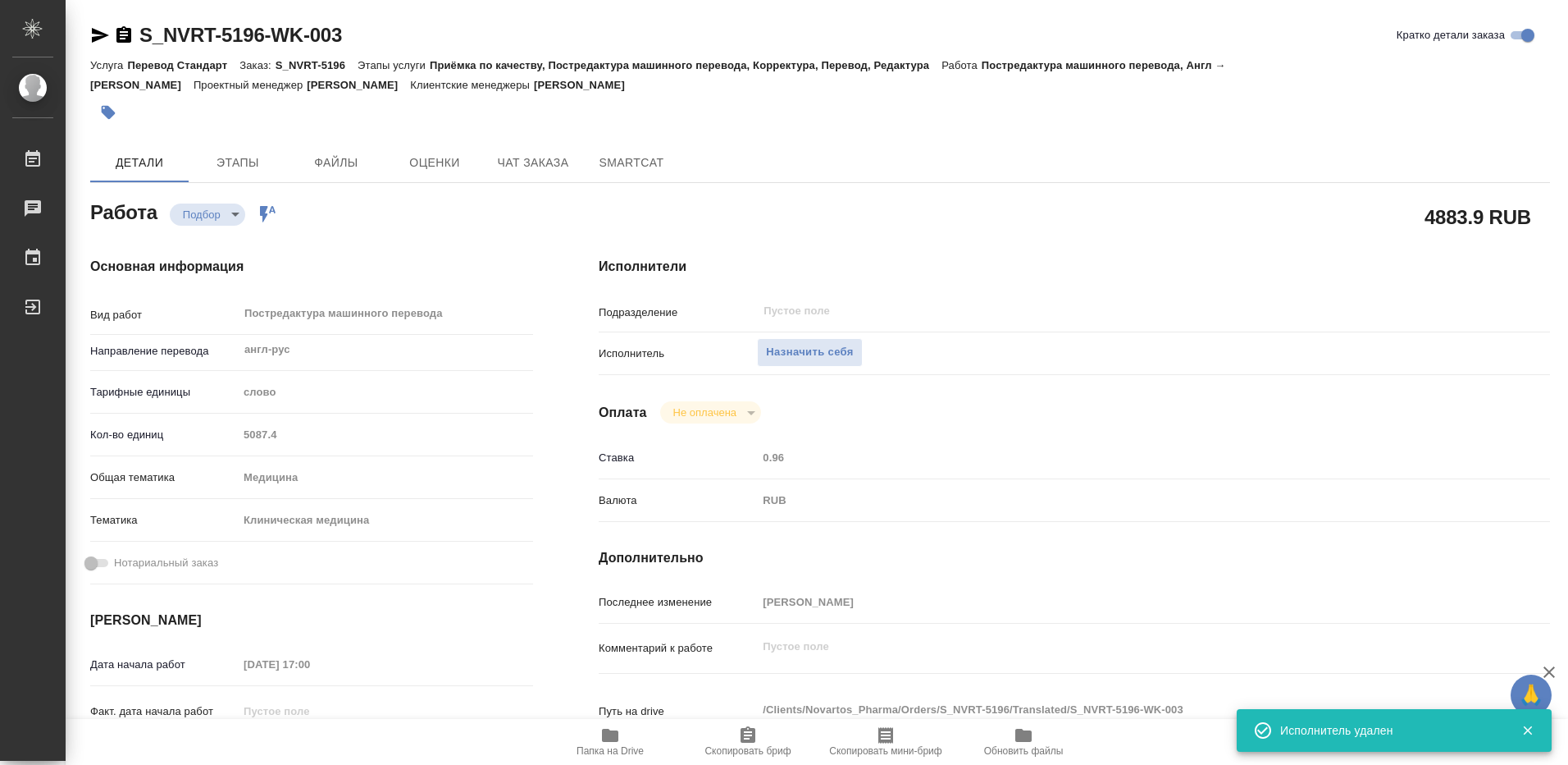
type textarea "x"
